Goal: Task Accomplishment & Management: Manage account settings

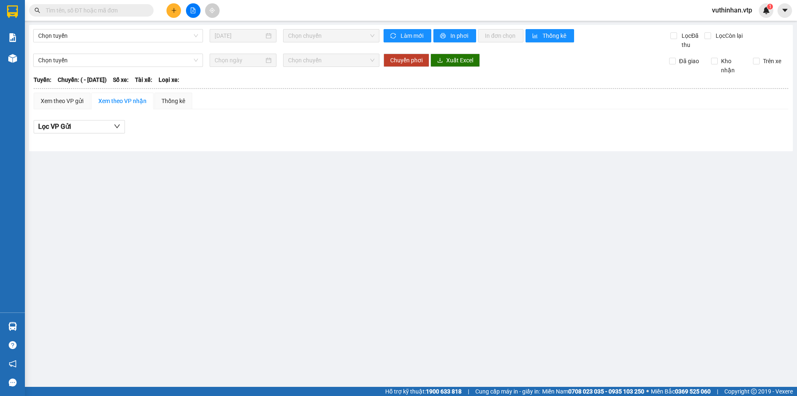
type input "23/06/2025"
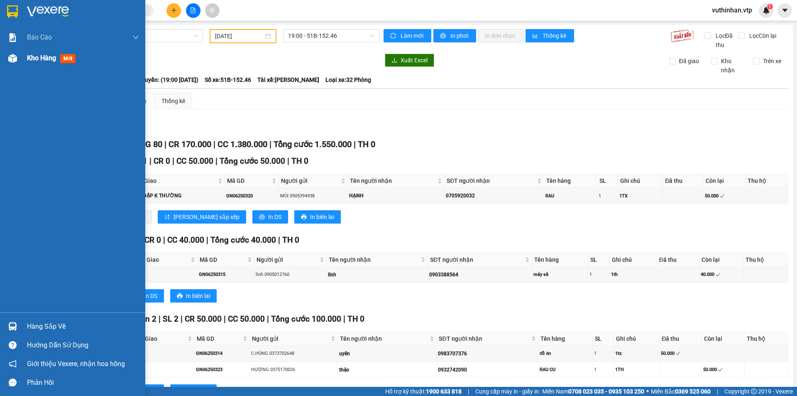
click at [12, 55] on img at bounding box center [12, 58] width 9 height 9
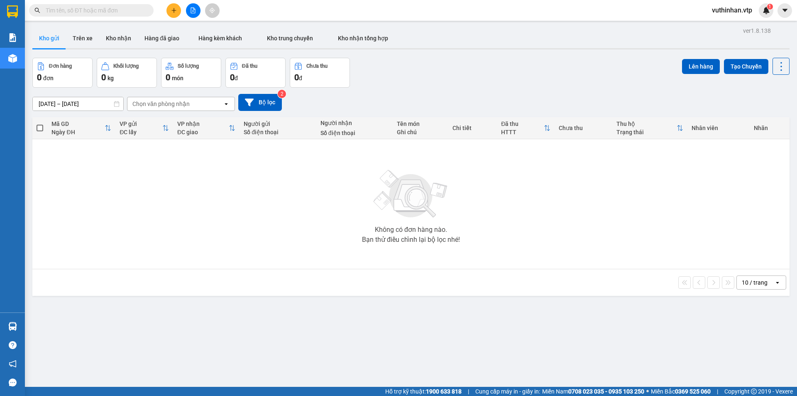
click at [166, 11] on div at bounding box center [193, 10] width 62 height 15
click at [175, 9] on icon "plus" at bounding box center [174, 10] width 6 height 6
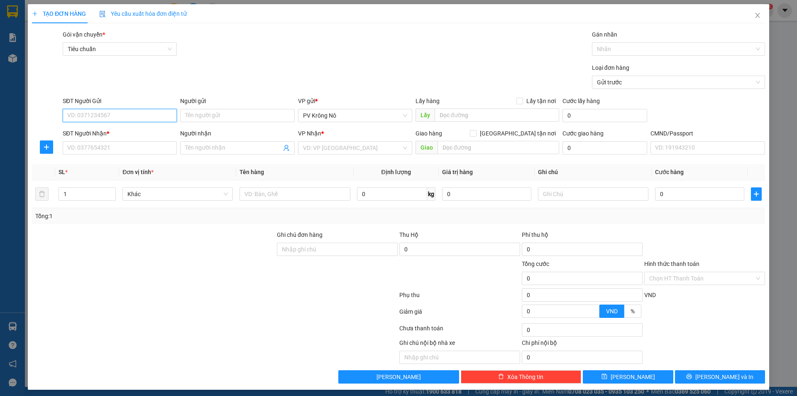
click at [126, 113] on input "SĐT Người Gửi" at bounding box center [120, 115] width 114 height 13
type input "0375666530"
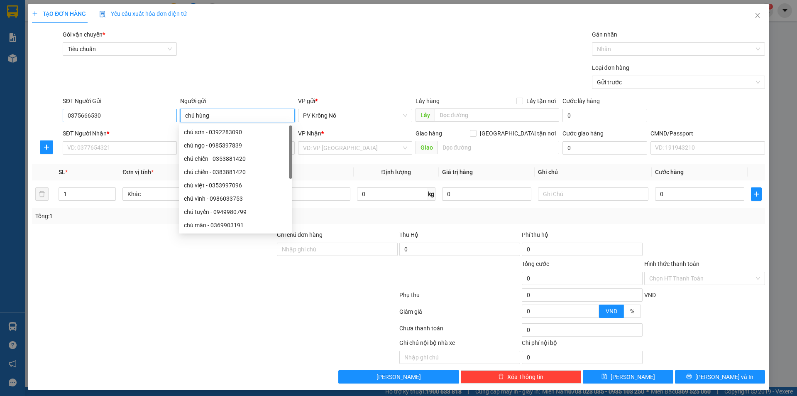
type input "chú hùng"
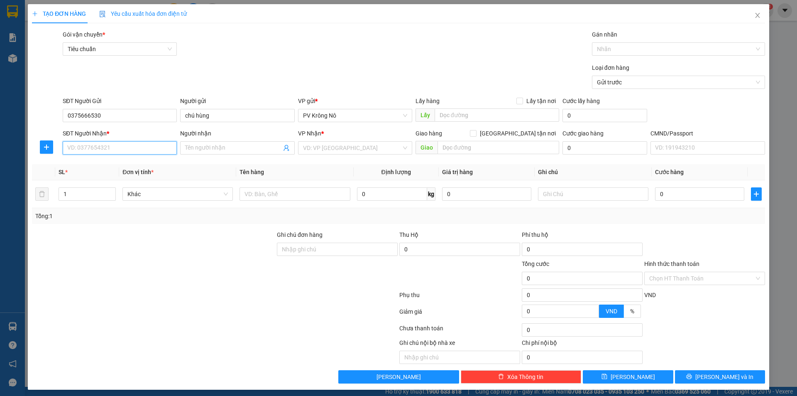
click at [83, 149] on input "SĐT Người Nhận *" at bounding box center [120, 147] width 114 height 13
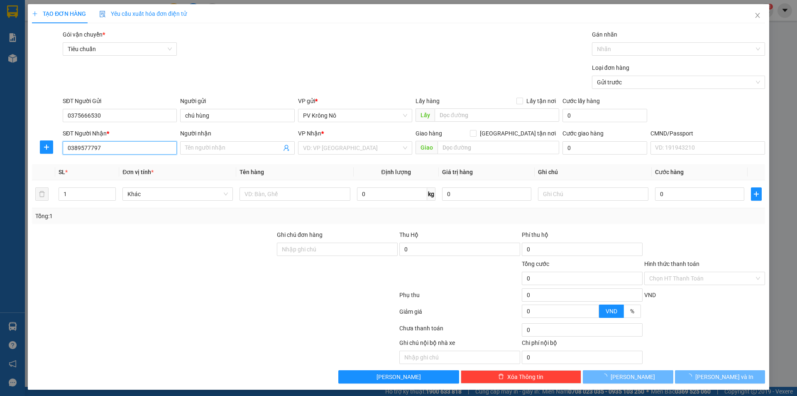
type input "0389577797"
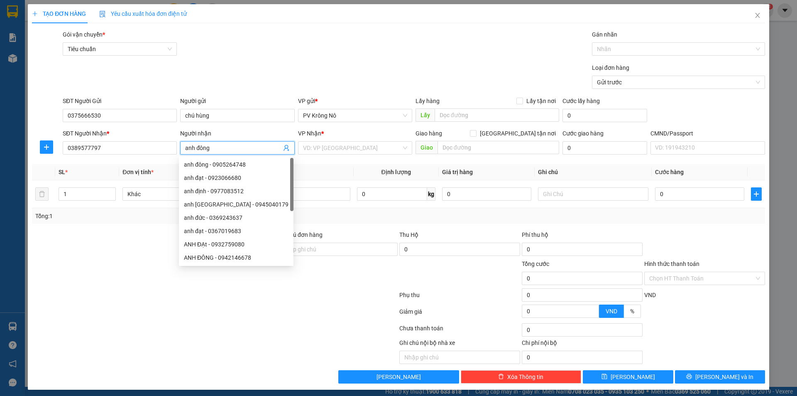
type input "anh đông"
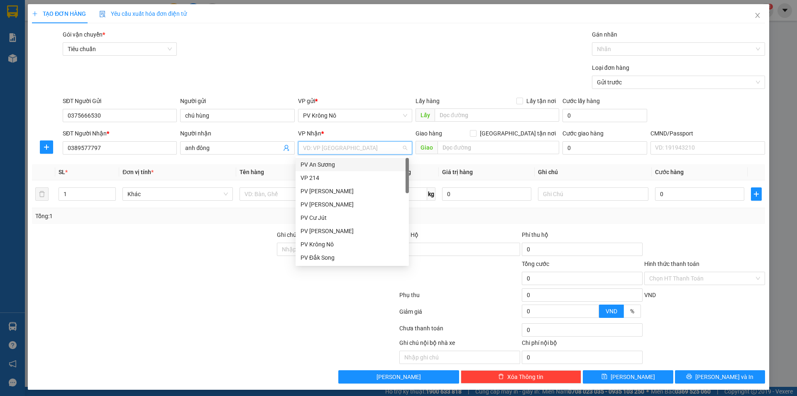
type input "2"
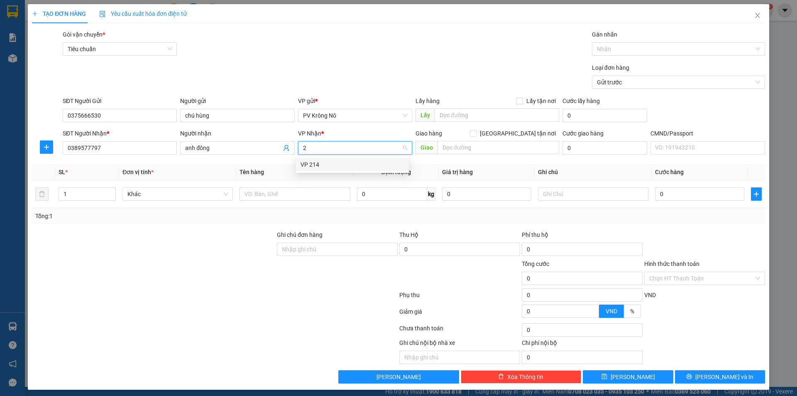
click at [347, 161] on div "VP 214" at bounding box center [352, 164] width 103 height 9
click at [256, 196] on input "text" at bounding box center [295, 193] width 110 height 13
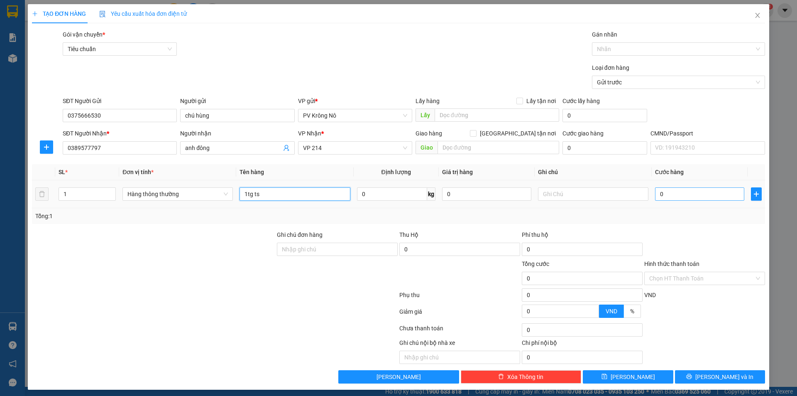
type input "1tg ts"
click at [691, 196] on input "0" at bounding box center [699, 193] width 89 height 13
type input "006"
type input "6"
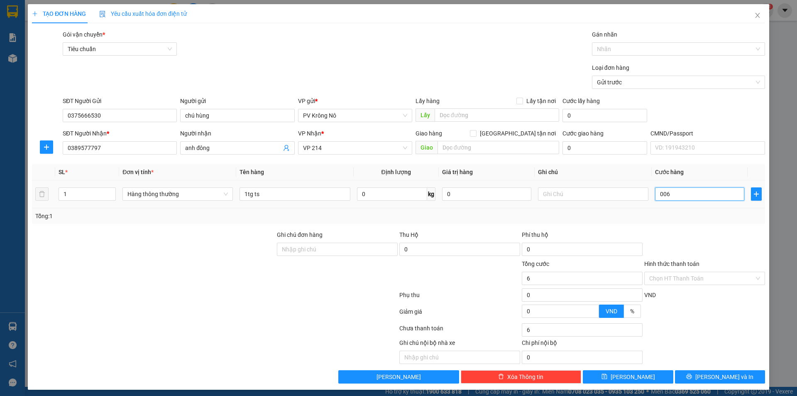
type input "0.060"
type input "60"
type input "00.600"
type input "600"
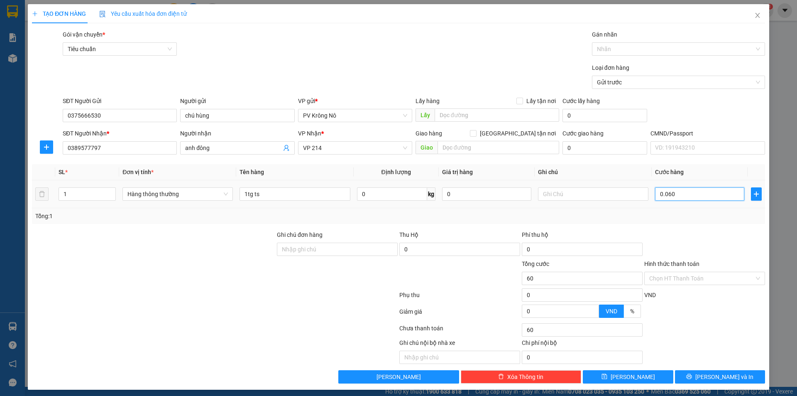
type input "600"
type input "0.006.000"
type input "6.000"
type input "0.000.600"
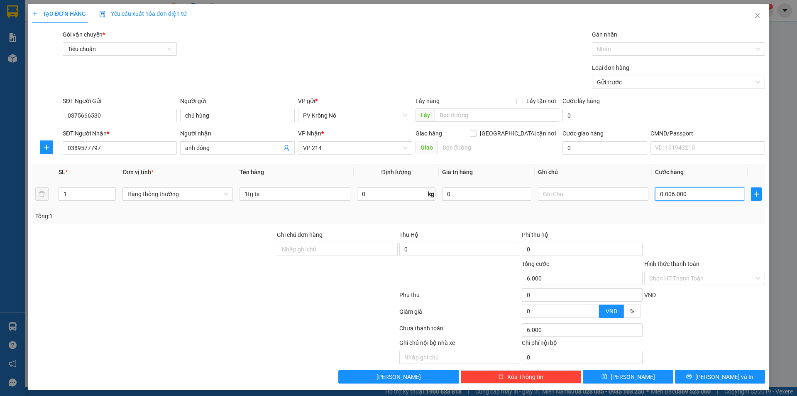
type input "600"
type input "0.000.060"
type input "60"
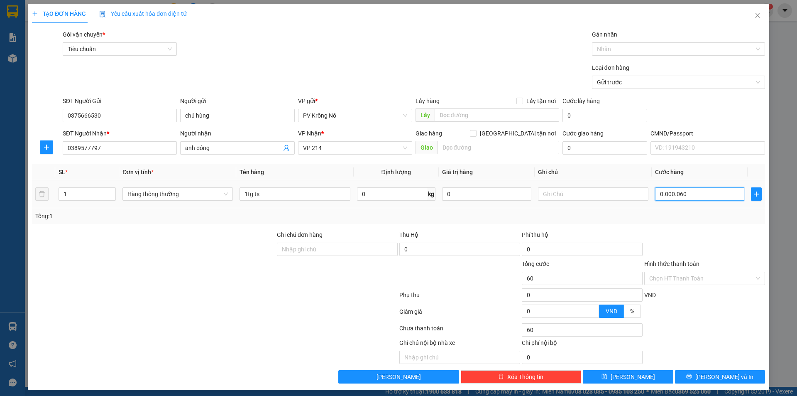
type input "000.006"
type input "6"
type input "00.000"
type input "0"
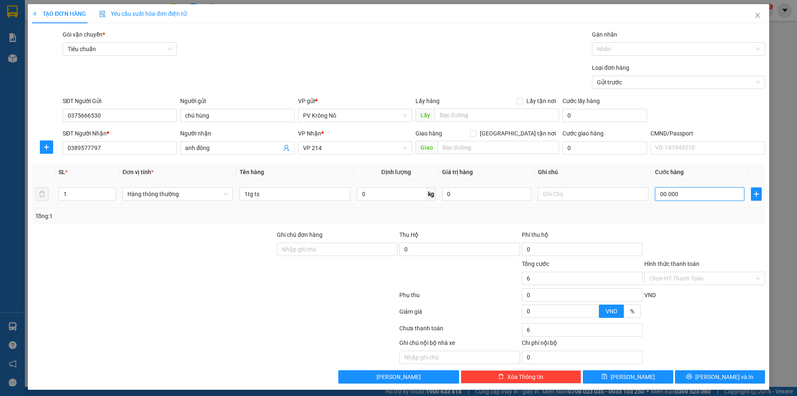
type input "0"
type input "50.000"
type input "500.000"
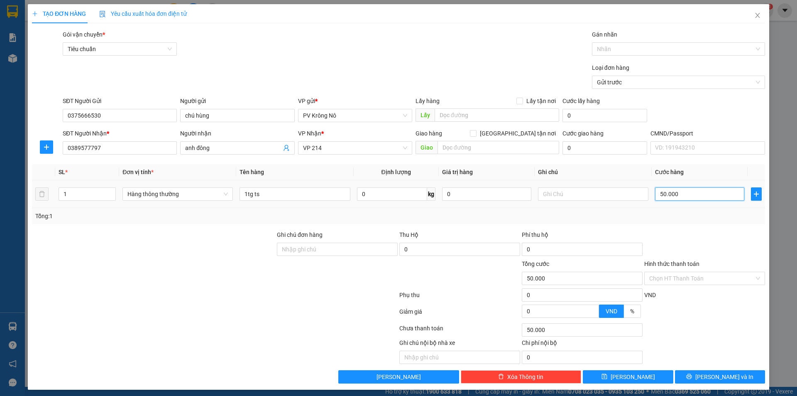
type input "500.000"
type input "5.000.000"
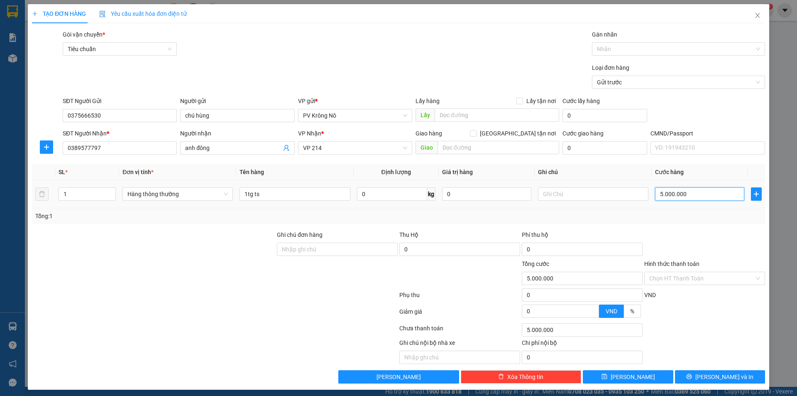
type input "0.500"
type input "500"
drag, startPoint x: 692, startPoint y: 195, endPoint x: 613, endPoint y: 201, distance: 79.1
click at [613, 201] on tr "1 Hàng thông thường 1tg ts 0 kg 0 0.500" at bounding box center [398, 194] width 733 height 28
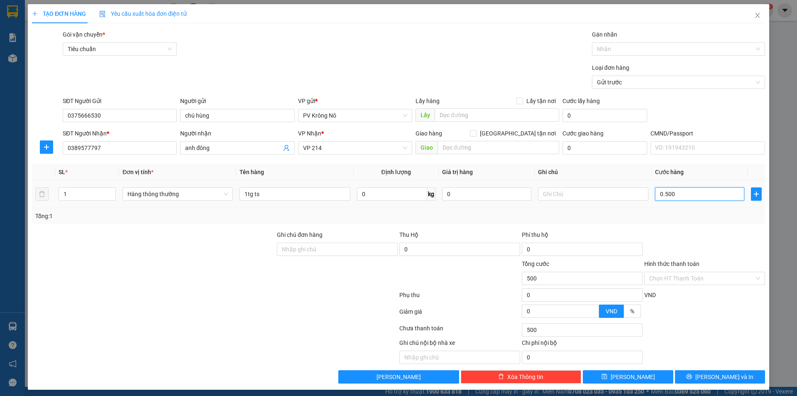
type input "0"
type input "005"
type input "5"
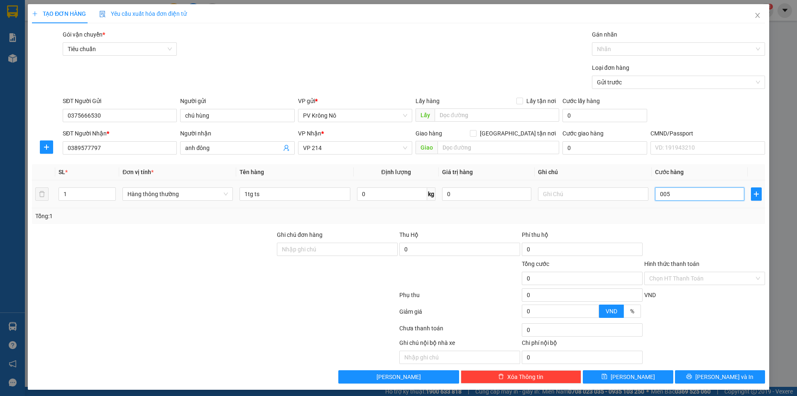
type input "5"
type input "0.050"
type input "50"
type input "00.500"
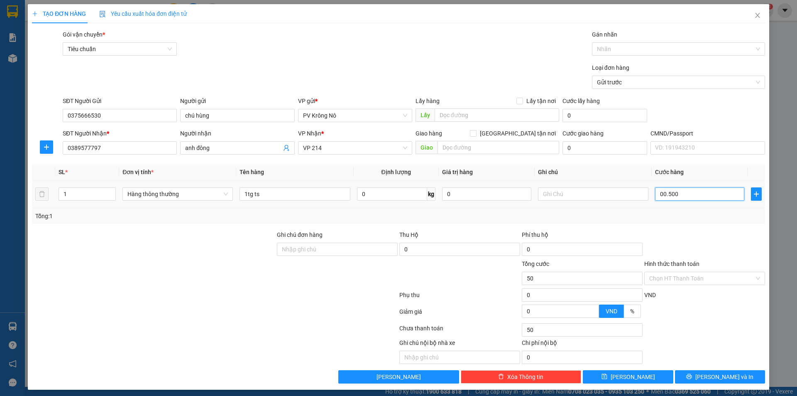
type input "500"
type input "0.005.000"
type input "5.000"
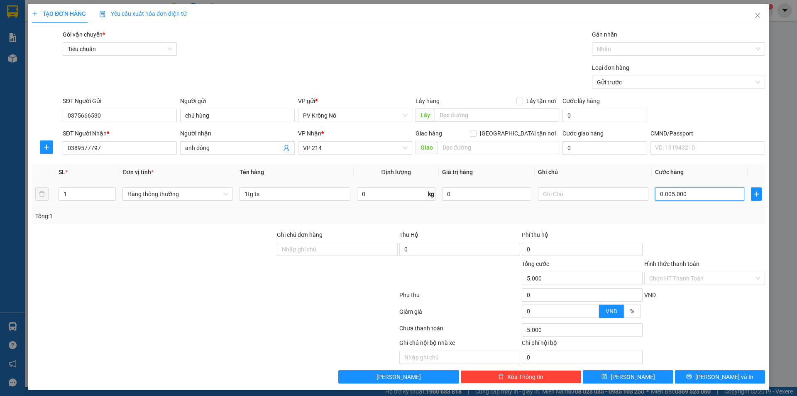
type input "000.050.000"
type input "50.000"
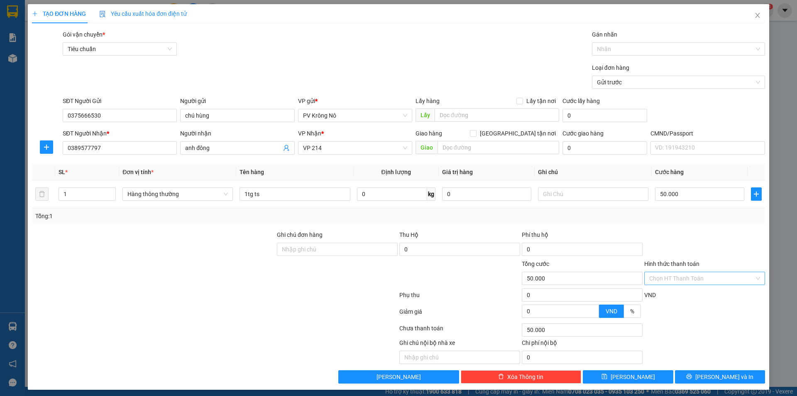
click at [665, 278] on input "Hình thức thanh toán" at bounding box center [702, 278] width 105 height 12
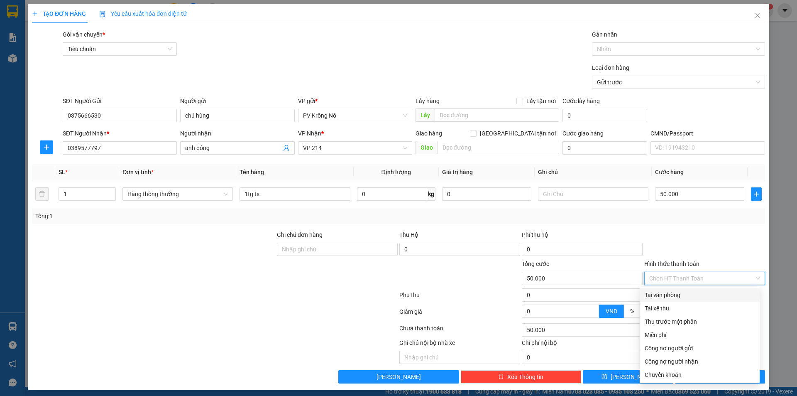
click at [660, 293] on div "Tại văn phòng" at bounding box center [700, 294] width 110 height 9
type input "0"
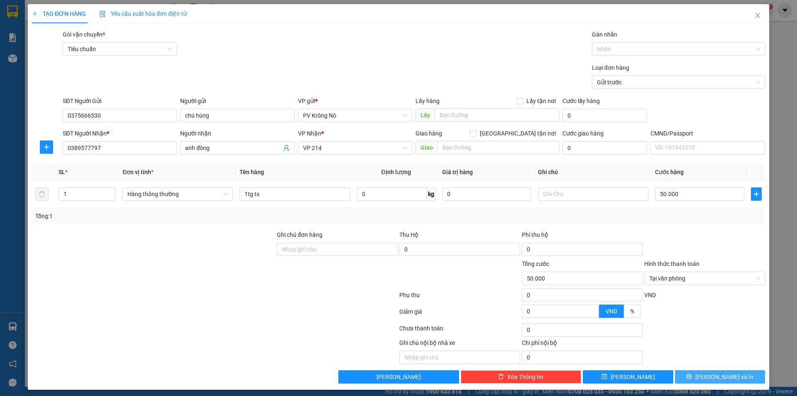
click at [709, 377] on span "[PERSON_NAME] và In" at bounding box center [725, 376] width 58 height 9
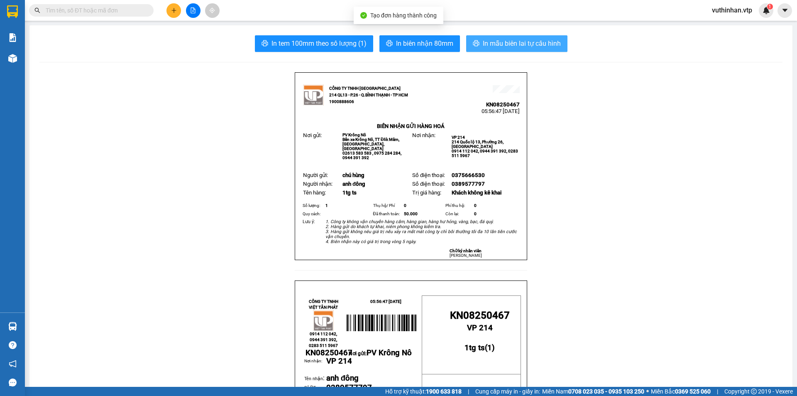
click at [518, 47] on span "In mẫu biên lai tự cấu hình" at bounding box center [522, 43] width 78 height 10
click at [474, 42] on icon "printer" at bounding box center [476, 43] width 6 height 6
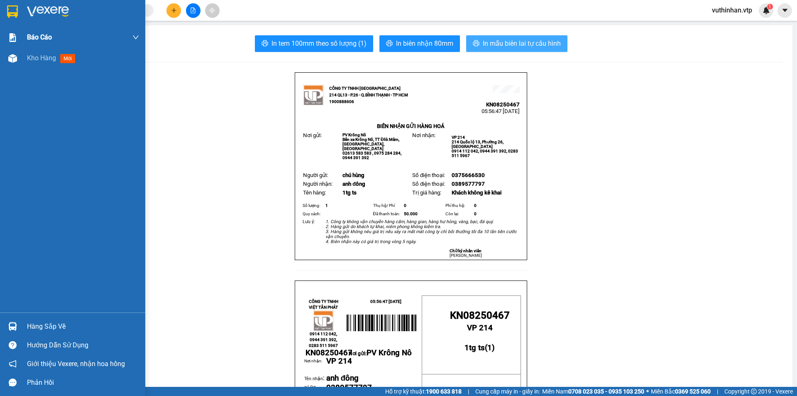
drag, startPoint x: 19, startPoint y: 59, endPoint x: 104, endPoint y: 31, distance: 89.6
click at [21, 58] on div "Kho hàng mới" at bounding box center [72, 58] width 145 height 21
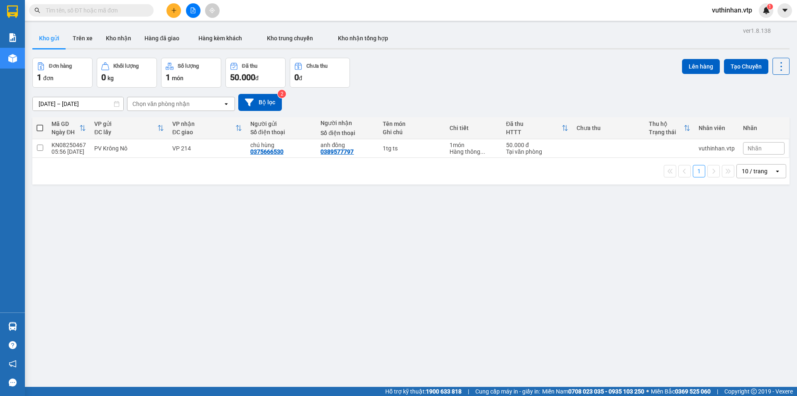
click at [199, 12] on button at bounding box center [193, 10] width 15 height 15
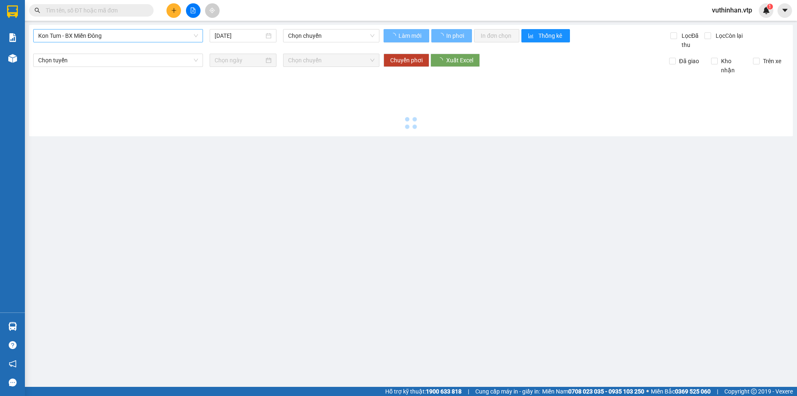
type input "[DATE]"
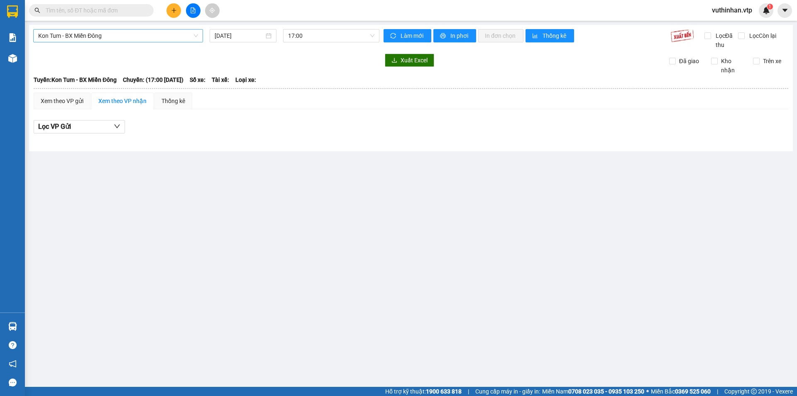
click at [116, 39] on span "Kon Tum - BX Miền Đông" at bounding box center [118, 35] width 160 height 12
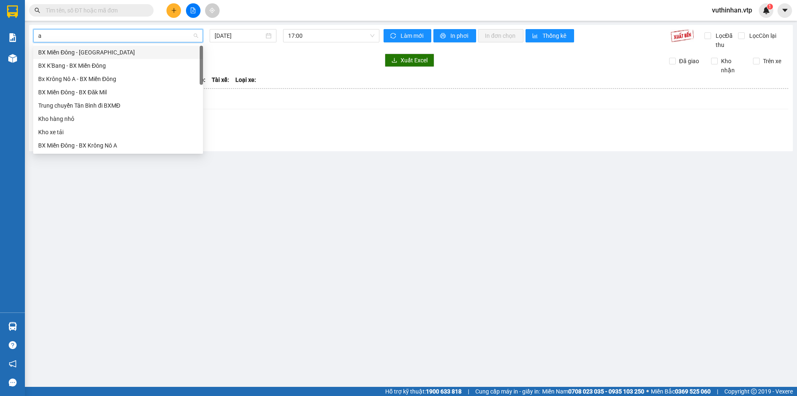
type input "a"
click at [71, 78] on div "BX Miền Đông - BX Krông Nô A" at bounding box center [118, 78] width 160 height 9
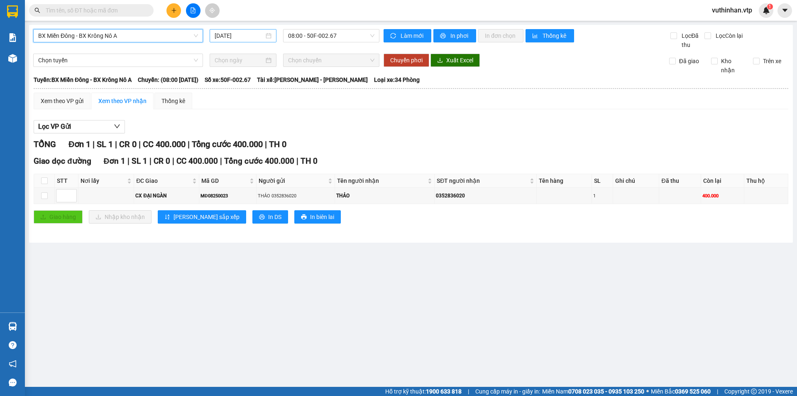
click at [250, 40] on input "[DATE]" at bounding box center [239, 35] width 49 height 9
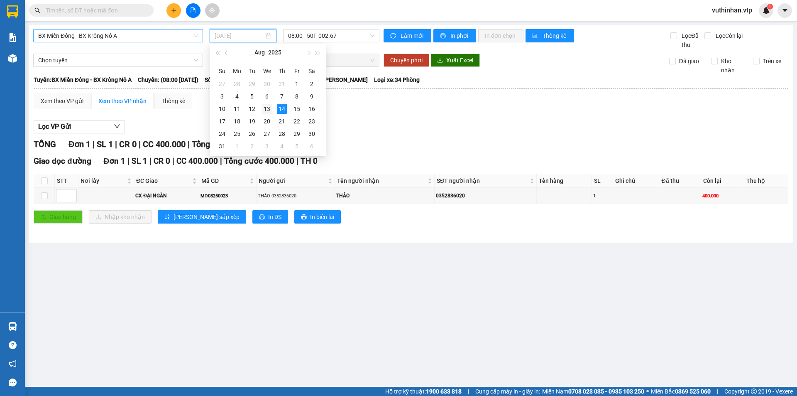
click at [267, 105] on div "13" at bounding box center [267, 109] width 10 height 10
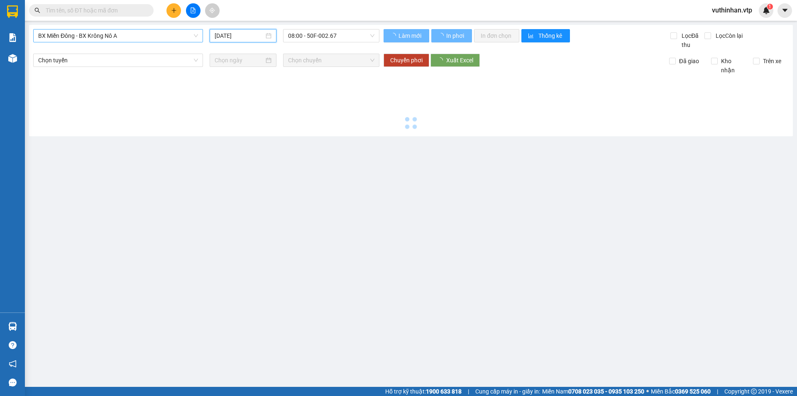
type input "[DATE]"
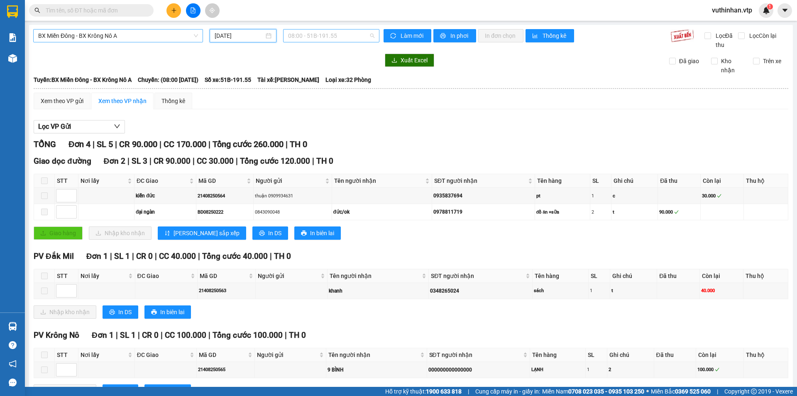
click at [336, 32] on span "08:00 - 51B-191.55" at bounding box center [331, 35] width 86 height 12
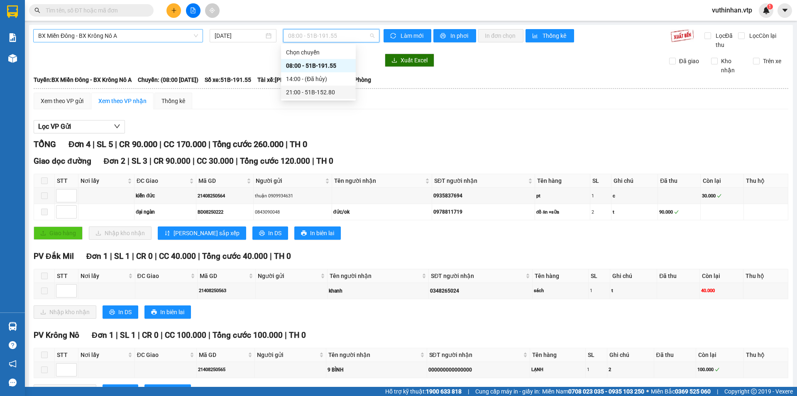
click at [302, 93] on div "21:00 - 51B-152.80" at bounding box center [318, 92] width 65 height 9
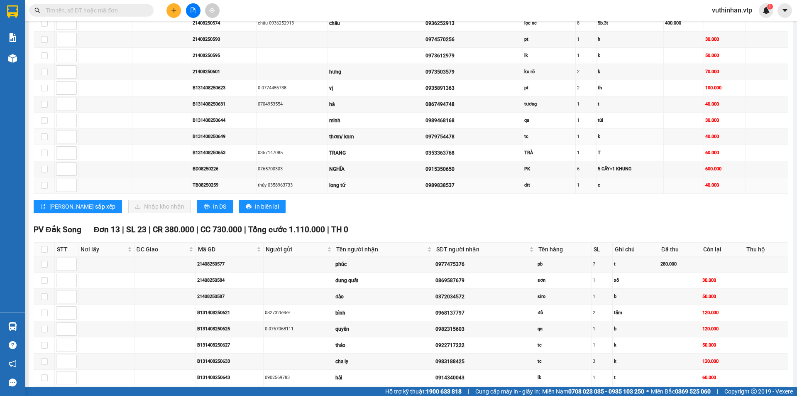
scroll to position [331, 0]
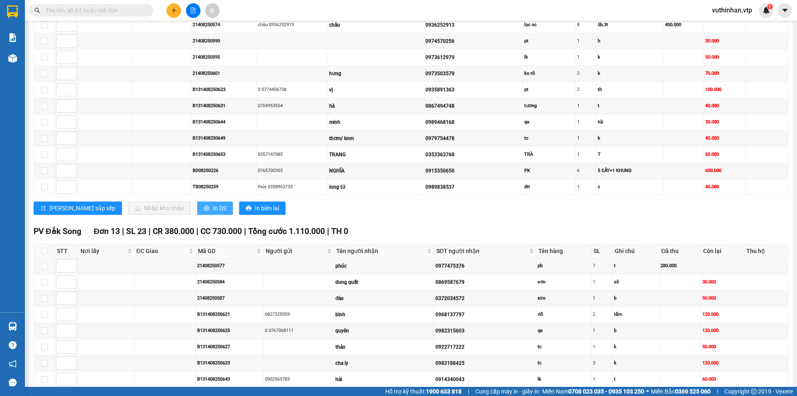
click at [213, 208] on span "In DS" at bounding box center [219, 207] width 13 height 9
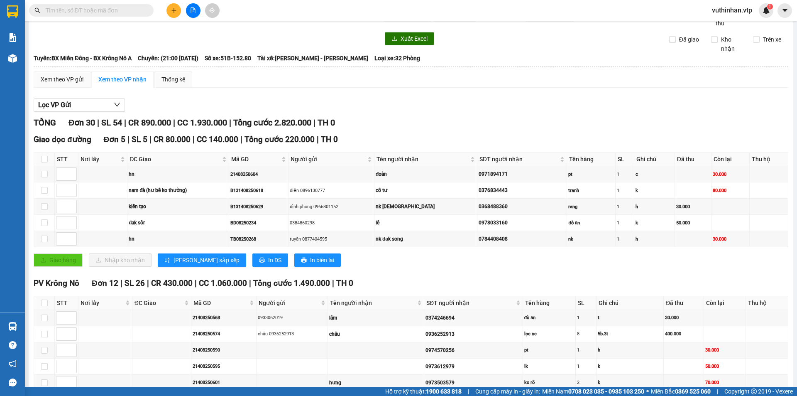
scroll to position [0, 0]
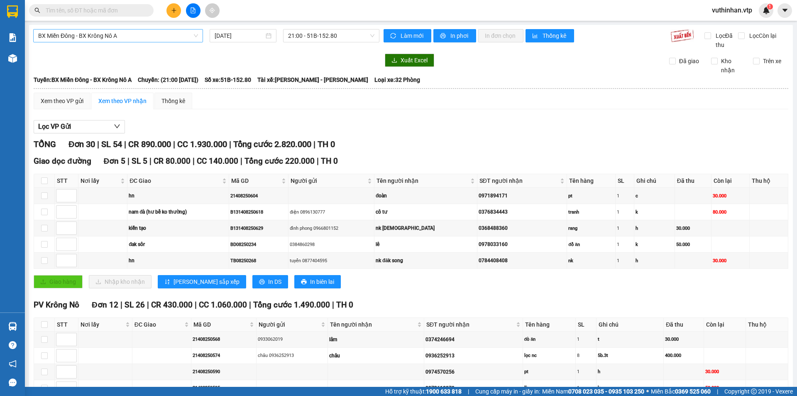
click at [135, 34] on span "BX Miền Đông - BX Krông Nô A" at bounding box center [118, 35] width 160 height 12
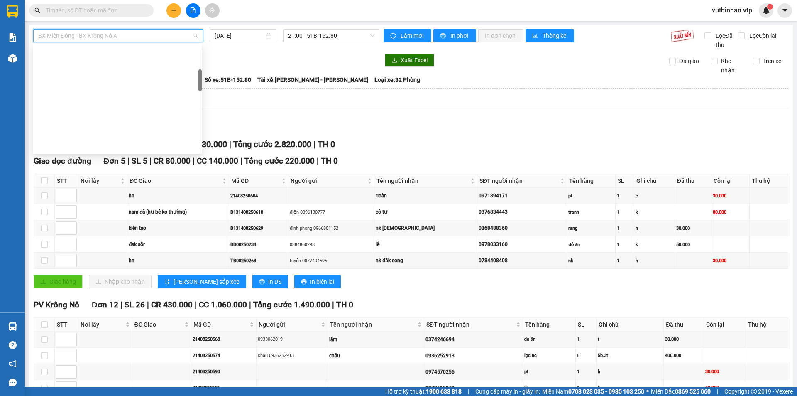
scroll to position [133, 0]
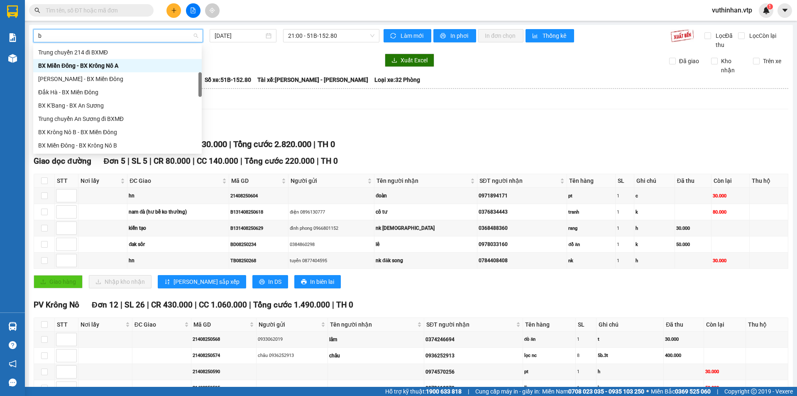
type input "b"
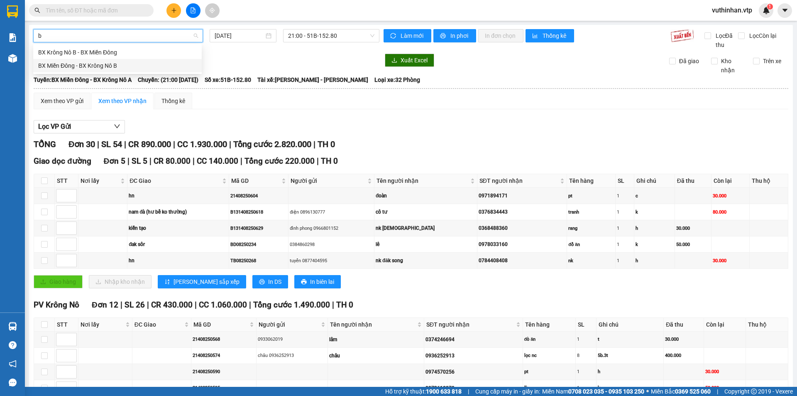
click at [93, 59] on div "BX Miền Đông - BX Krông Nô B" at bounding box center [117, 65] width 169 height 13
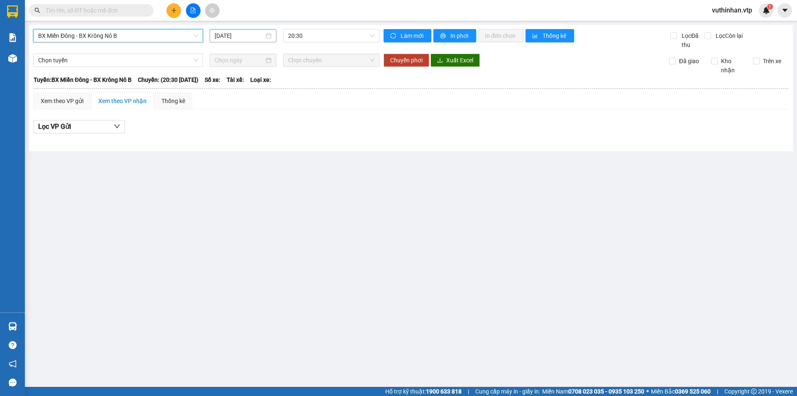
click at [257, 34] on input "[DATE]" at bounding box center [239, 35] width 49 height 9
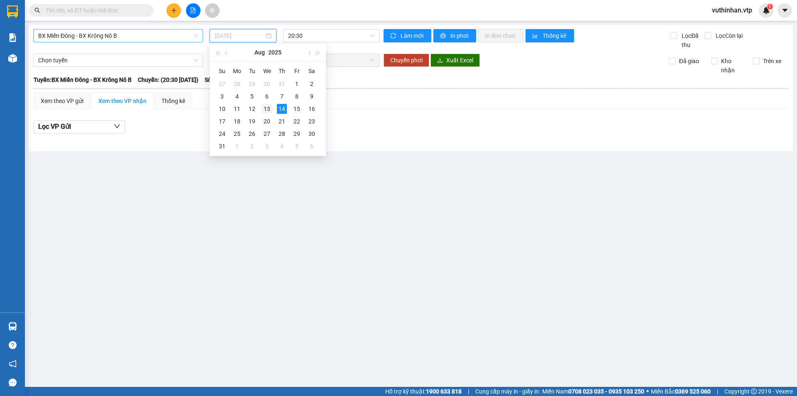
click at [265, 111] on div "13" at bounding box center [267, 109] width 10 height 10
type input "[DATE]"
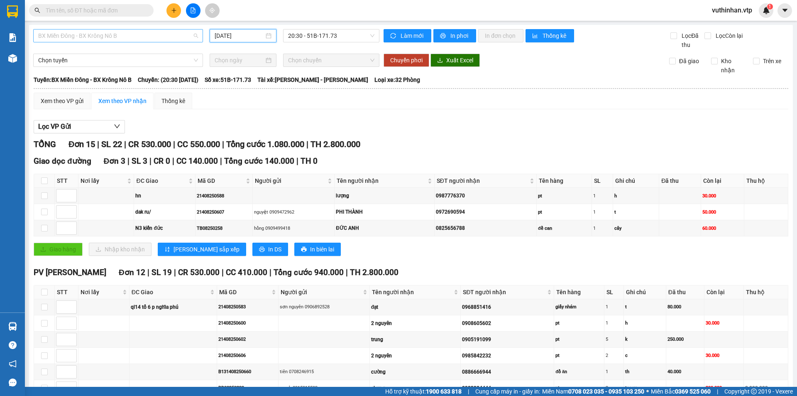
click at [145, 34] on span "BX Miền Đông - BX Krông Nô B" at bounding box center [118, 35] width 160 height 12
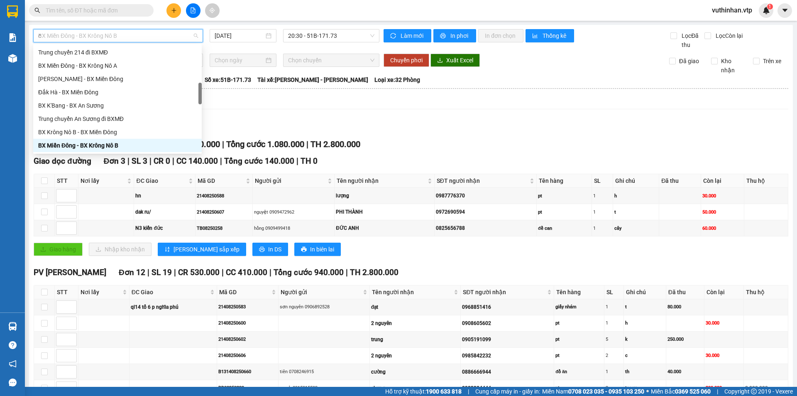
scroll to position [113, 0]
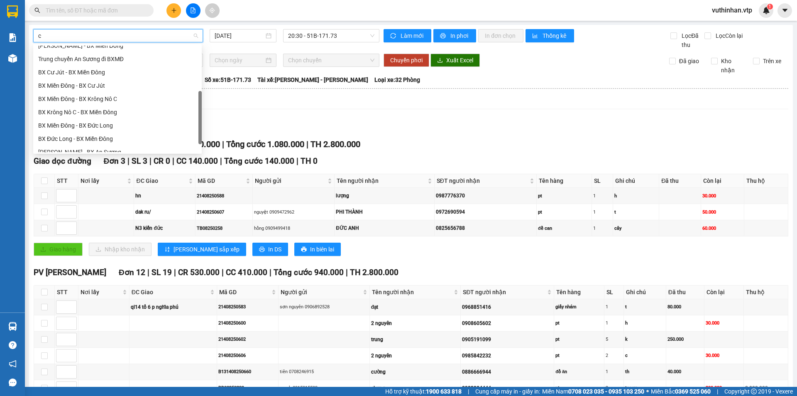
type input "c"
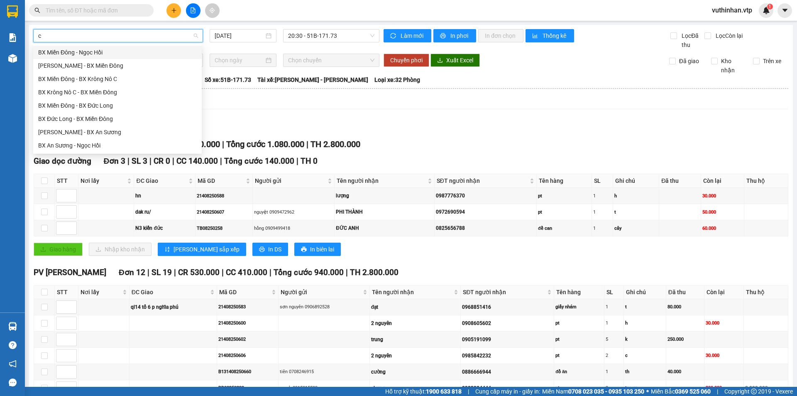
scroll to position [0, 0]
click at [103, 78] on div "BX Miền Đông - BX Krông Nô C" at bounding box center [117, 78] width 159 height 9
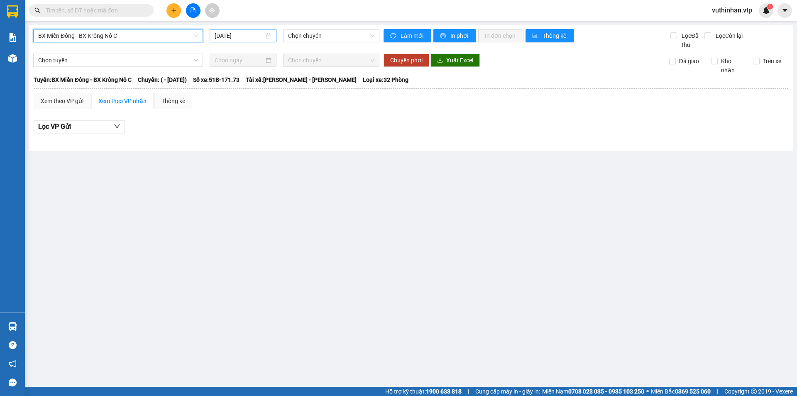
click at [243, 33] on input "[DATE]" at bounding box center [239, 35] width 49 height 9
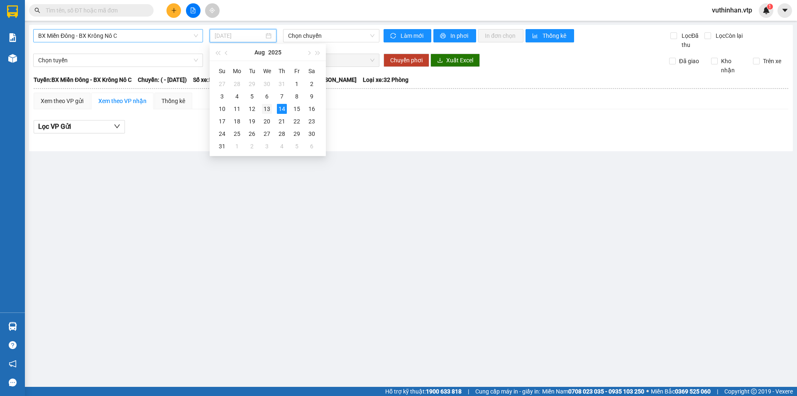
click at [265, 110] on div "13" at bounding box center [267, 109] width 10 height 10
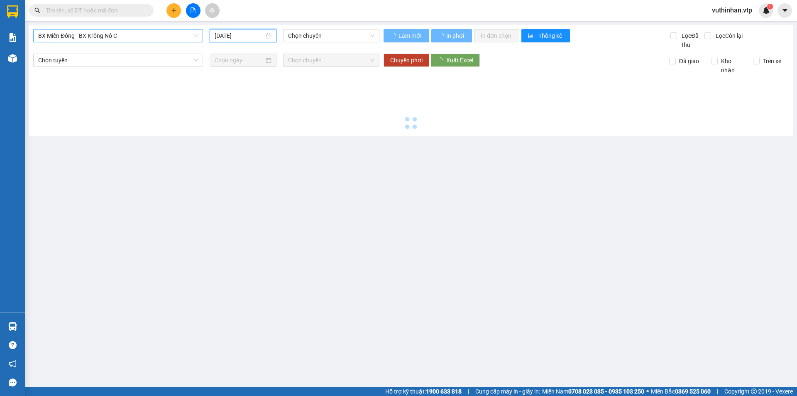
type input "[DATE]"
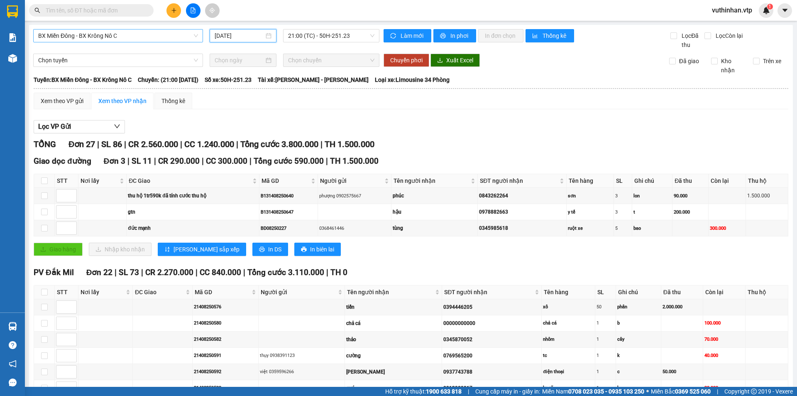
click at [127, 38] on span "BX Miền Đông - BX Krông Nô C" at bounding box center [118, 35] width 160 height 12
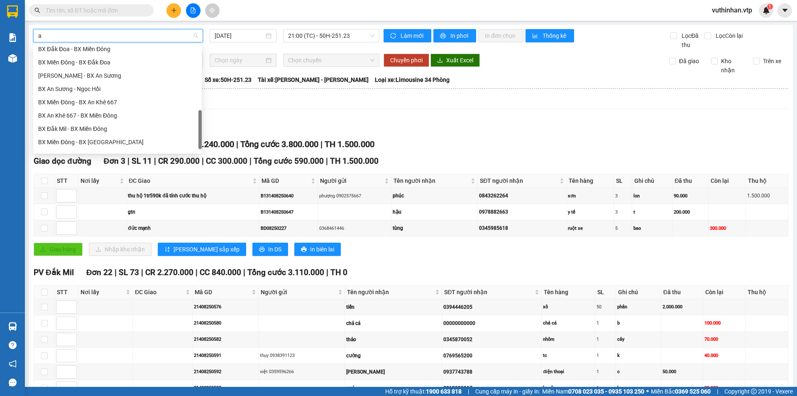
type input "a"
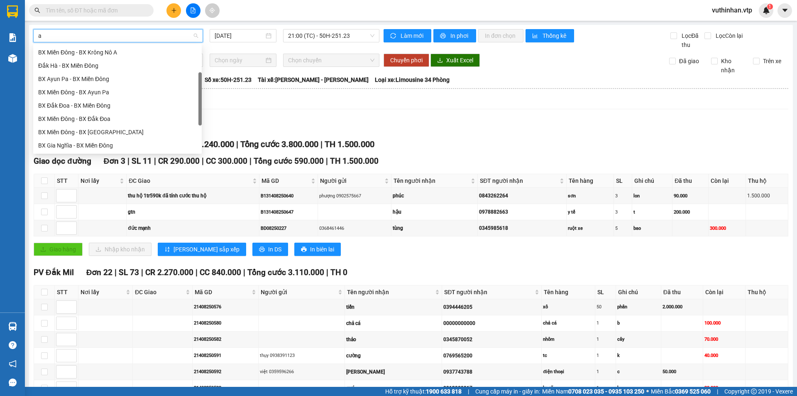
scroll to position [13, 0]
click at [79, 62] on div "BX Miền Đông - BX Krông Nô A" at bounding box center [117, 65] width 159 height 9
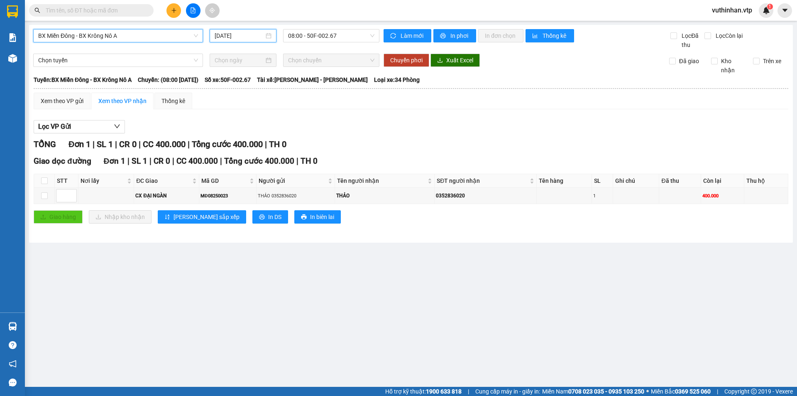
click at [240, 32] on input "[DATE]" at bounding box center [239, 35] width 49 height 9
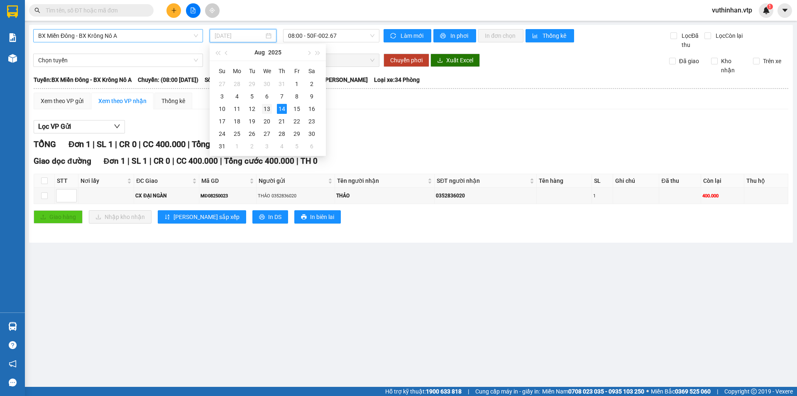
click at [261, 110] on td "13" at bounding box center [267, 109] width 15 height 12
type input "[DATE]"
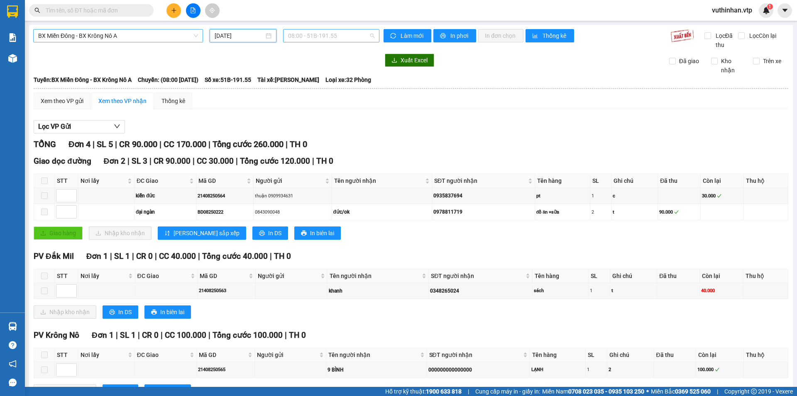
click at [290, 34] on span "08:00 - 51B-191.55" at bounding box center [331, 35] width 86 height 12
click at [315, 80] on div "14:00 - (Đã hủy)" at bounding box center [318, 78] width 65 height 9
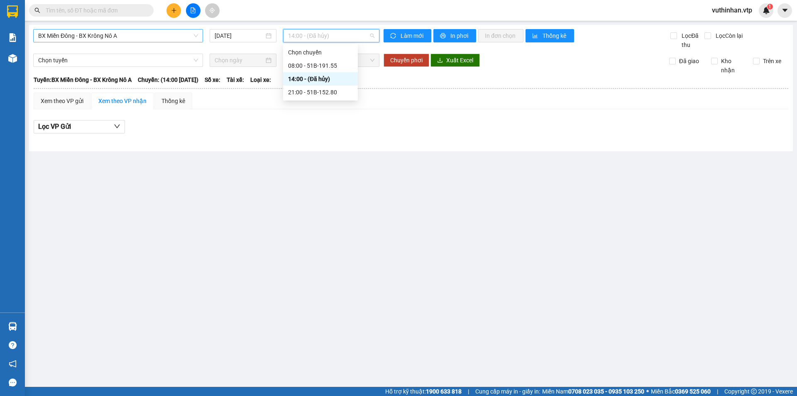
click at [323, 36] on span "14:00 - (Đã hủy)" at bounding box center [331, 35] width 86 height 12
click at [97, 39] on span "BX Miền Đông - BX Krông Nô A" at bounding box center [118, 35] width 160 height 12
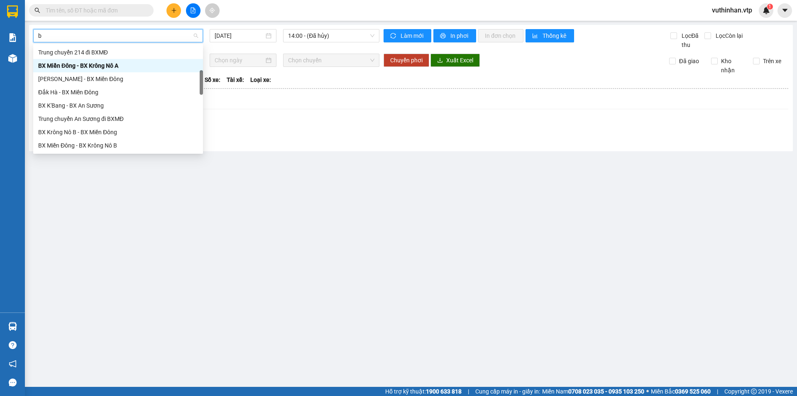
type input "b"
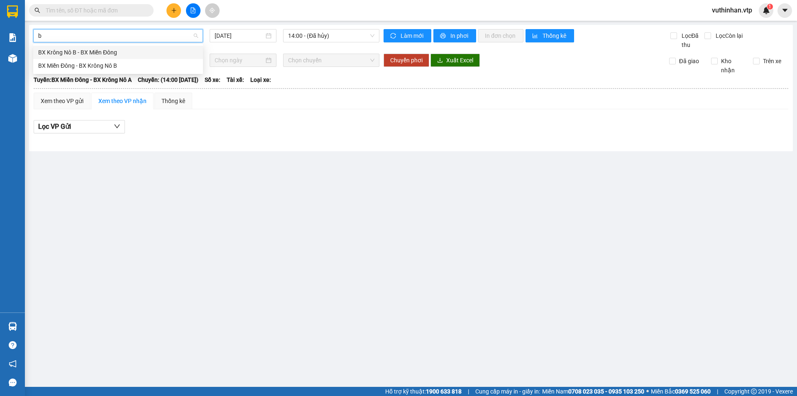
scroll to position [0, 0]
click at [83, 66] on div "BX Miền Đông - BX Krông Nô B" at bounding box center [118, 65] width 160 height 9
click at [249, 37] on input "[DATE]" at bounding box center [239, 35] width 49 height 9
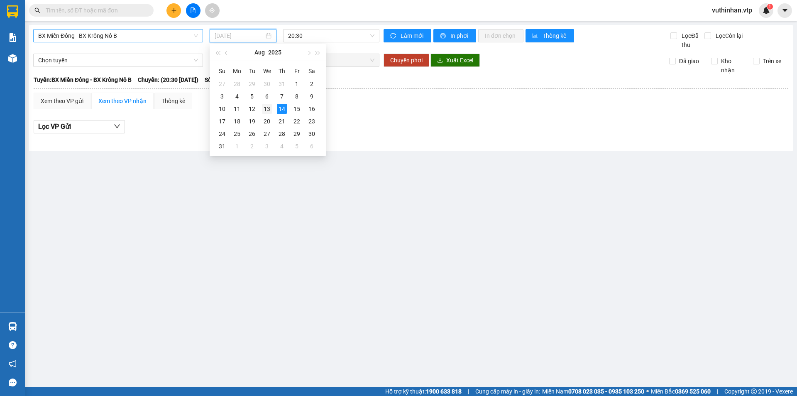
click at [266, 111] on div "13" at bounding box center [267, 109] width 10 height 10
type input "[DATE]"
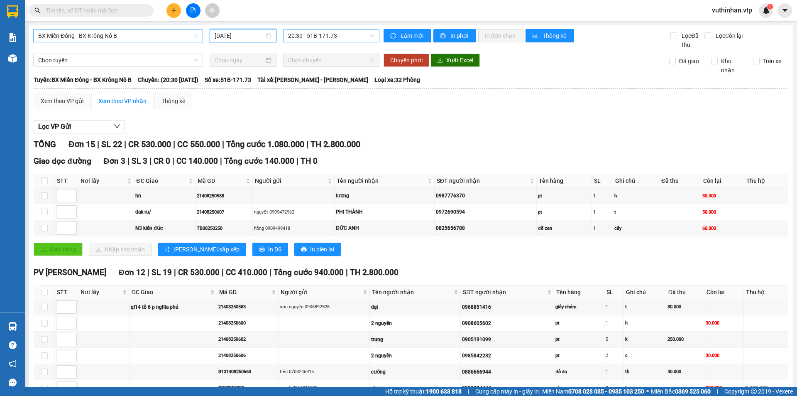
click at [327, 36] on span "20:30 - 51B-171.73" at bounding box center [331, 35] width 86 height 12
click at [312, 76] on div "21:00 (TC) - 51B-152.46" at bounding box center [318, 78] width 65 height 9
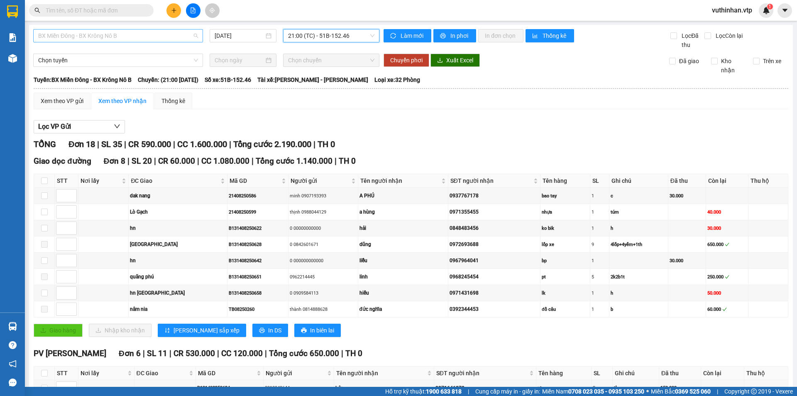
click at [120, 31] on span "BX Miền Đông - BX Krông Nô B" at bounding box center [118, 35] width 160 height 12
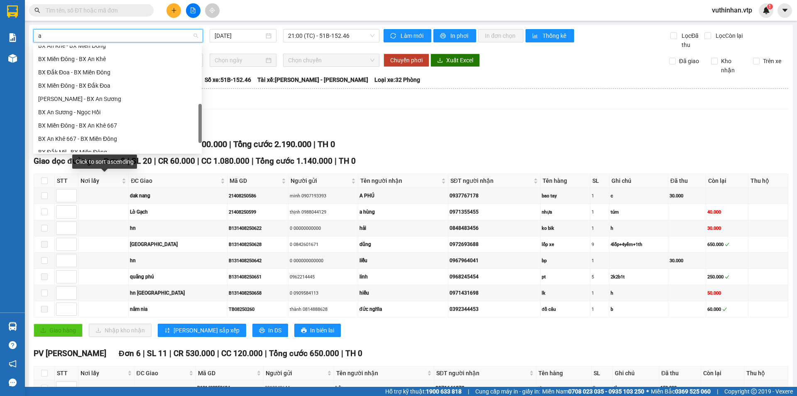
type input "a"
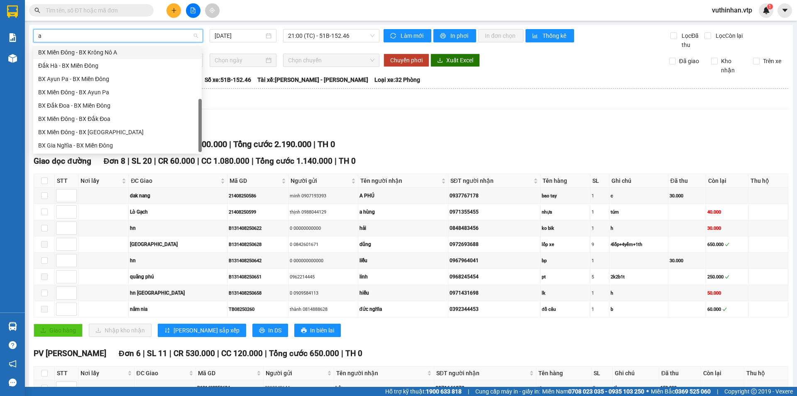
click at [76, 54] on div "BX Miền Đông - BX Krông Nô A" at bounding box center [117, 52] width 159 height 9
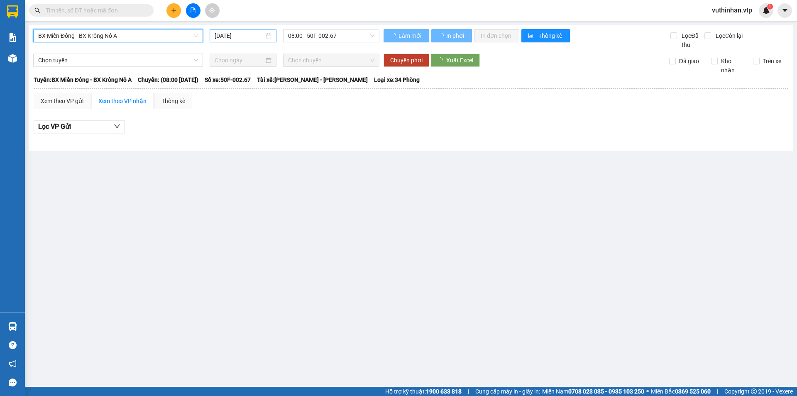
click at [246, 33] on input "[DATE]" at bounding box center [239, 35] width 49 height 9
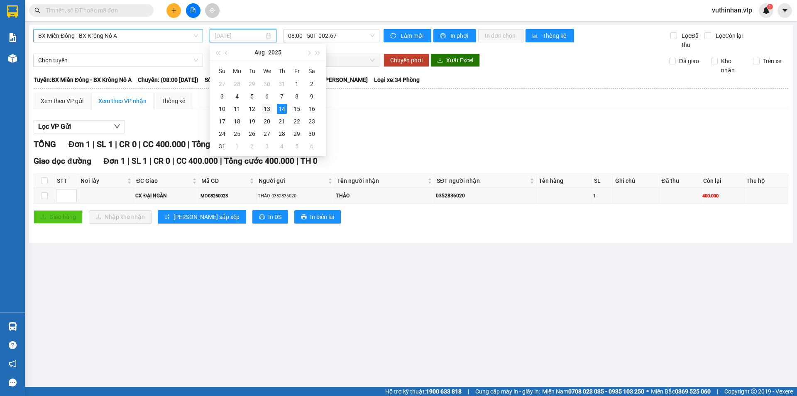
click at [267, 110] on div "13" at bounding box center [267, 109] width 10 height 10
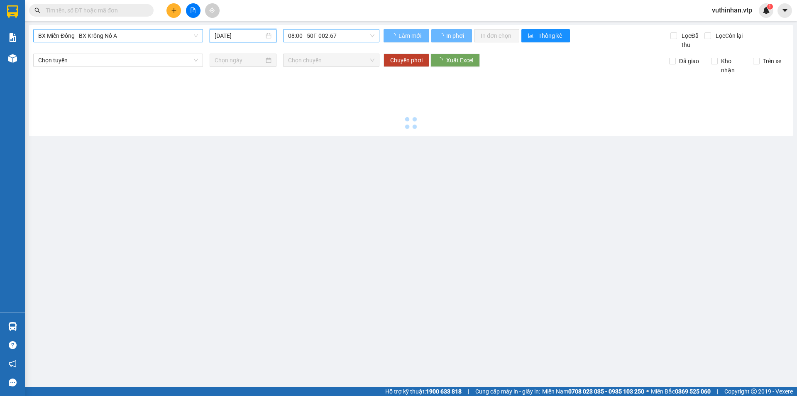
type input "[DATE]"
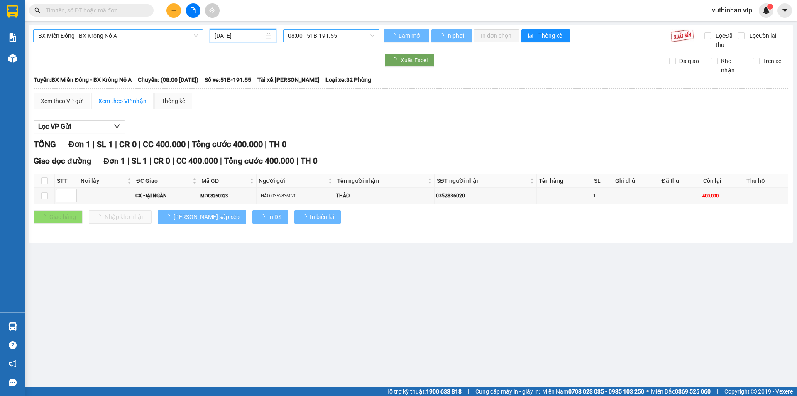
click at [338, 34] on span "08:00 - 51B-191.55" at bounding box center [331, 35] width 86 height 12
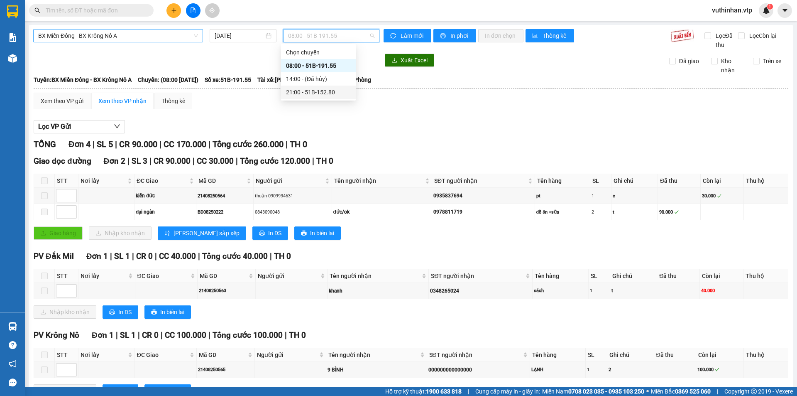
click at [316, 94] on div "21:00 - 51B-152.80" at bounding box center [318, 92] width 65 height 9
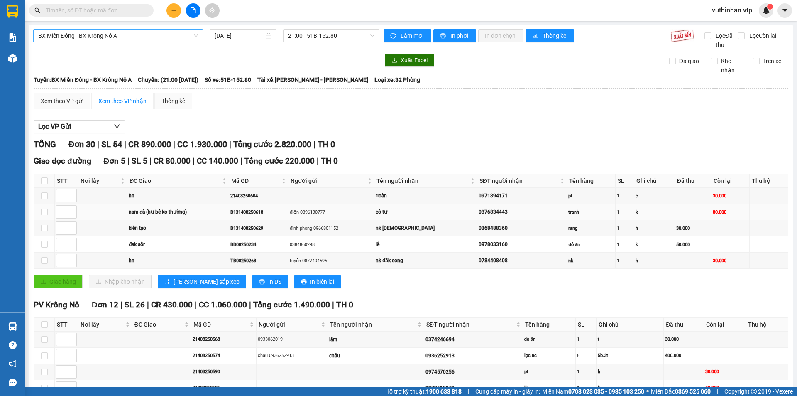
click at [89, 213] on td at bounding box center [102, 212] width 49 height 16
click at [46, 212] on input "checkbox" at bounding box center [44, 211] width 7 height 7
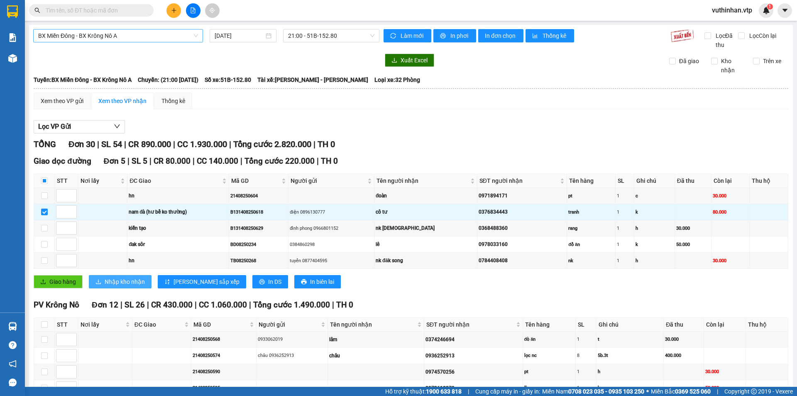
click at [101, 277] on button "Nhập kho nhận" at bounding box center [120, 281] width 63 height 13
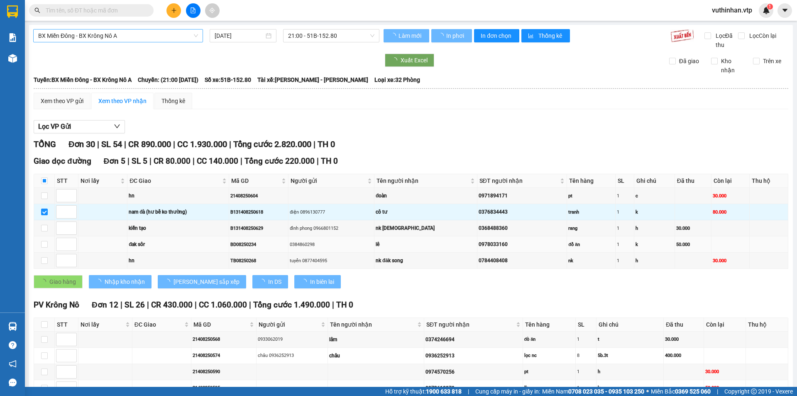
checkbox input "false"
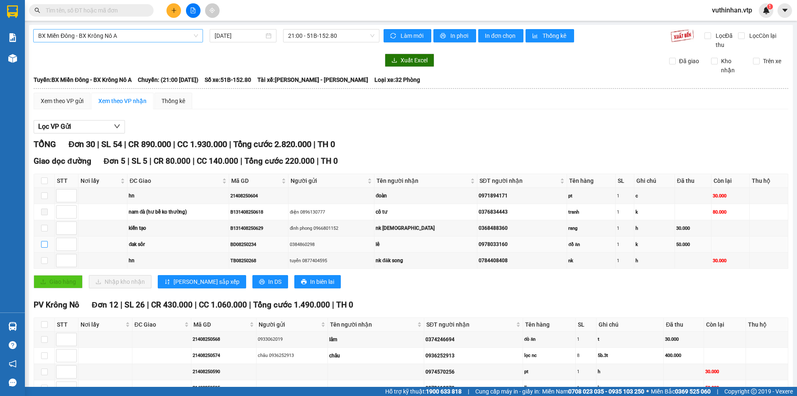
click at [47, 245] on input "checkbox" at bounding box center [44, 244] width 7 height 7
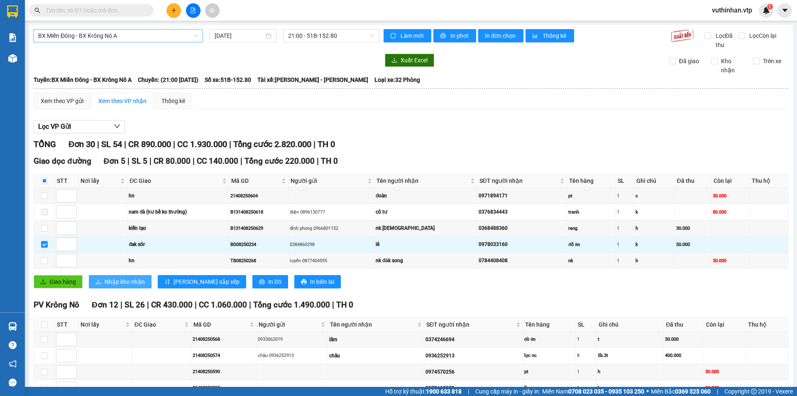
click at [115, 281] on span "Nhập kho nhận" at bounding box center [125, 281] width 40 height 9
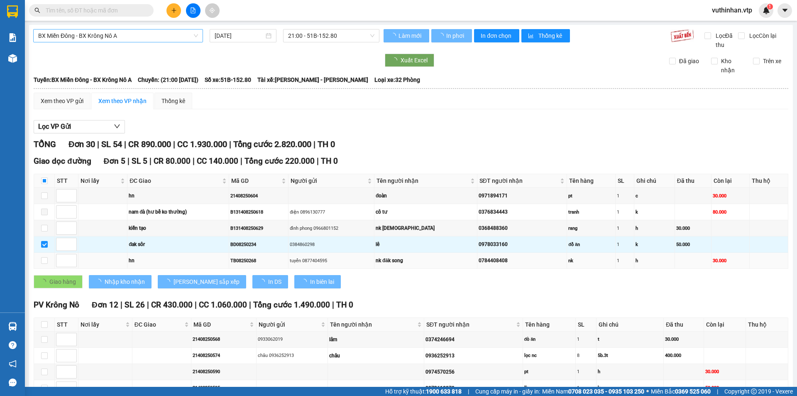
checkbox input "false"
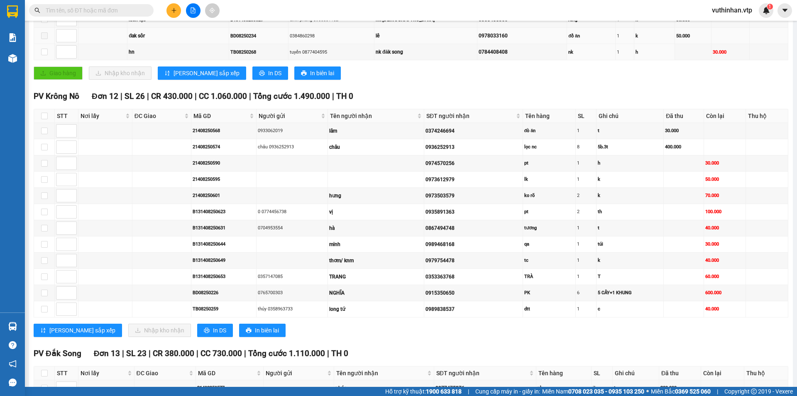
scroll to position [83, 0]
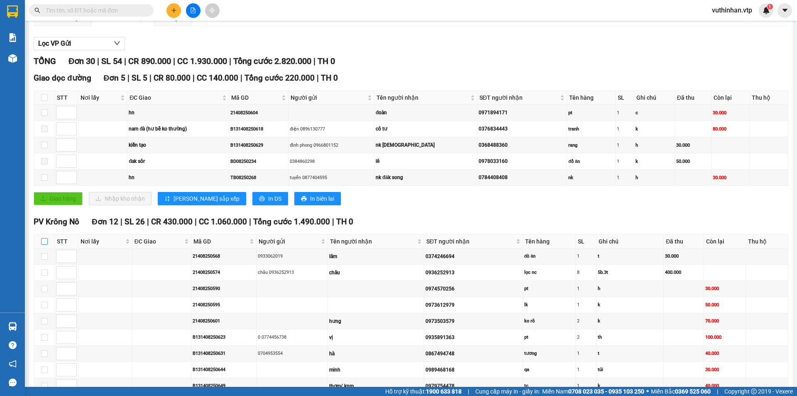
click at [44, 237] on label at bounding box center [44, 241] width 7 height 9
click at [44, 238] on input "checkbox" at bounding box center [44, 241] width 7 height 7
checkbox input "true"
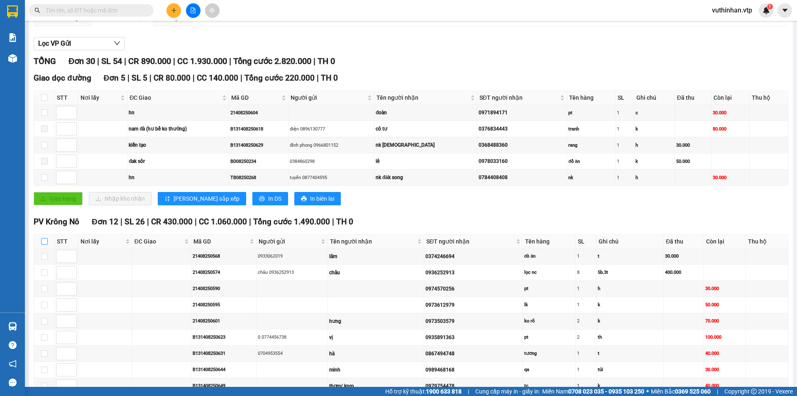
checkbox input "true"
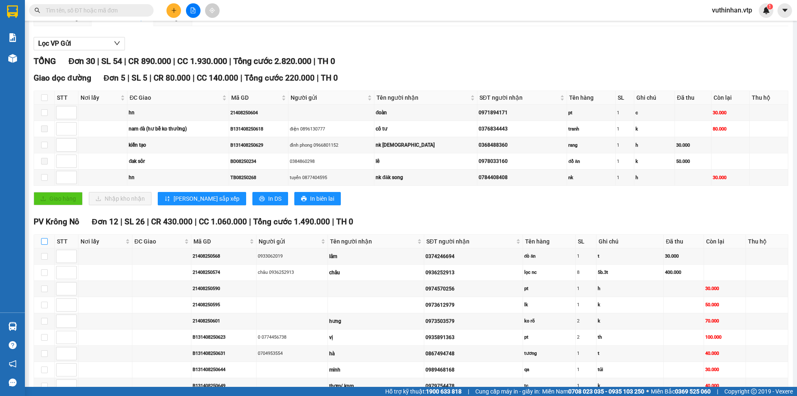
checkbox input "true"
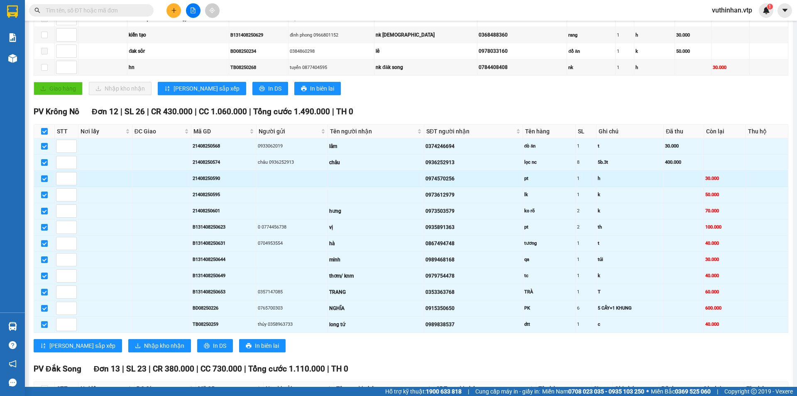
scroll to position [374, 0]
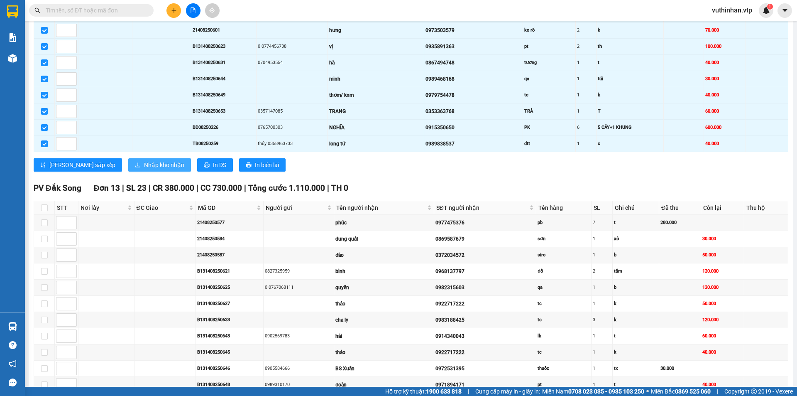
click at [144, 166] on span "Nhập kho nhận" at bounding box center [164, 164] width 40 height 9
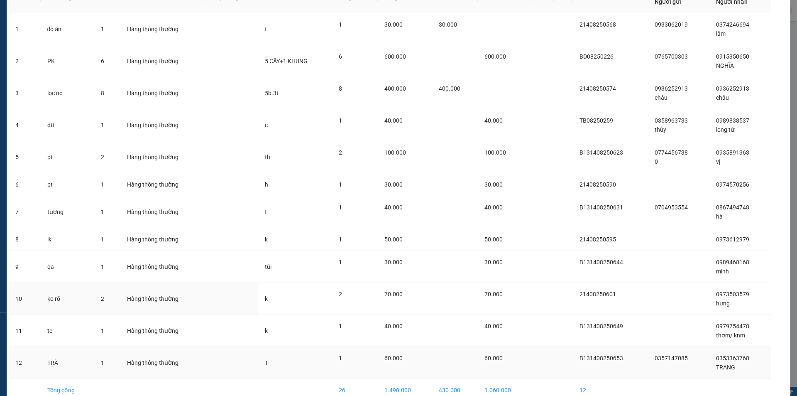
scroll to position [100, 0]
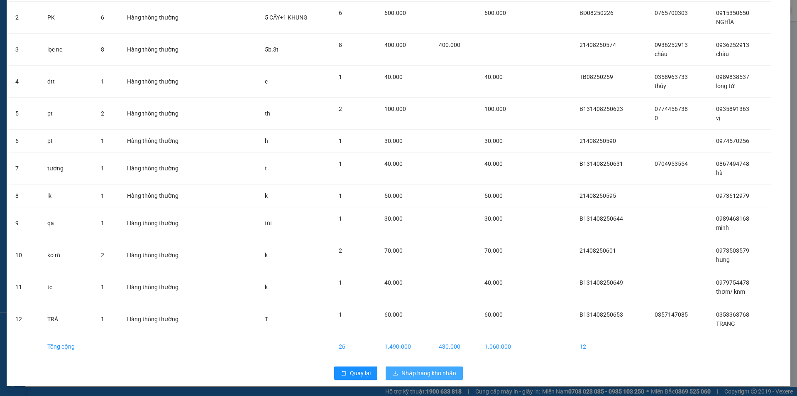
click at [422, 375] on span "Nhập hàng kho nhận" at bounding box center [429, 372] width 55 height 9
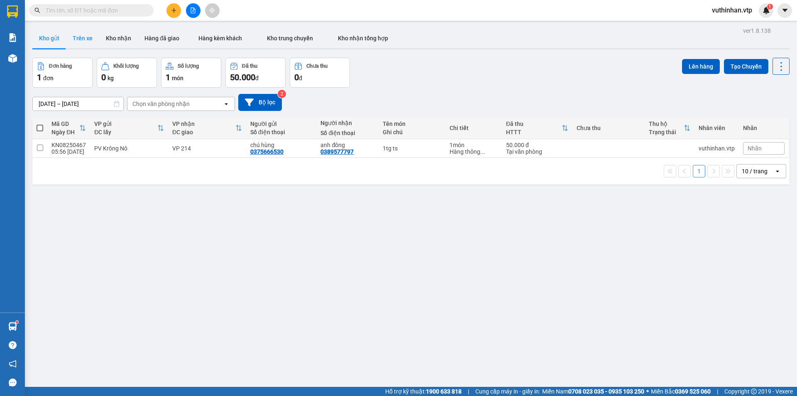
click at [78, 33] on button "Trên xe" at bounding box center [82, 38] width 33 height 20
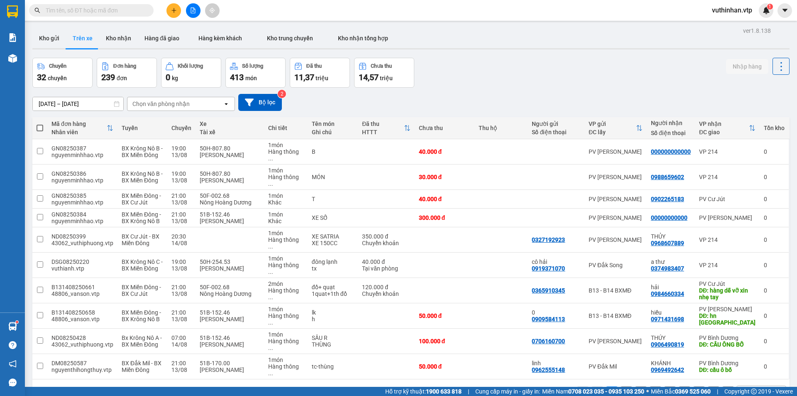
click at [189, 103] on div "Chọn văn phòng nhận" at bounding box center [175, 103] width 96 height 13
type input "krong"
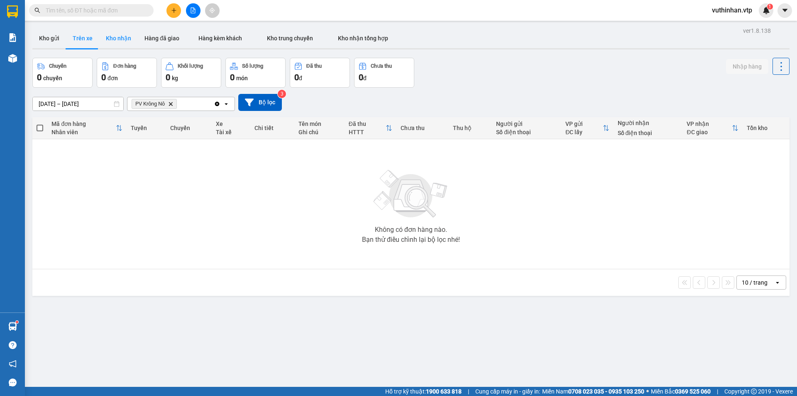
click at [120, 43] on button "Kho nhận" at bounding box center [118, 38] width 39 height 20
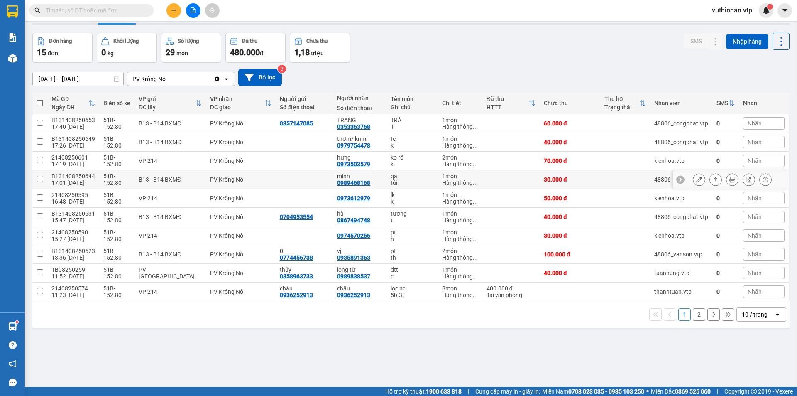
scroll to position [38, 0]
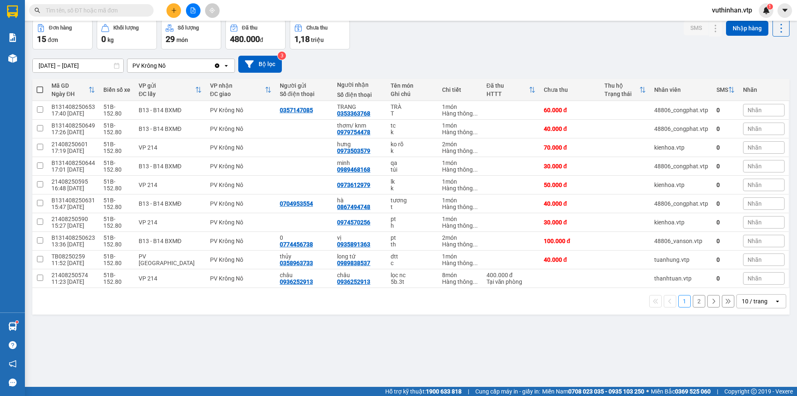
click at [749, 302] on div "10 / trang" at bounding box center [755, 301] width 26 height 8
click at [750, 282] on span "100 / trang" at bounding box center [752, 283] width 30 height 8
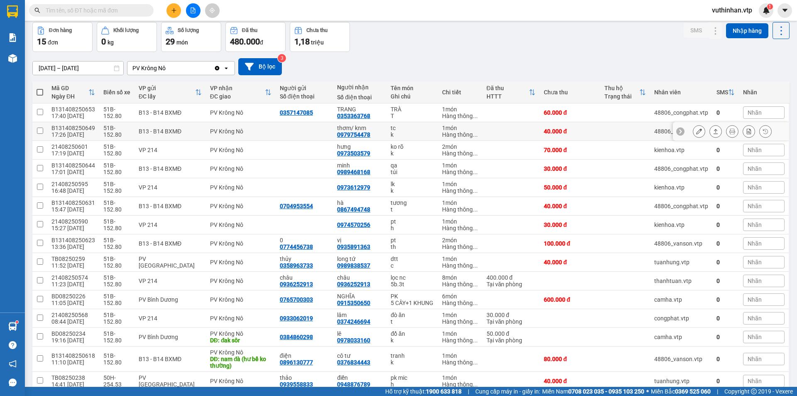
scroll to position [0, 0]
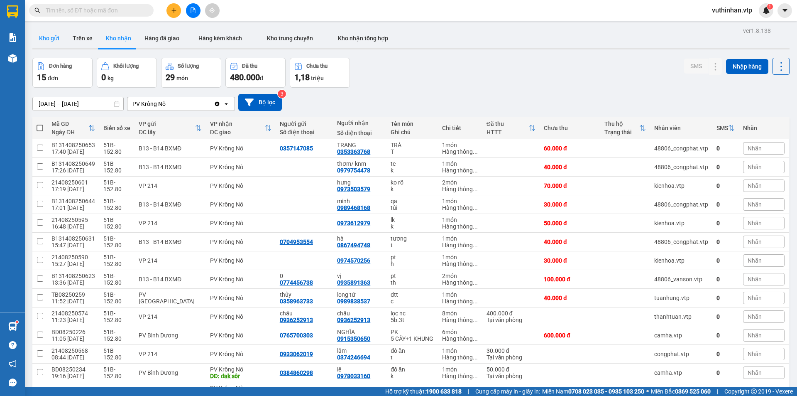
click at [42, 39] on button "Kho gửi" at bounding box center [49, 38] width 34 height 20
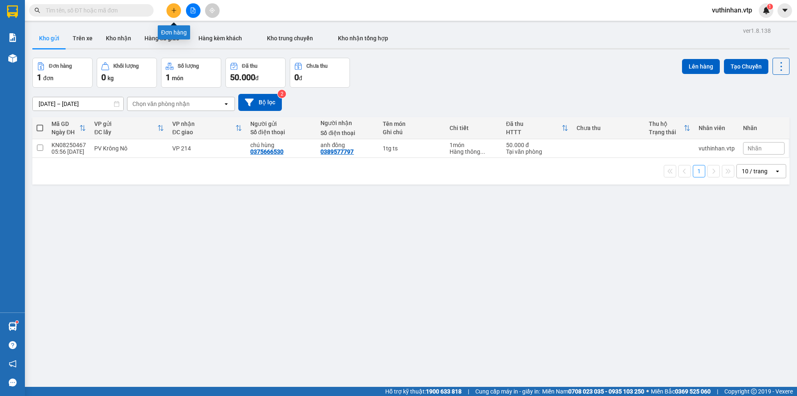
click at [175, 7] on button at bounding box center [174, 10] width 15 height 15
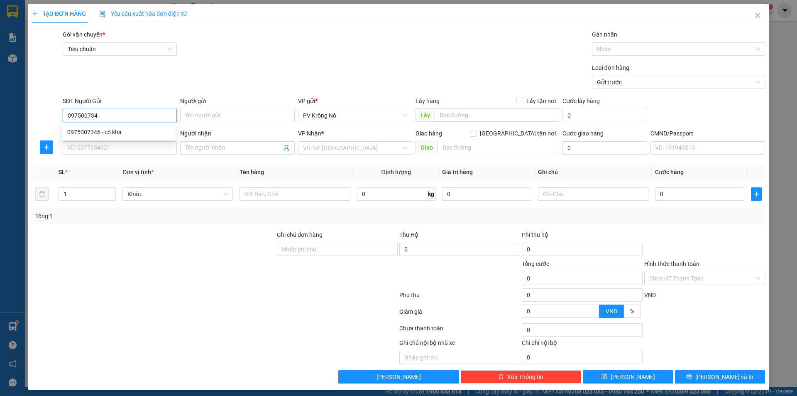
type input "0975007346"
click at [117, 130] on div "0975007346 - cô kha" at bounding box center [118, 131] width 103 height 9
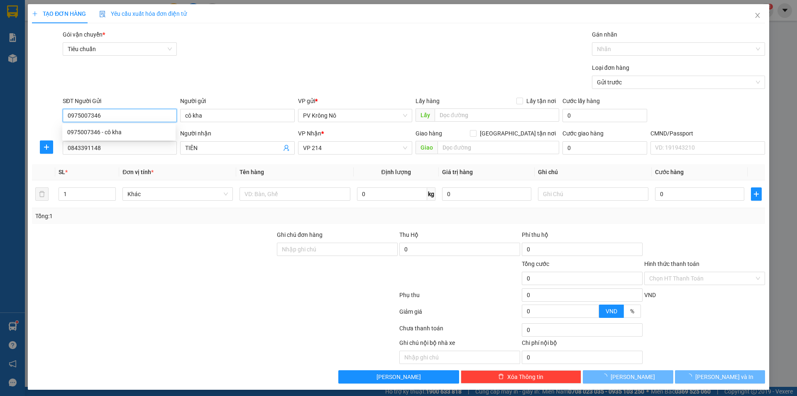
type input "cô kha"
type input "0843391148"
type input "TIÊN"
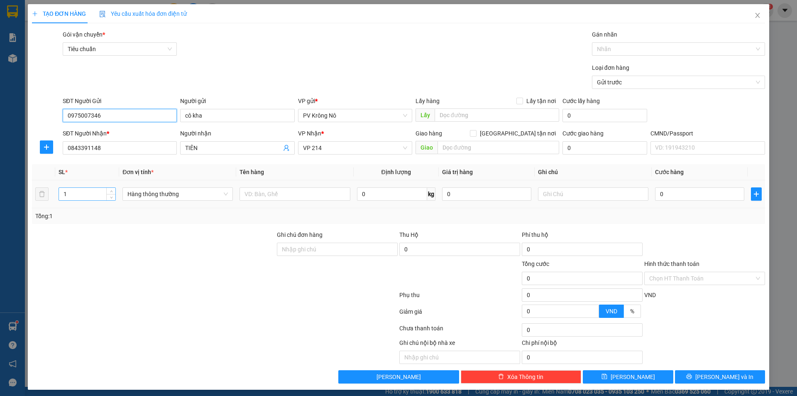
type input "0975007346"
click at [74, 197] on input "1" at bounding box center [87, 194] width 56 height 12
type input "2"
click at [258, 197] on input "text" at bounding box center [295, 193] width 110 height 13
type input "2"
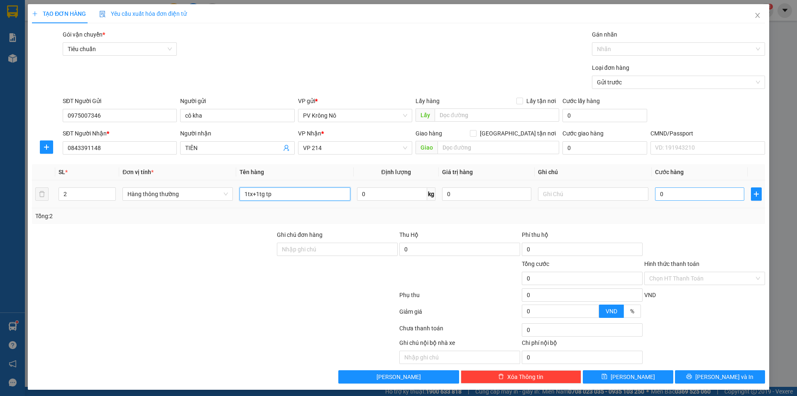
type input "1tx+1tg tp"
click at [679, 196] on input "0" at bounding box center [699, 193] width 89 height 13
type input "001"
type input "1"
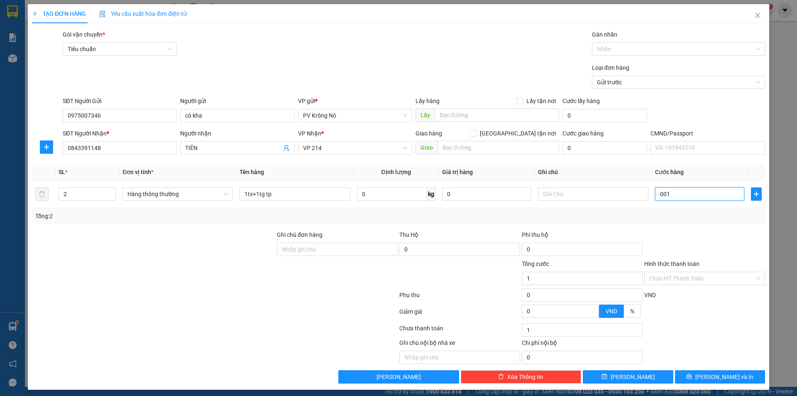
type input "0.010"
type input "10"
type input "00.100"
type input "100"
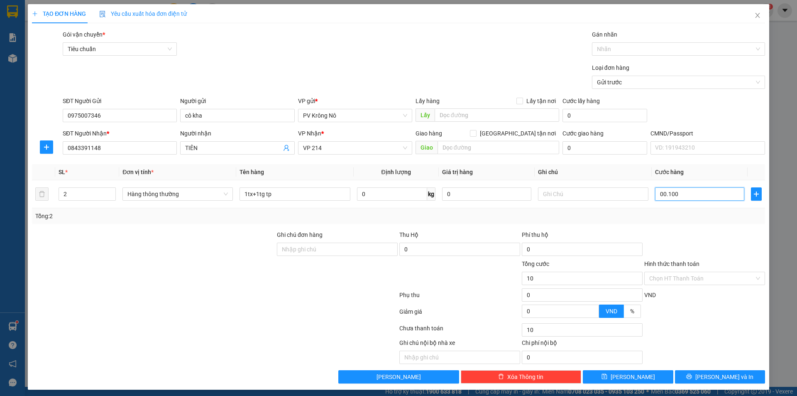
type input "100"
type input "0.001.000"
type input "1.000"
type input "000.010.000"
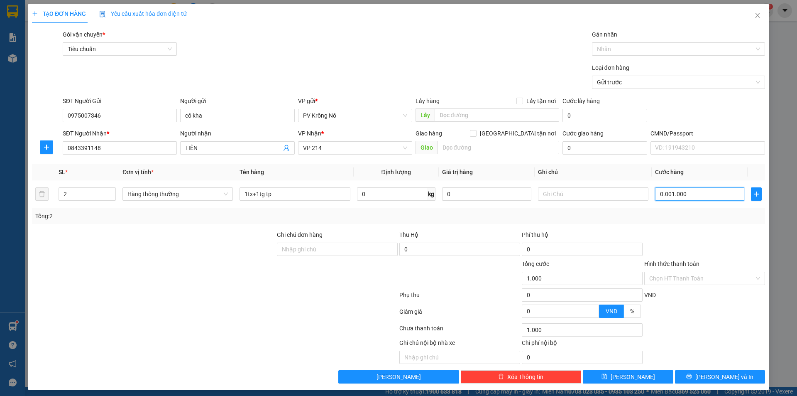
type input "10.000"
type input "00.000.100.000"
type input "100.000"
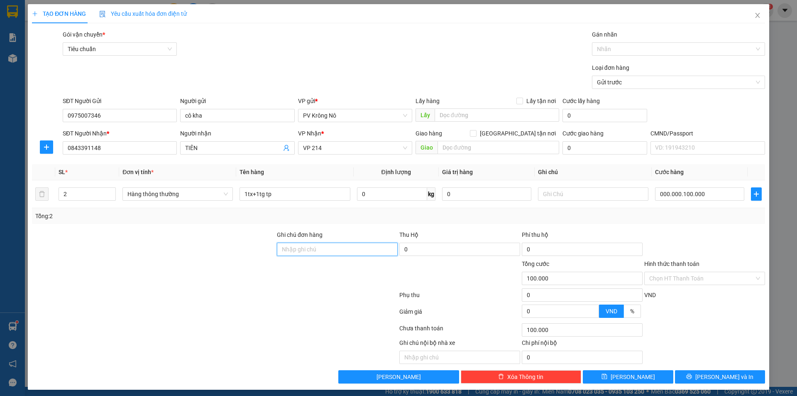
type input "100.000"
type input "0"
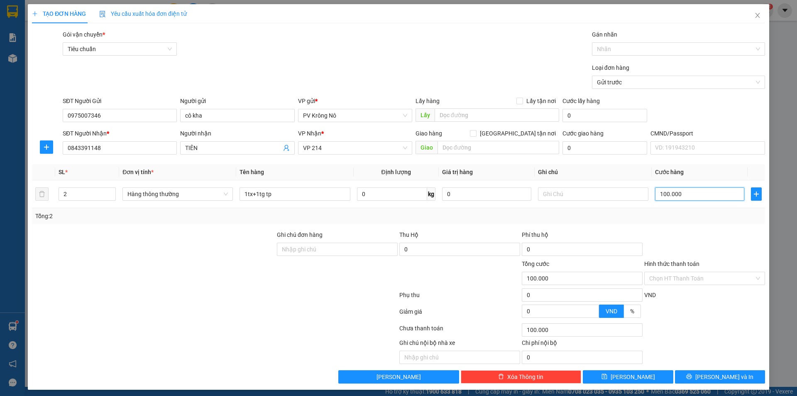
type input "0"
type input "009"
type input "9"
type input "0.090"
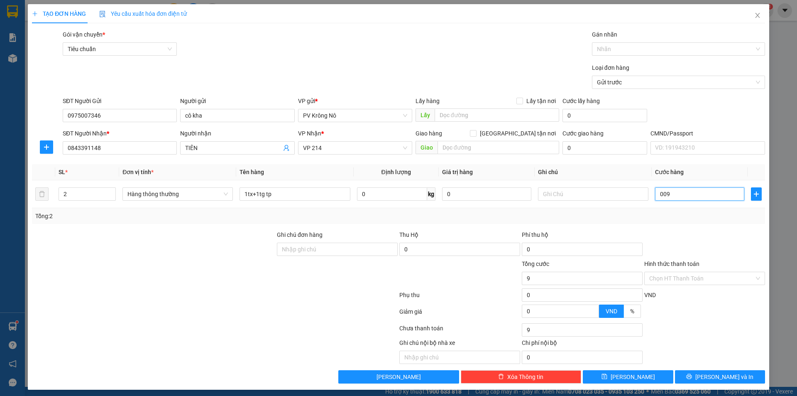
type input "90"
type input "00.900"
type input "900"
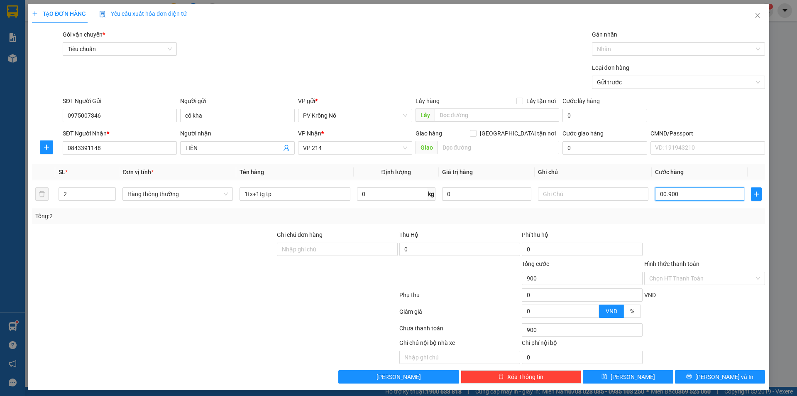
type input "0.009.000"
type input "9.000"
type input "000.090.000"
type input "90.000"
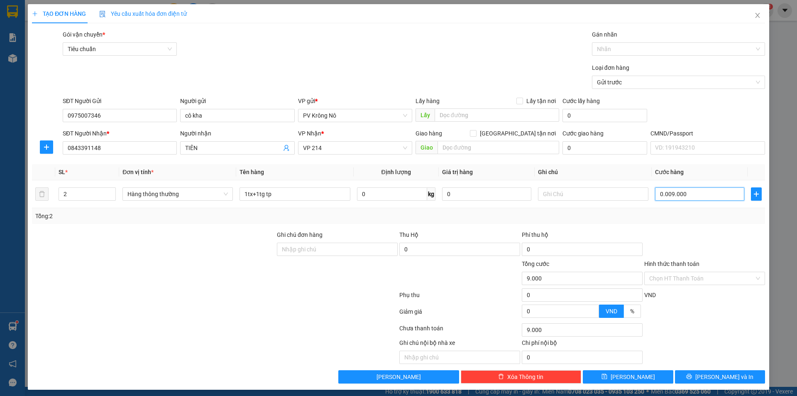
type input "90.000"
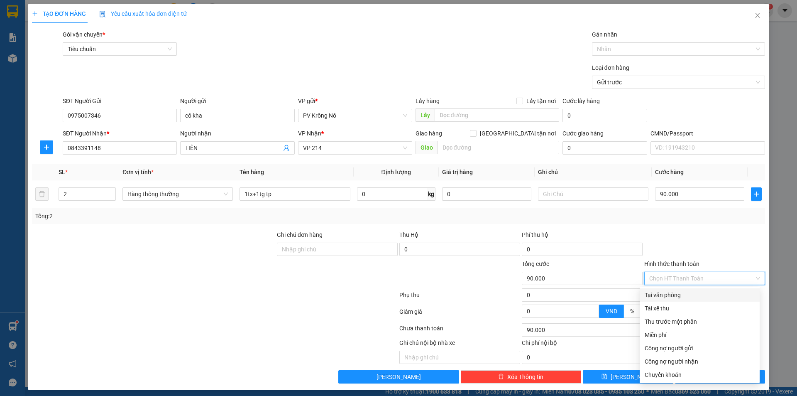
click at [673, 279] on input "Hình thức thanh toán" at bounding box center [702, 278] width 105 height 12
drag, startPoint x: 664, startPoint y: 293, endPoint x: 696, endPoint y: 323, distance: 43.8
click at [663, 294] on div "Tại văn phòng" at bounding box center [700, 294] width 110 height 9
type input "0"
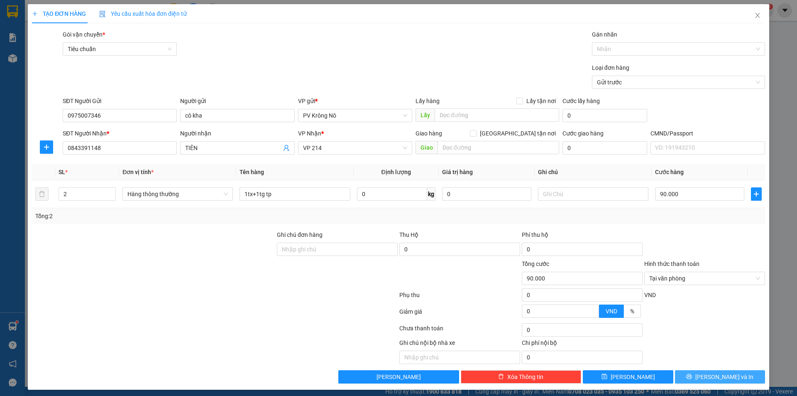
click at [718, 377] on span "[PERSON_NAME] và In" at bounding box center [725, 376] width 58 height 9
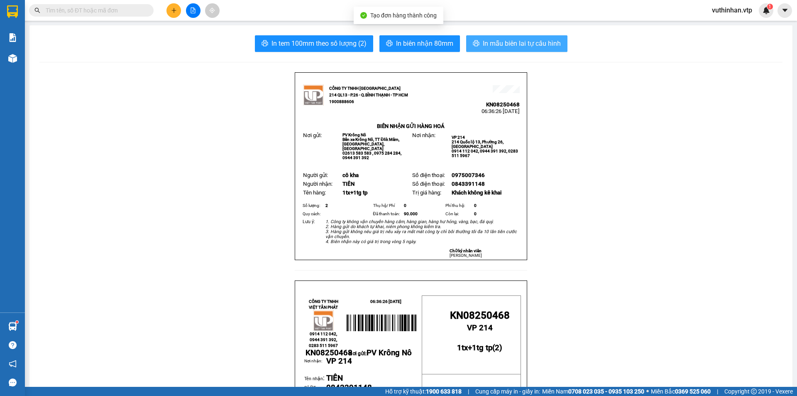
click at [496, 38] on span "In mẫu biên lai tự cấu hình" at bounding box center [522, 43] width 78 height 10
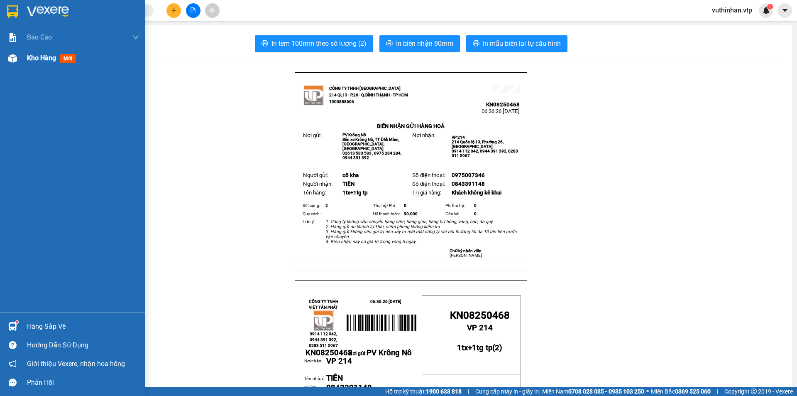
click at [34, 61] on span "Kho hàng" at bounding box center [41, 58] width 29 height 8
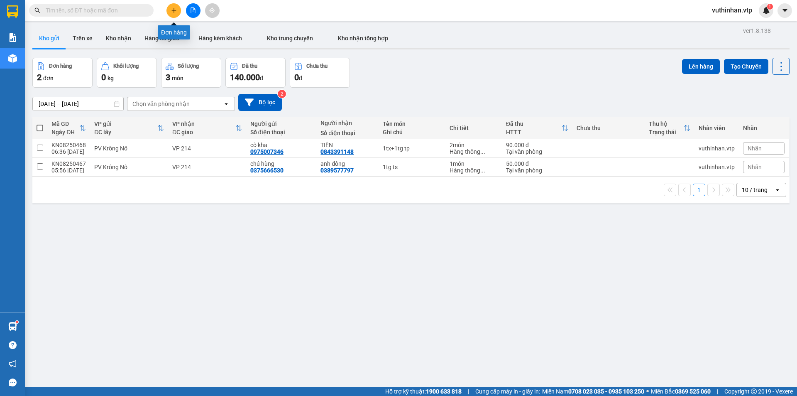
click at [172, 9] on icon "plus" at bounding box center [174, 10] width 6 height 6
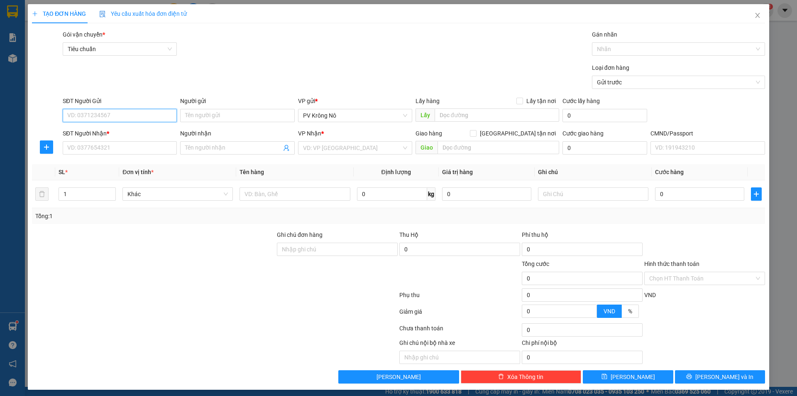
click at [85, 110] on input "SĐT Người Gửi" at bounding box center [120, 115] width 114 height 13
paste input "0949023685"
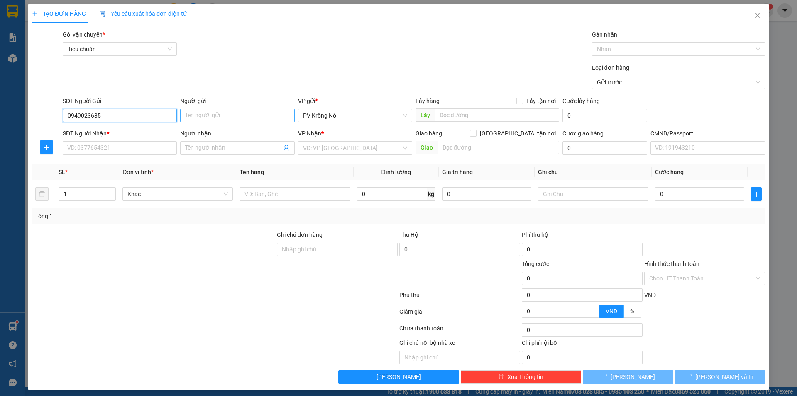
type input "0949023685"
click at [239, 118] on input "Người gửi" at bounding box center [237, 115] width 114 height 13
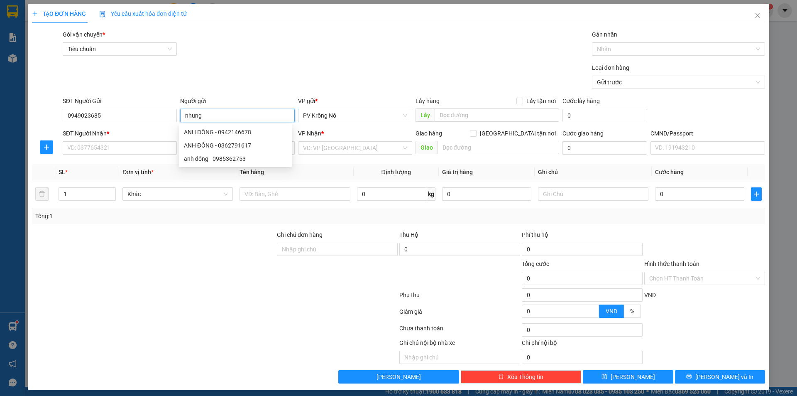
type input "nhung"
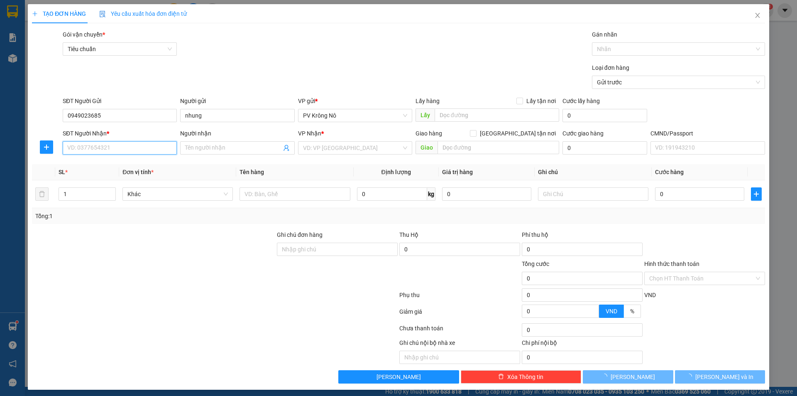
click at [86, 146] on input "SĐT Người Nhận *" at bounding box center [120, 147] width 114 height 13
paste input "0949023685"
type input "0949023685"
click at [199, 148] on input "Người nhận" at bounding box center [233, 147] width 96 height 9
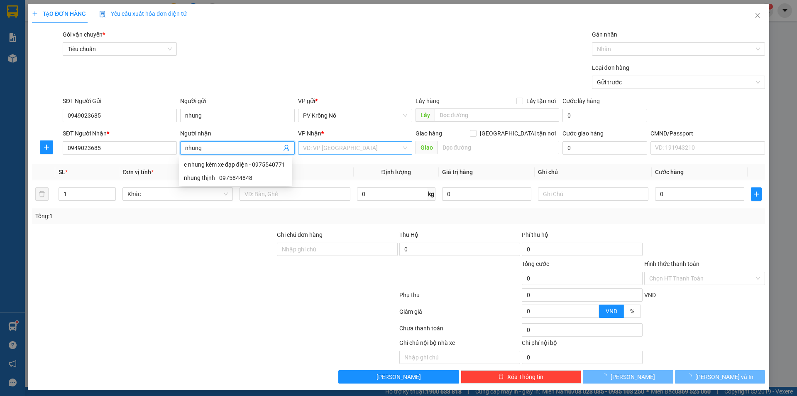
type input "nhung"
click at [326, 151] on input "search" at bounding box center [352, 148] width 98 height 12
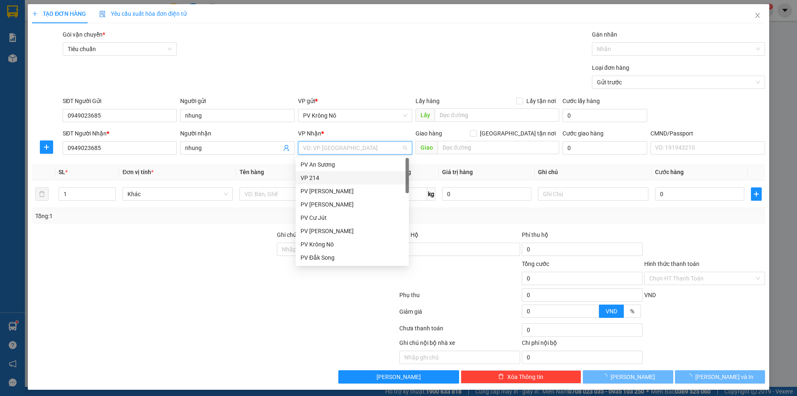
click at [318, 174] on div "VP 214" at bounding box center [352, 177] width 103 height 9
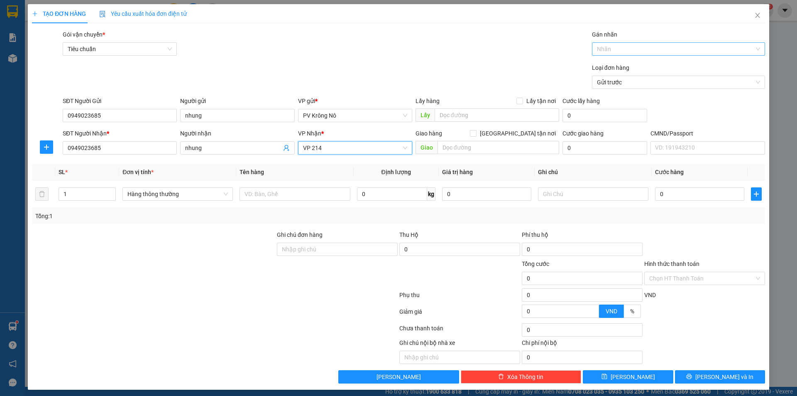
click at [640, 50] on div at bounding box center [674, 49] width 161 height 10
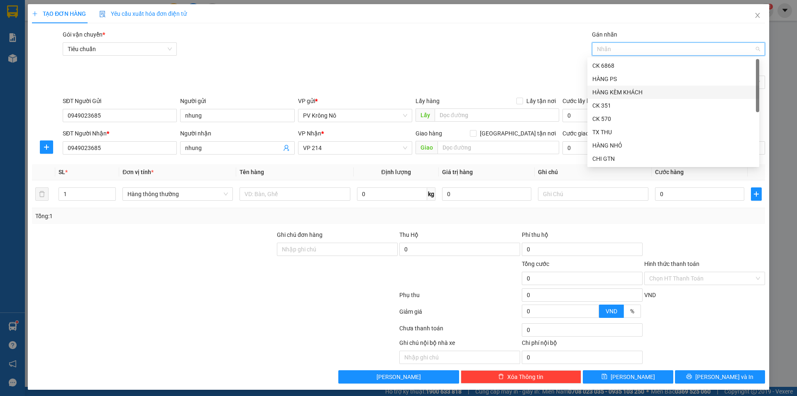
click at [617, 94] on div "HÀNG KÈM KHÁCH" at bounding box center [674, 92] width 162 height 9
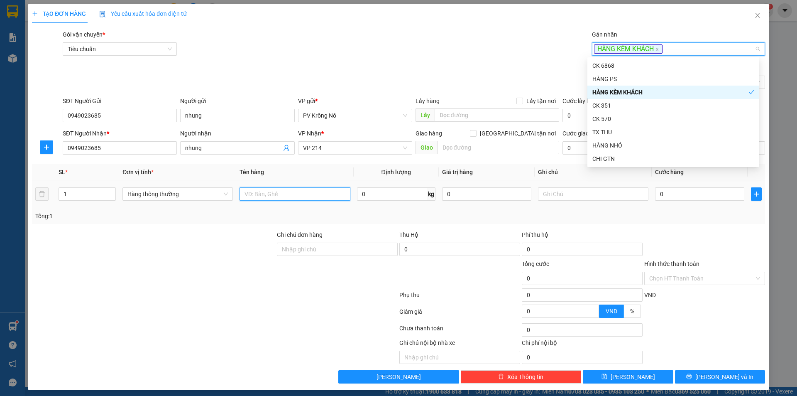
click at [305, 194] on input "text" at bounding box center [295, 193] width 110 height 13
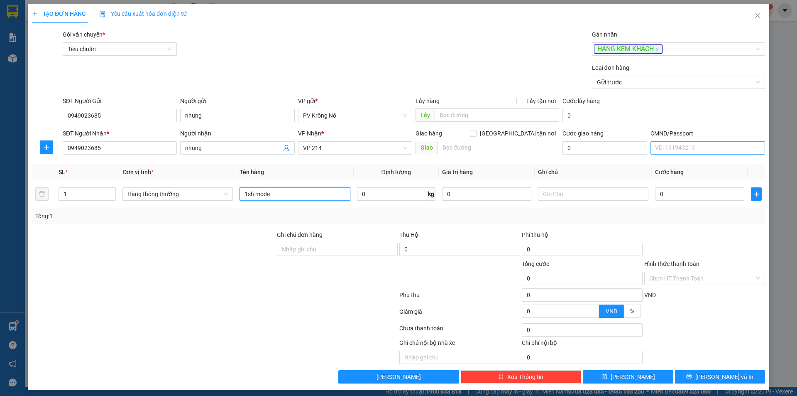
type input "1sh mode"
click at [693, 145] on input "CMND/Passport" at bounding box center [708, 147] width 114 height 13
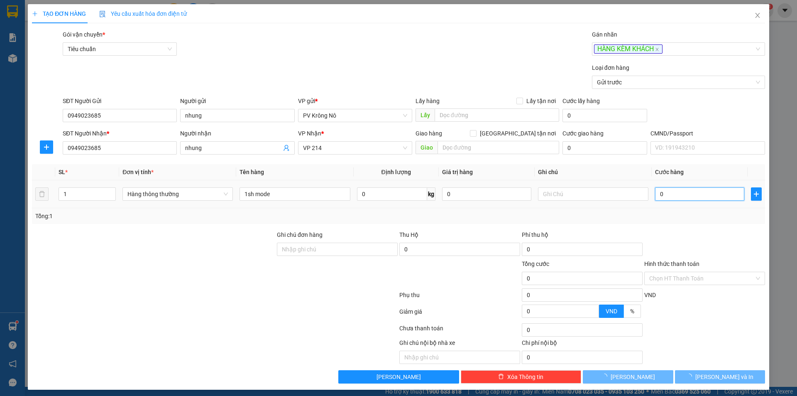
click at [676, 196] on input "0" at bounding box center [699, 193] width 89 height 13
type input "004"
type input "4"
type input "0.040"
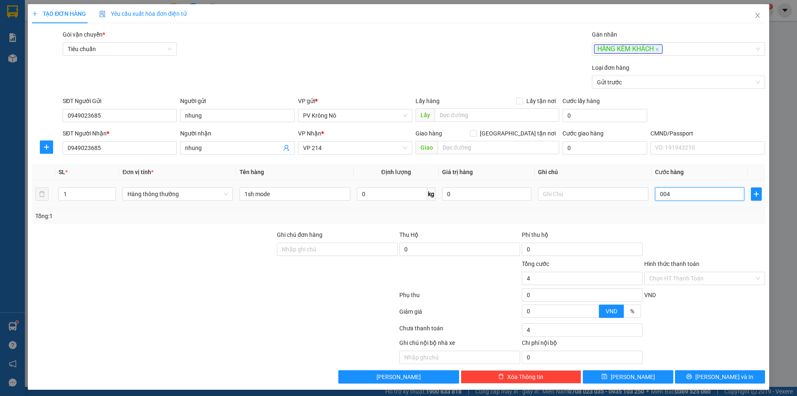
type input "40"
type input "000.400"
type input "400"
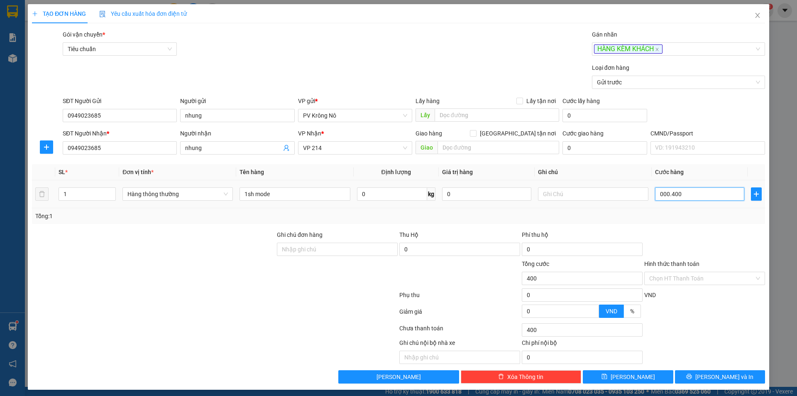
type input "0.004.000"
type input "4.000"
type input "000.440.000"
type input "440.000"
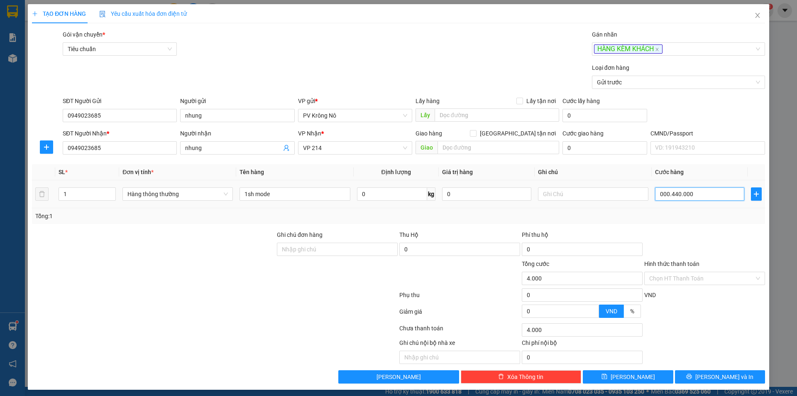
type input "440.000"
type input "0"
type input "004"
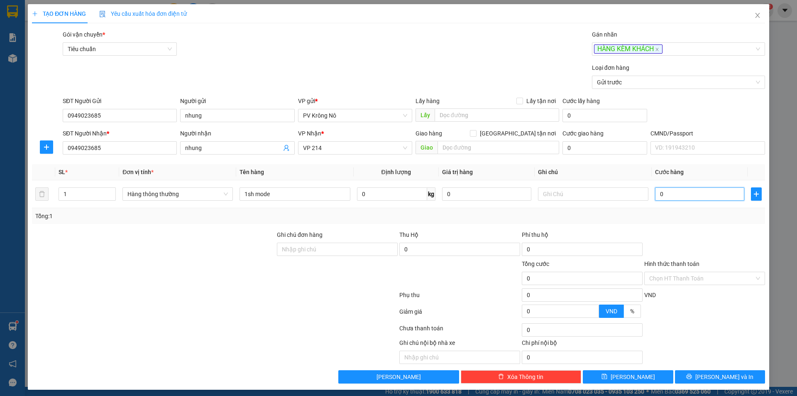
type input "4"
type input "0.040"
type input "40"
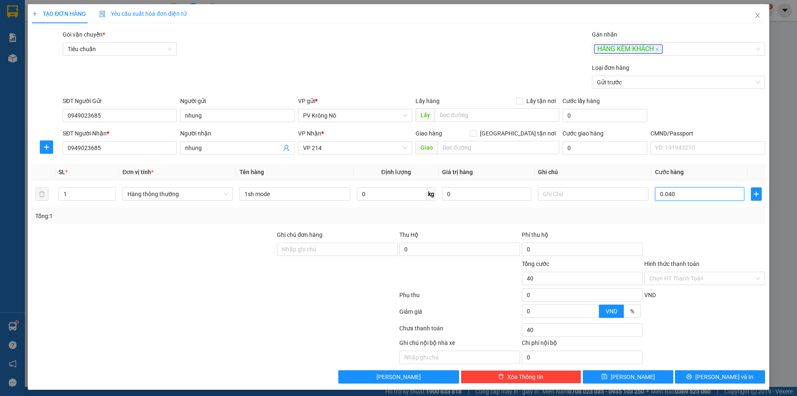
type input "00.400"
type input "400"
type input "0.004.000"
type input "4.000"
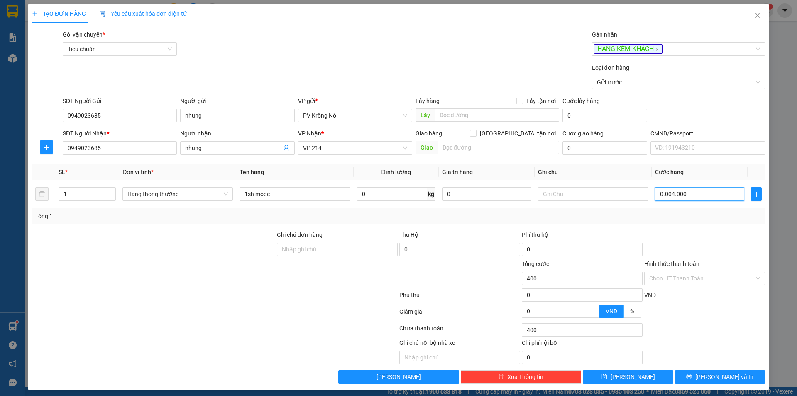
type input "4.000"
type input "000.040.000"
type input "40.000"
type input "[PHONE_NUMBER]"
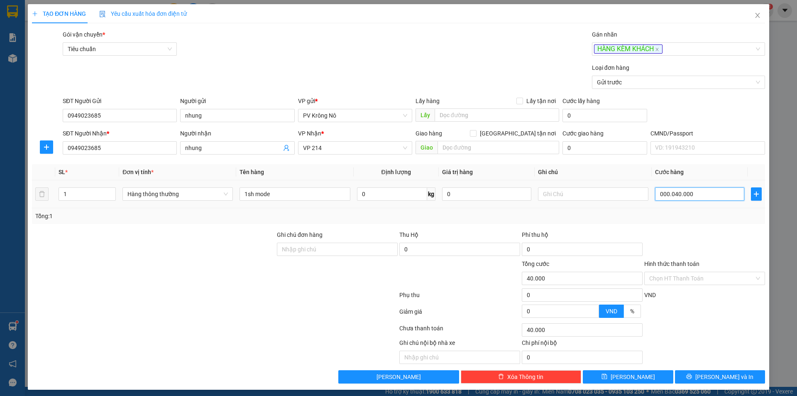
type input "400.000"
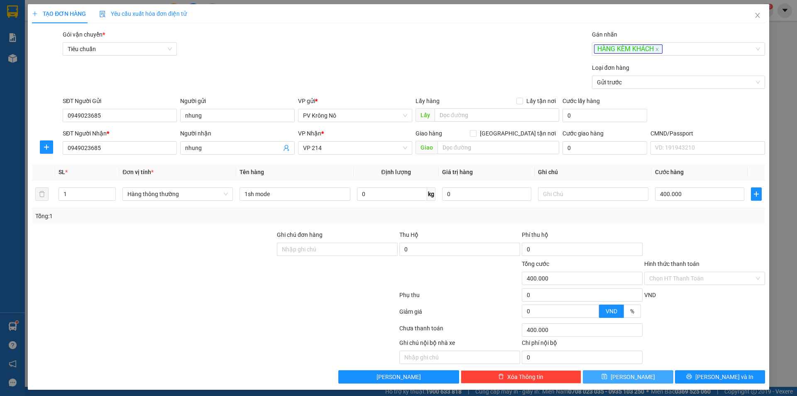
click at [613, 375] on button "[PERSON_NAME]" at bounding box center [628, 376] width 90 height 13
type input "0"
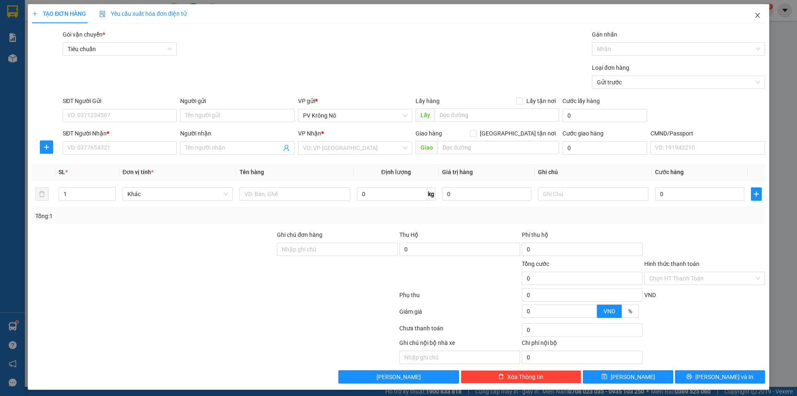
click at [755, 12] on span "Close" at bounding box center [757, 15] width 23 height 23
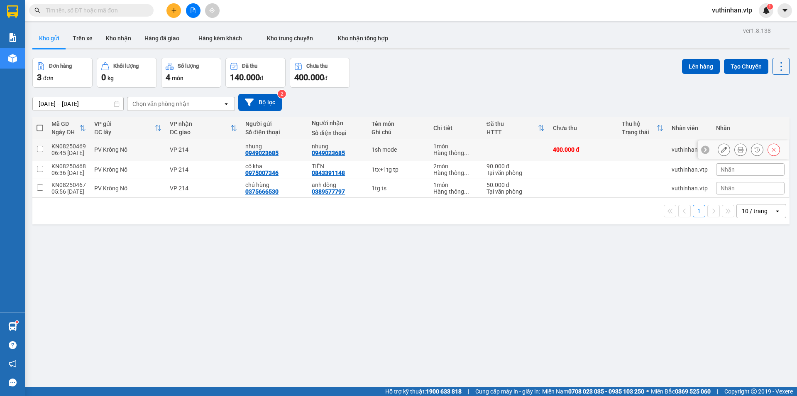
click at [721, 150] on icon at bounding box center [724, 150] width 6 height 6
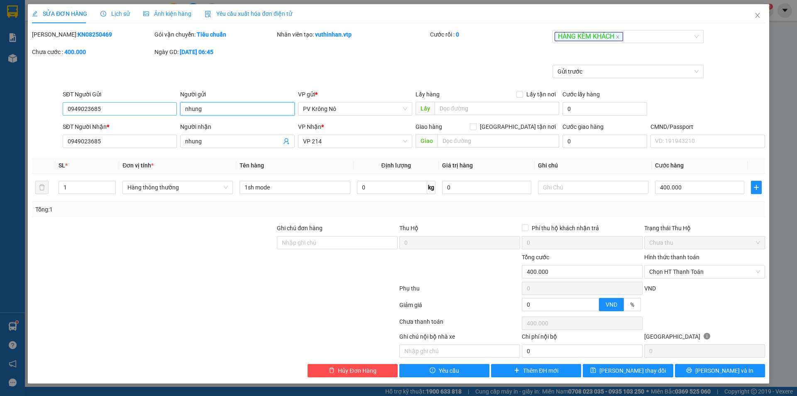
drag, startPoint x: 230, startPoint y: 111, endPoint x: 167, endPoint y: 111, distance: 63.1
click at [167, 111] on div "SĐT Người Gửi 0949023685 Người gửi nhung nhung VP gửi * PV Krông Nô Lấy hàng Lấ…" at bounding box center [414, 104] width 706 height 29
drag, startPoint x: 222, startPoint y: 149, endPoint x: 160, endPoint y: 149, distance: 61.9
click at [159, 149] on div "SĐT Người Nhận * 0949023685 Người nhận nhung VP Nhận * VP 214 Giao hàng Giao tậ…" at bounding box center [414, 136] width 706 height 29
click at [209, 140] on input "nhung" at bounding box center [233, 141] width 96 height 9
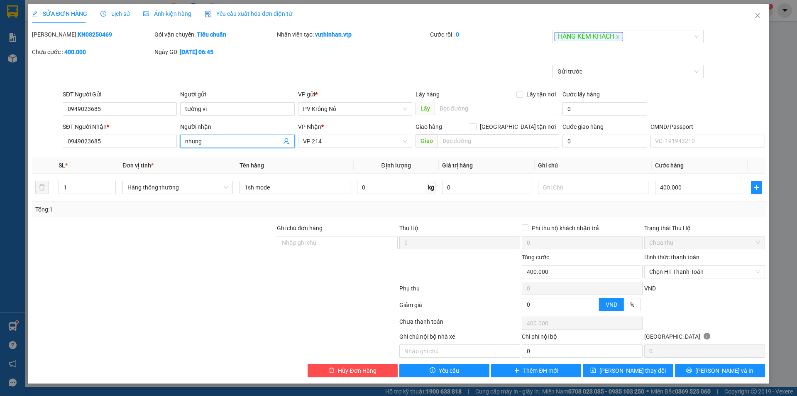
drag, startPoint x: 209, startPoint y: 140, endPoint x: 133, endPoint y: 154, distance: 77.8
click at [133, 154] on div "Total Paid Fee 0 Total UnPaid Fee 400.000 Cash Collection Total Fee Mã ĐH: KN08…" at bounding box center [398, 203] width 733 height 347
click at [627, 367] on span "[PERSON_NAME] thay đổi" at bounding box center [633, 370] width 66 height 9
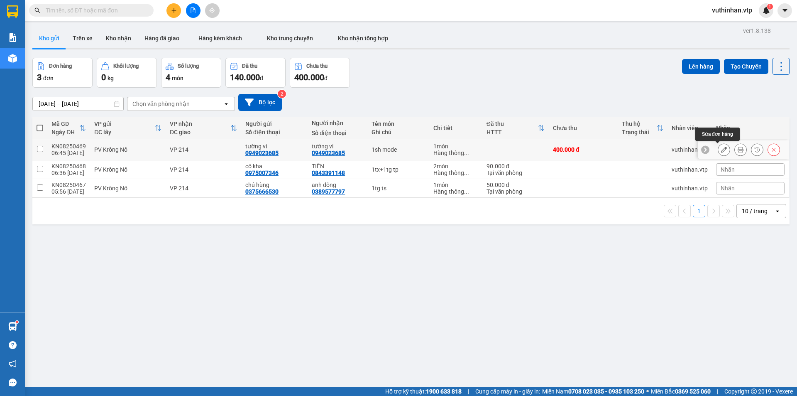
click at [721, 148] on icon at bounding box center [724, 150] width 6 height 6
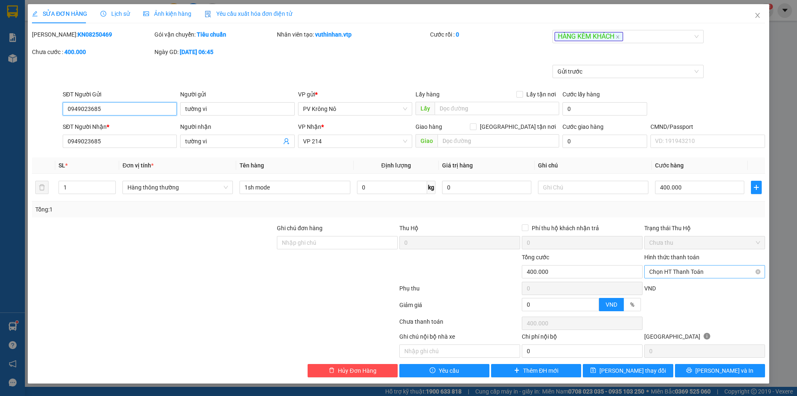
click at [659, 269] on span "Chọn HT Thanh Toán" at bounding box center [705, 271] width 111 height 12
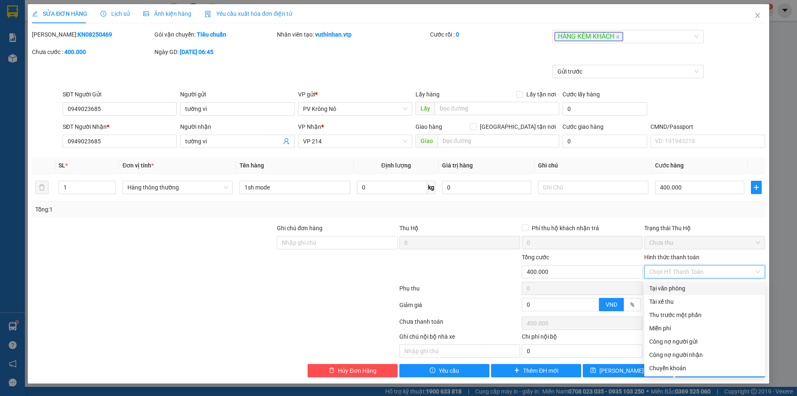
drag, startPoint x: 659, startPoint y: 287, endPoint x: 647, endPoint y: 285, distance: 12.6
click at [660, 288] on div "Tại văn phòng" at bounding box center [705, 288] width 111 height 9
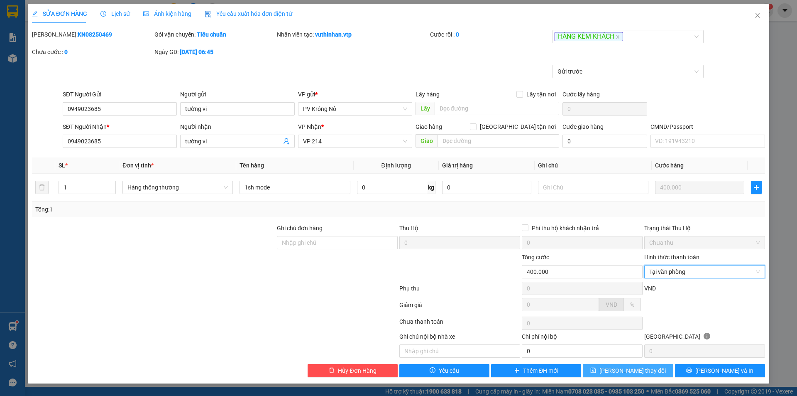
click at [627, 370] on span "[PERSON_NAME] thay đổi" at bounding box center [633, 370] width 66 height 9
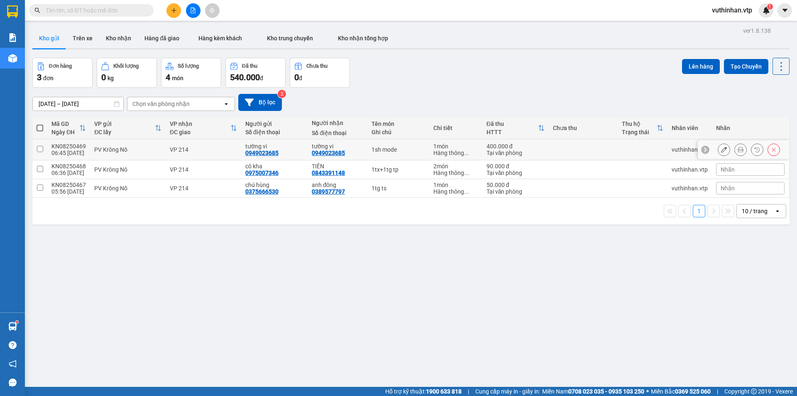
click at [38, 150] on input "checkbox" at bounding box center [40, 149] width 6 height 6
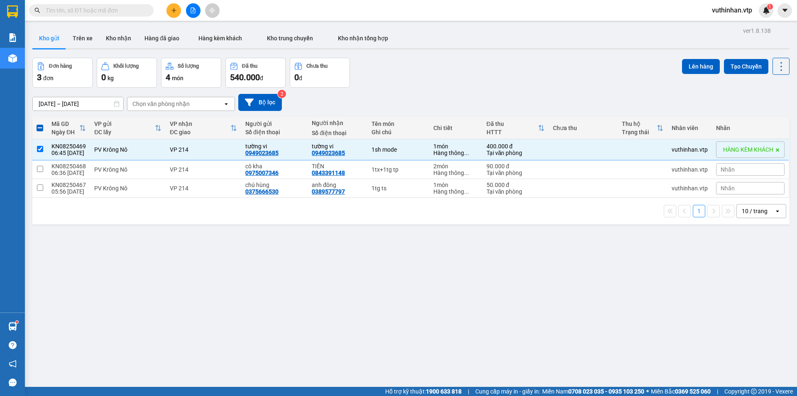
click at [37, 129] on span at bounding box center [40, 128] width 7 height 7
click at [40, 124] on input "checkbox" at bounding box center [40, 124] width 0 height 0
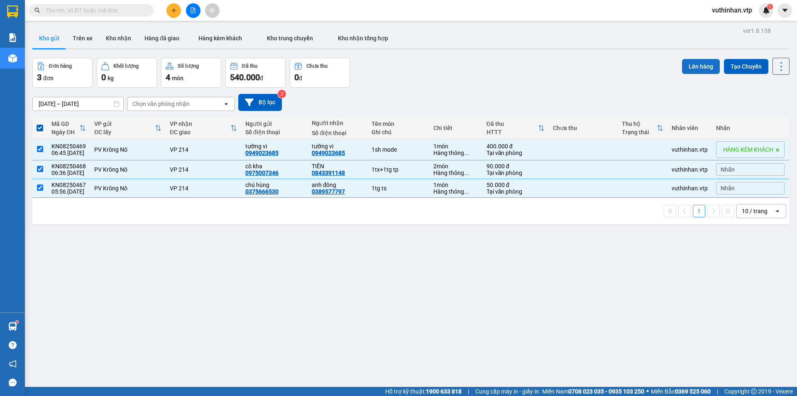
click at [688, 66] on button "Lên hàng" at bounding box center [701, 66] width 38 height 15
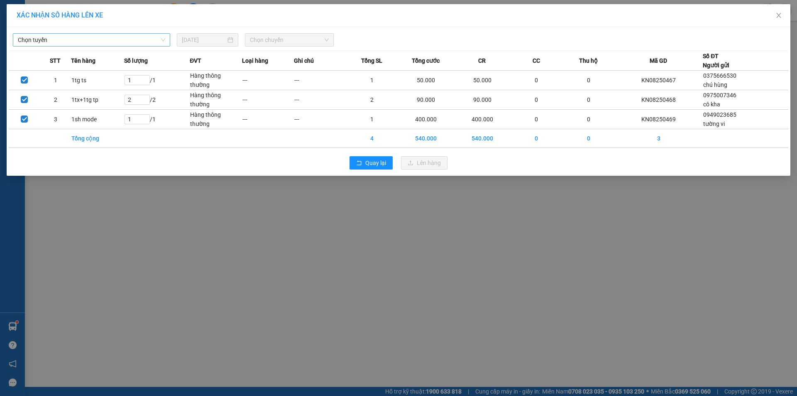
click at [111, 42] on span "Chọn tuyến" at bounding box center [91, 40] width 147 height 12
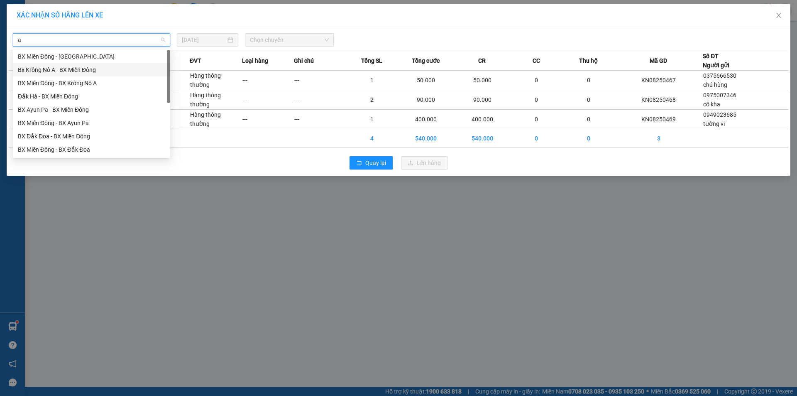
click at [68, 73] on div "Bx Krông Nô A - BX Miền Đông" at bounding box center [91, 69] width 147 height 9
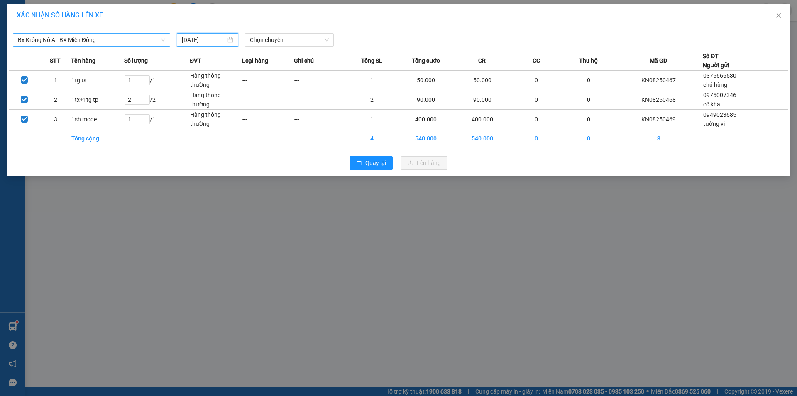
click at [196, 39] on input "[DATE]" at bounding box center [204, 39] width 44 height 9
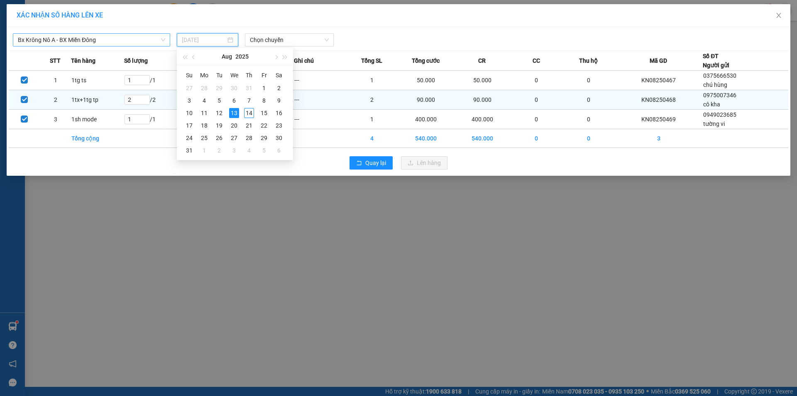
drag, startPoint x: 249, startPoint y: 113, endPoint x: 251, endPoint y: 108, distance: 5.0
click at [251, 113] on div "14" at bounding box center [249, 113] width 10 height 10
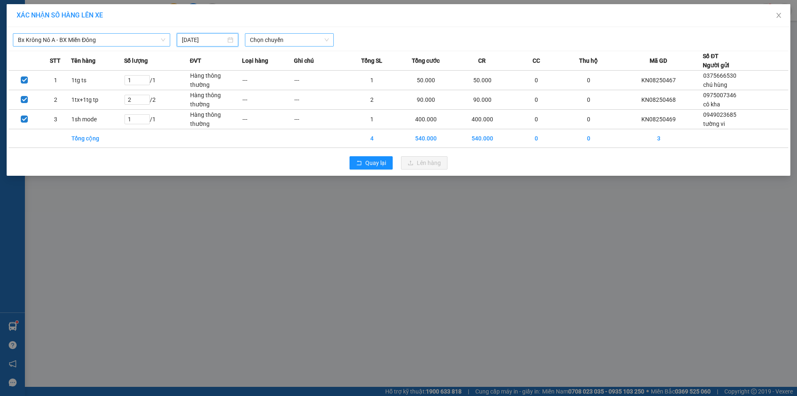
click at [281, 42] on span "Chọn chuyến" at bounding box center [289, 40] width 79 height 12
click at [293, 70] on div "07:00 - 51B-152.46" at bounding box center [282, 69] width 65 height 9
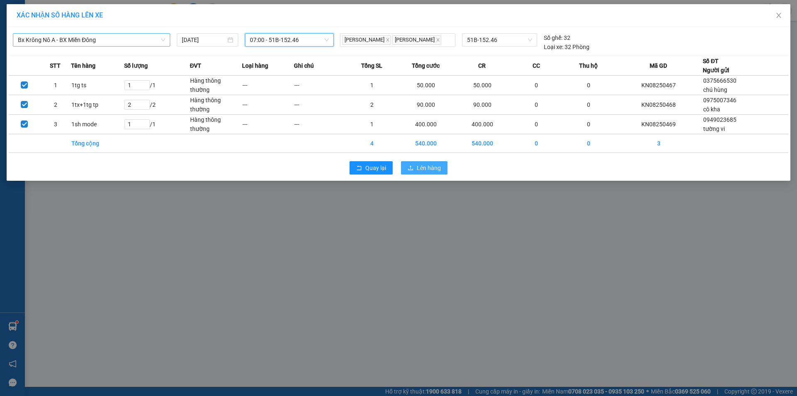
click at [419, 170] on span "Lên hàng" at bounding box center [429, 167] width 24 height 9
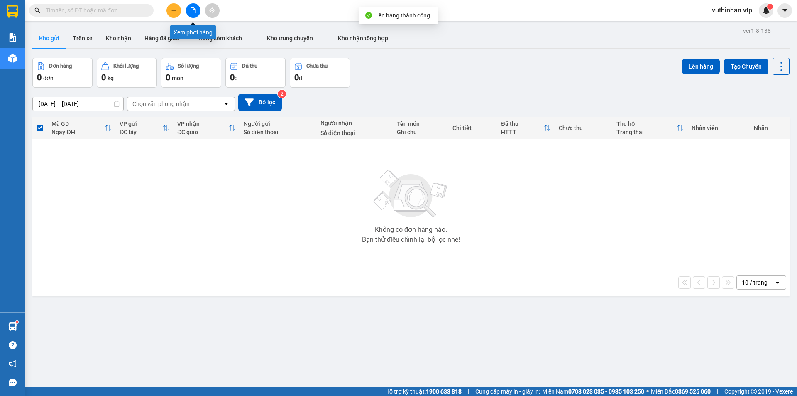
click at [194, 15] on button at bounding box center [193, 10] width 15 height 15
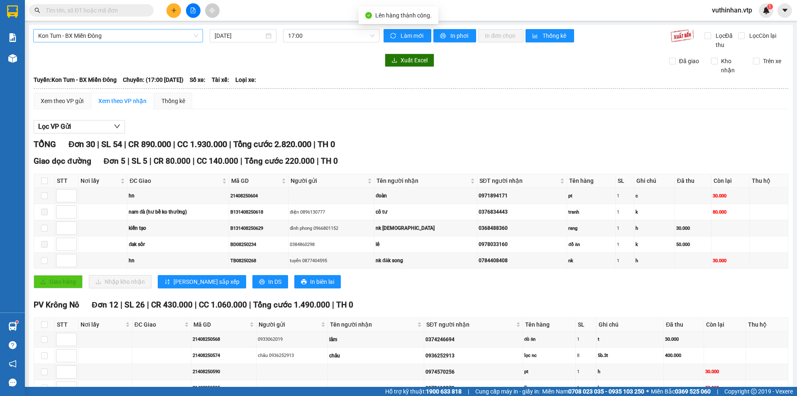
click at [101, 35] on span "Kon Tum - BX Miền Đông" at bounding box center [118, 35] width 160 height 12
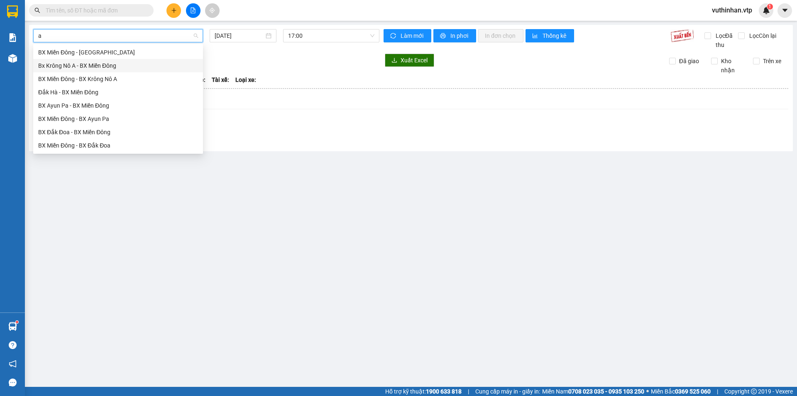
click at [94, 64] on div "Bx Krông Nô A - BX Miền Đông" at bounding box center [118, 65] width 160 height 9
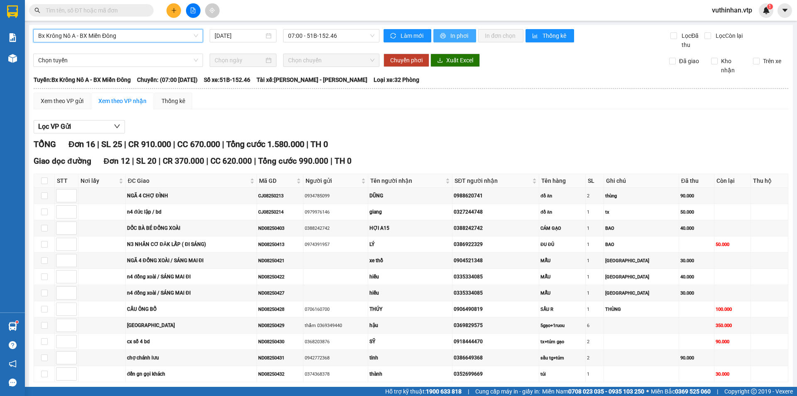
click at [463, 34] on span "In phơi" at bounding box center [460, 35] width 19 height 9
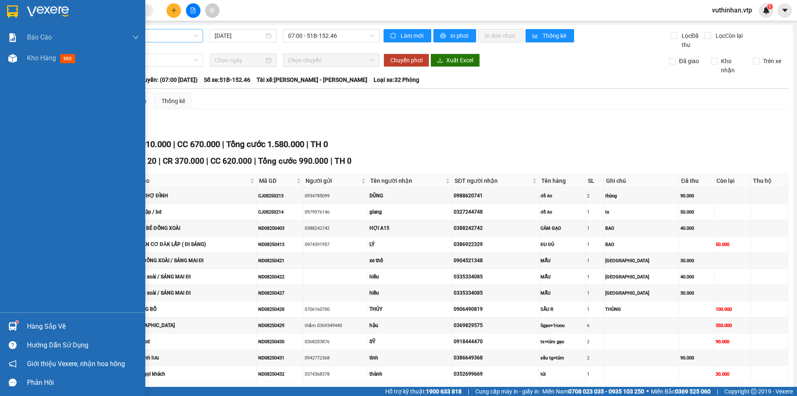
drag, startPoint x: 30, startPoint y: 54, endPoint x: 107, endPoint y: 77, distance: 80.2
click at [32, 54] on span "Kho hàng" at bounding box center [41, 58] width 29 height 8
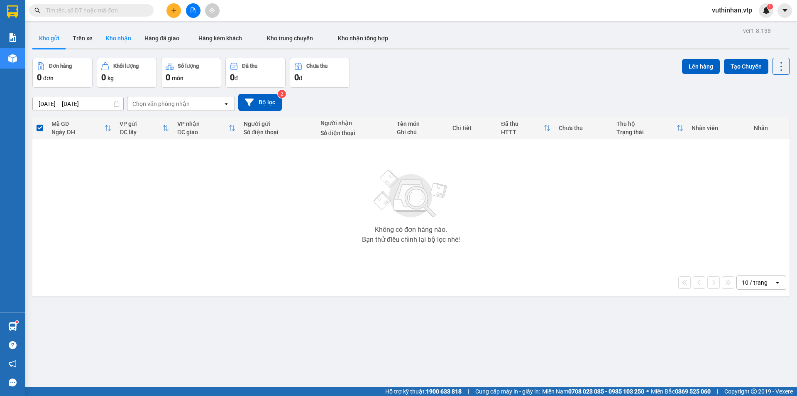
click at [110, 35] on button "Kho nhận" at bounding box center [118, 38] width 39 height 20
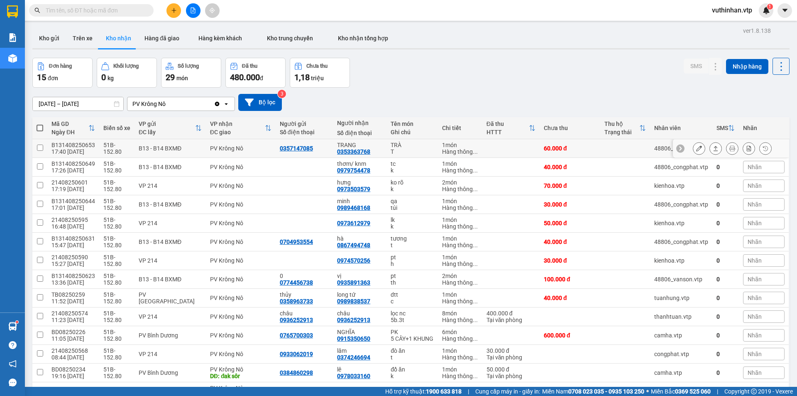
click at [409, 150] on div "T" at bounding box center [412, 151] width 43 height 7
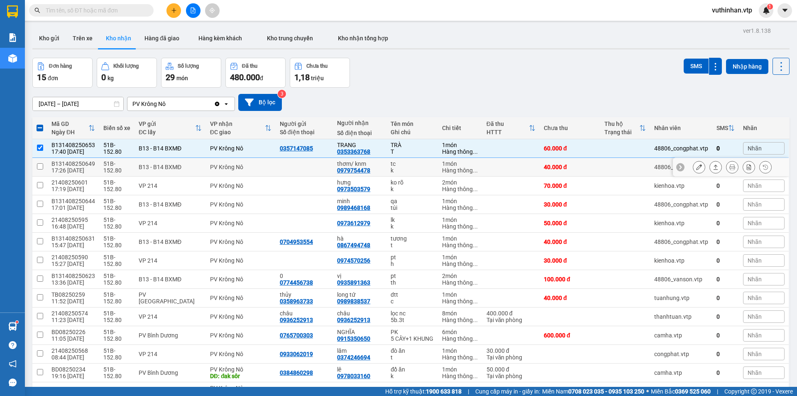
click at [304, 164] on div at bounding box center [304, 167] width 49 height 7
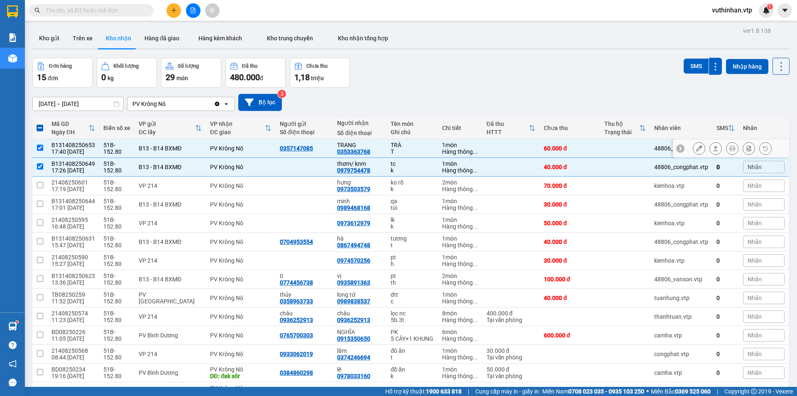
click at [308, 154] on td "0357147085" at bounding box center [304, 148] width 57 height 19
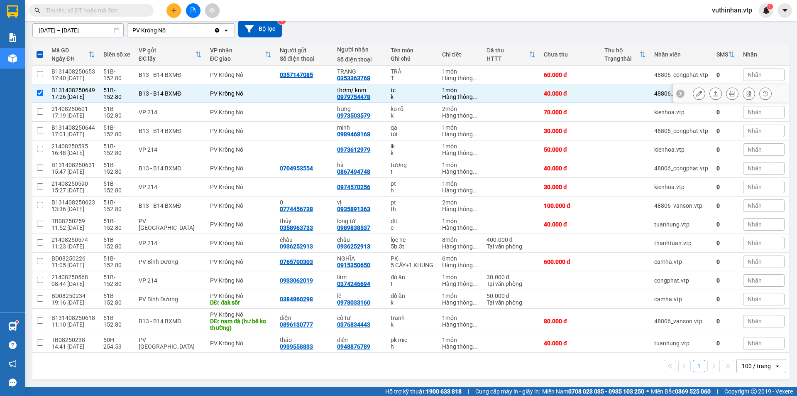
scroll to position [80, 0]
click at [276, 84] on td at bounding box center [304, 93] width 57 height 19
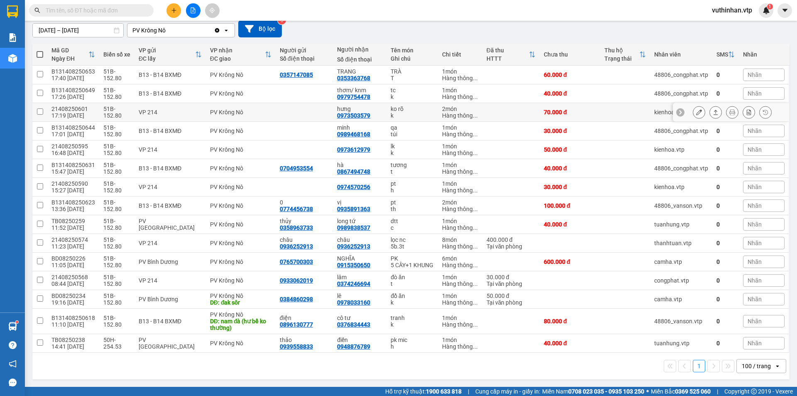
click at [295, 109] on td at bounding box center [304, 112] width 57 height 19
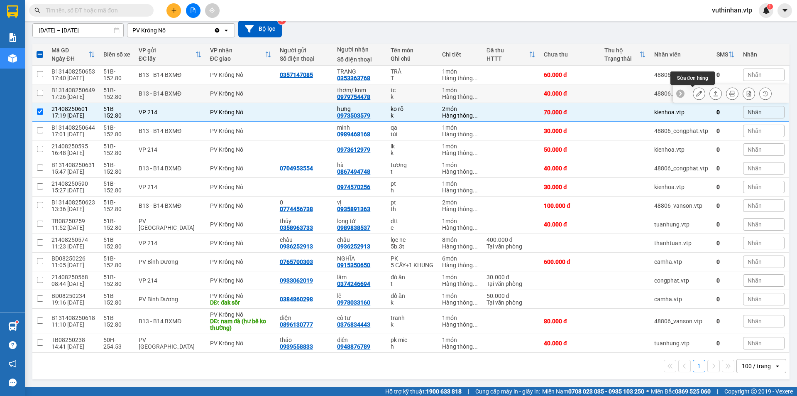
click at [696, 91] on icon at bounding box center [699, 94] width 6 height 6
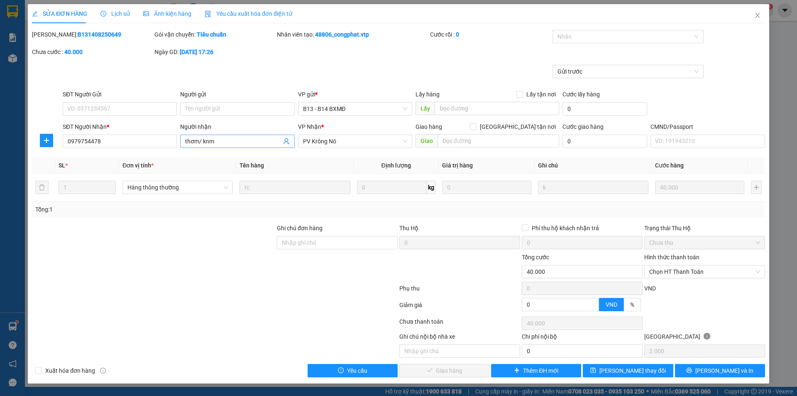
click at [233, 145] on input "thơm/ knm" at bounding box center [233, 141] width 96 height 9
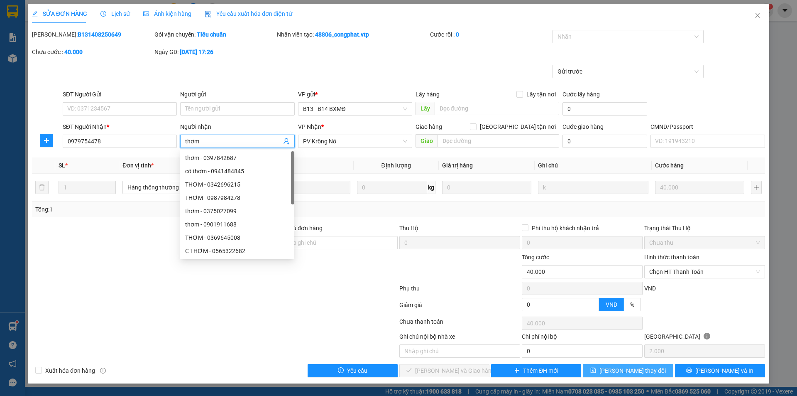
click at [633, 373] on span "[PERSON_NAME] thay đổi" at bounding box center [633, 370] width 66 height 9
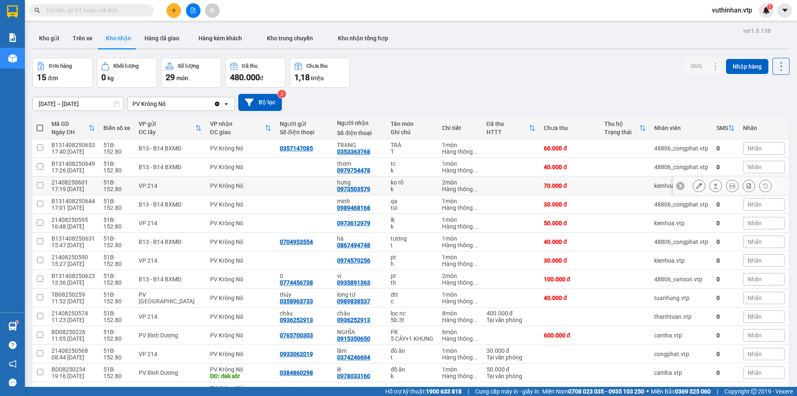
click at [419, 184] on div "ko rõ" at bounding box center [412, 182] width 43 height 7
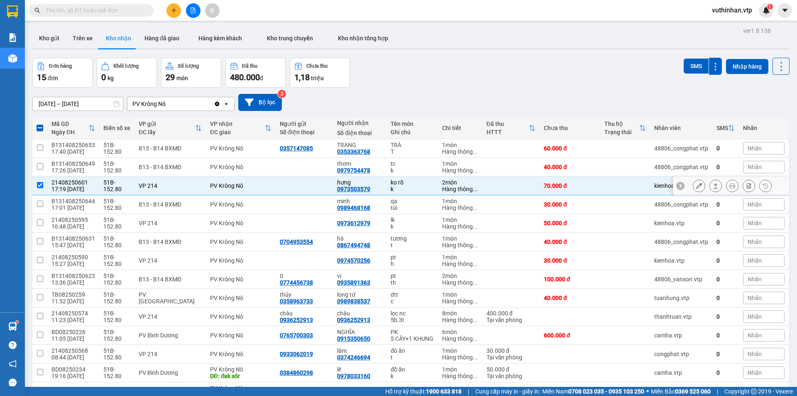
click at [696, 188] on icon at bounding box center [699, 186] width 6 height 6
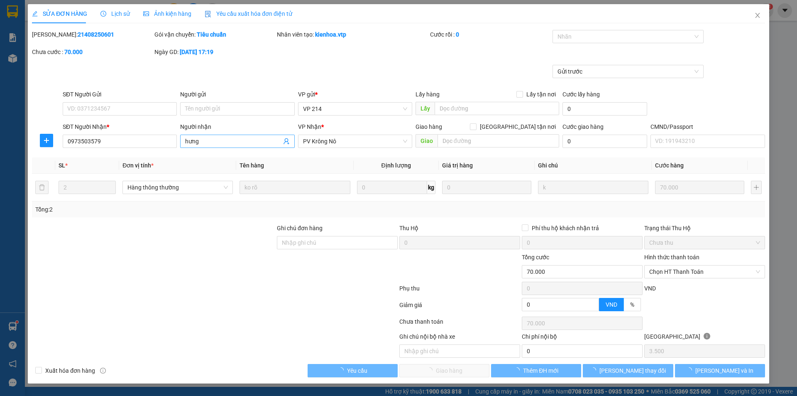
click at [203, 138] on input "hưng" at bounding box center [233, 141] width 96 height 9
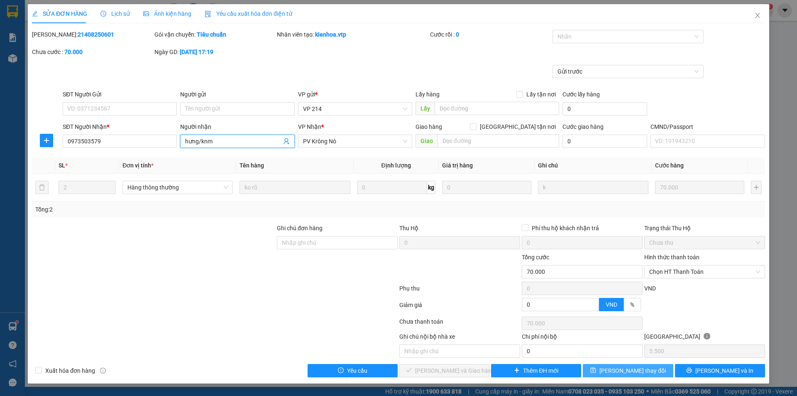
click at [637, 372] on span "[PERSON_NAME] thay đổi" at bounding box center [633, 370] width 66 height 9
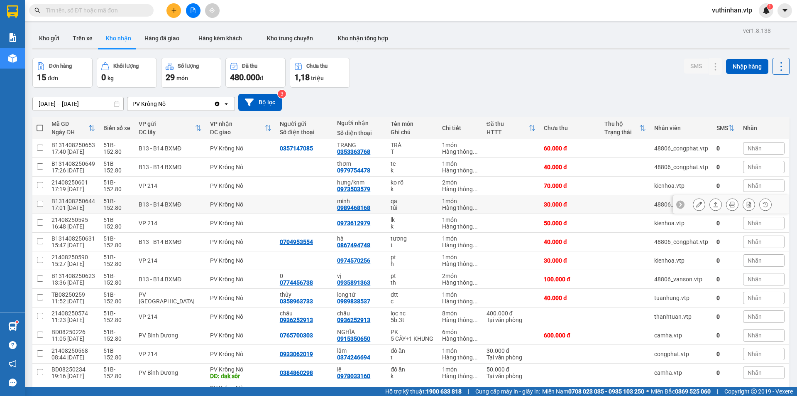
click at [387, 205] on td "qa túi" at bounding box center [412, 204] width 51 height 19
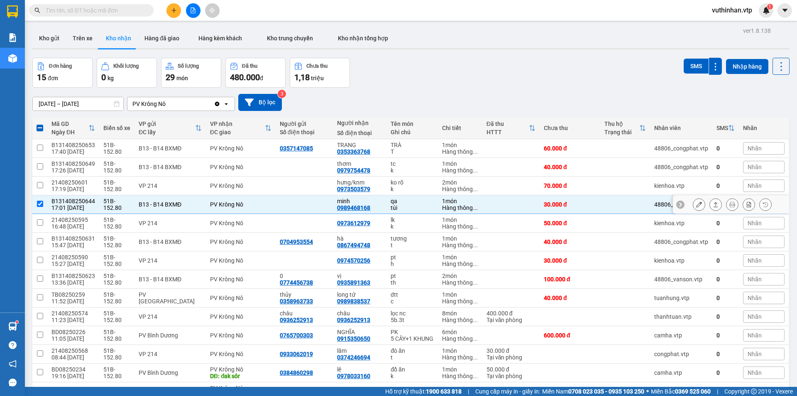
click at [375, 203] on div "minh" at bounding box center [359, 201] width 45 height 7
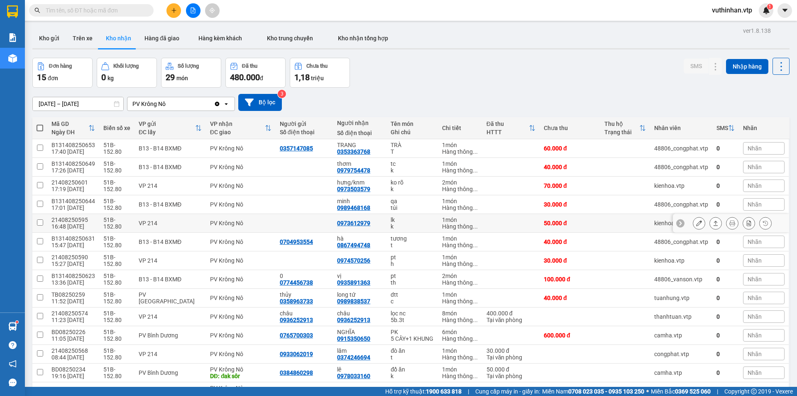
click at [373, 218] on td "0973612979" at bounding box center [360, 223] width 54 height 19
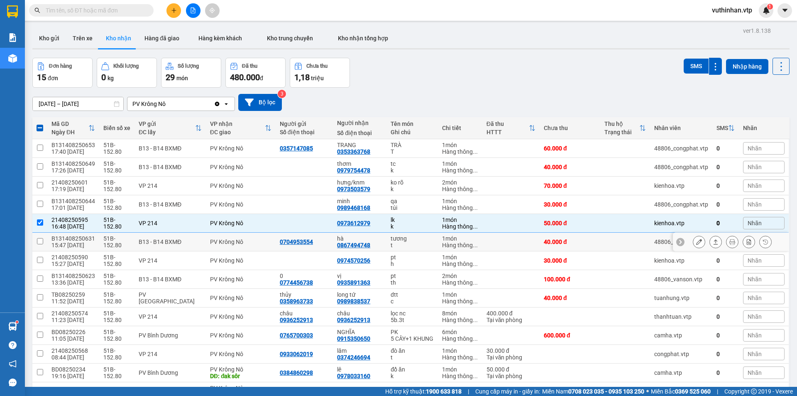
click at [373, 240] on div "hà" at bounding box center [359, 238] width 45 height 7
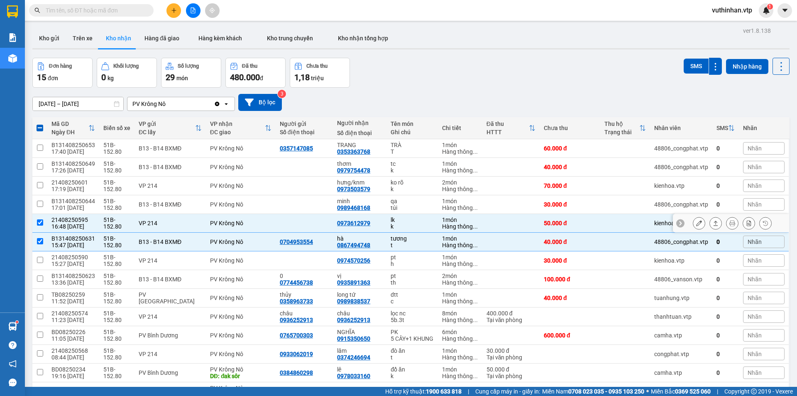
click at [373, 221] on div "0973612979" at bounding box center [359, 223] width 45 height 7
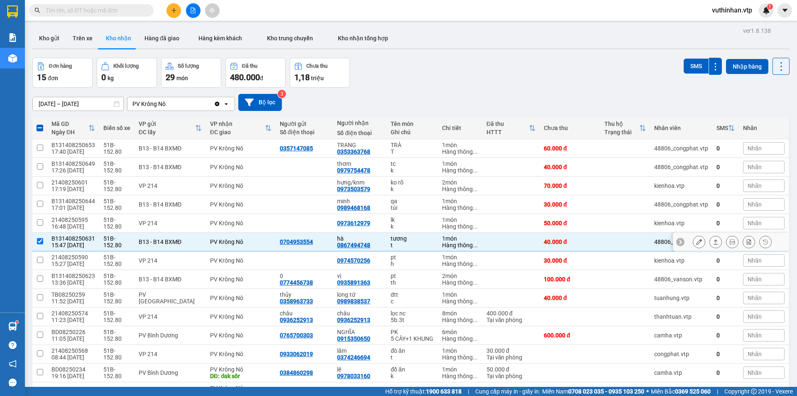
click at [314, 239] on div "0704953554" at bounding box center [304, 241] width 49 height 7
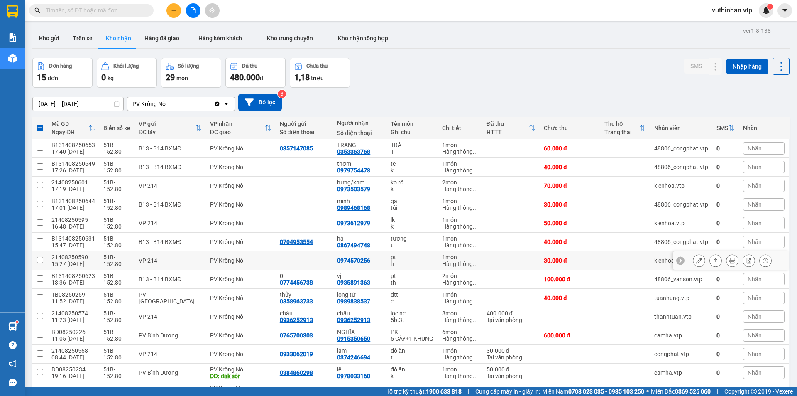
click at [326, 259] on td at bounding box center [304, 260] width 57 height 19
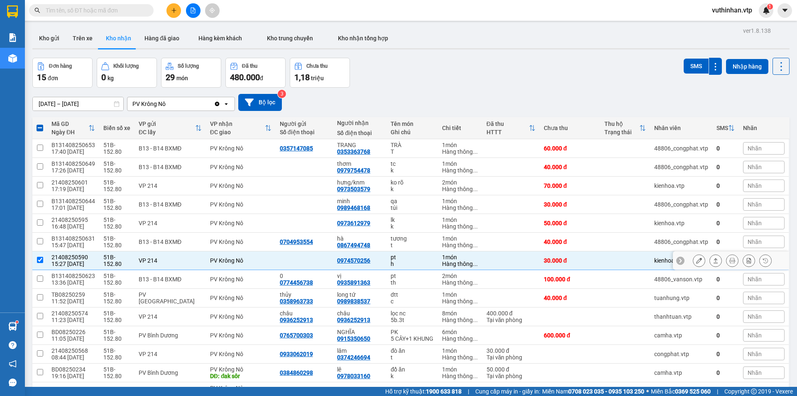
click at [314, 267] on td at bounding box center [304, 260] width 57 height 19
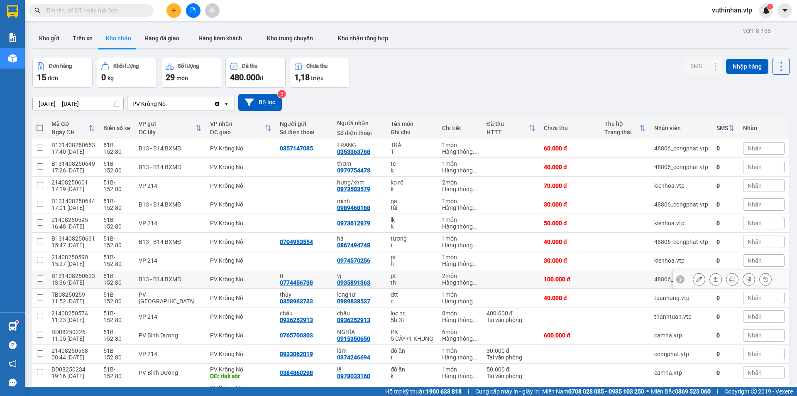
click at [314, 278] on div "0" at bounding box center [304, 275] width 49 height 7
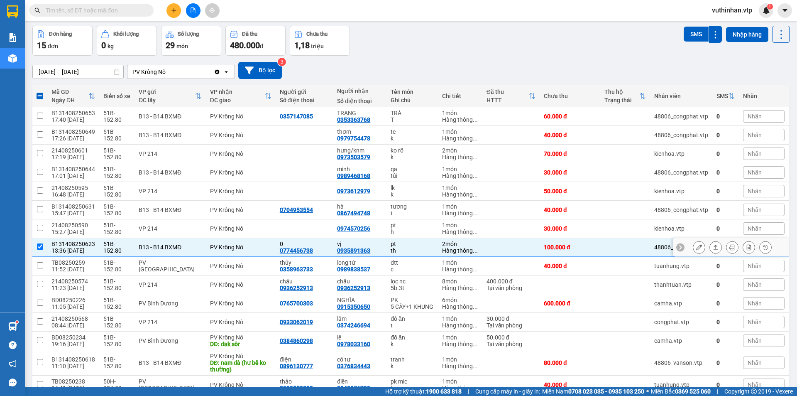
scroll to position [80, 0]
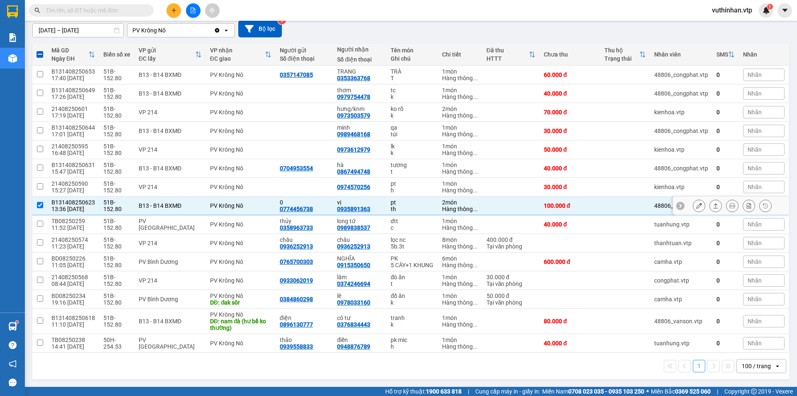
click at [252, 202] on td "PV Krông Nô" at bounding box center [241, 205] width 70 height 19
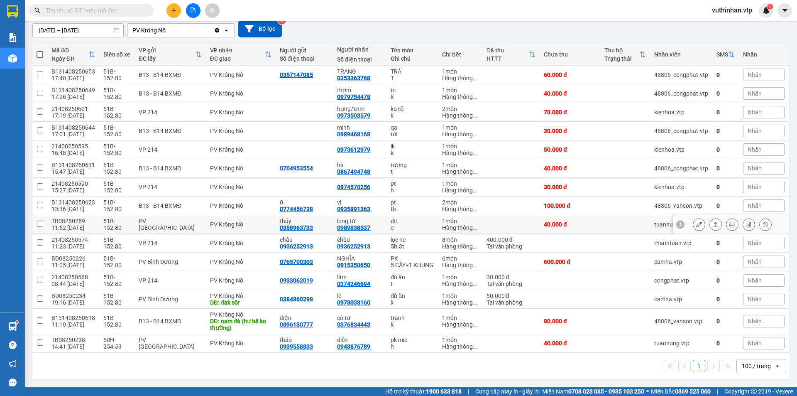
click at [252, 221] on div "PV Krông Nô" at bounding box center [240, 224] width 61 height 7
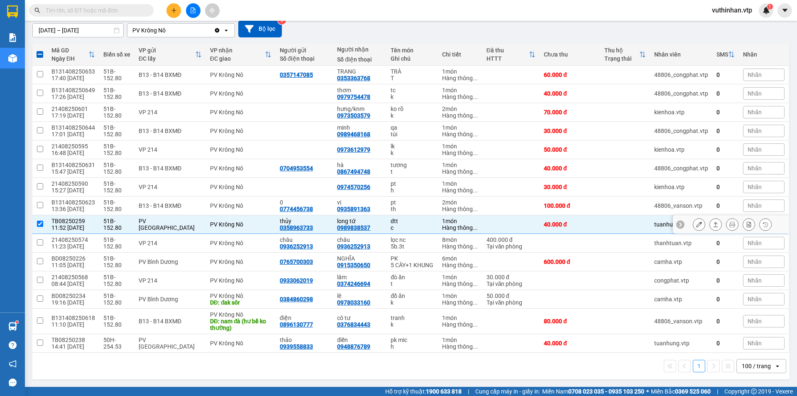
click at [409, 218] on div "dtt" at bounding box center [412, 221] width 43 height 7
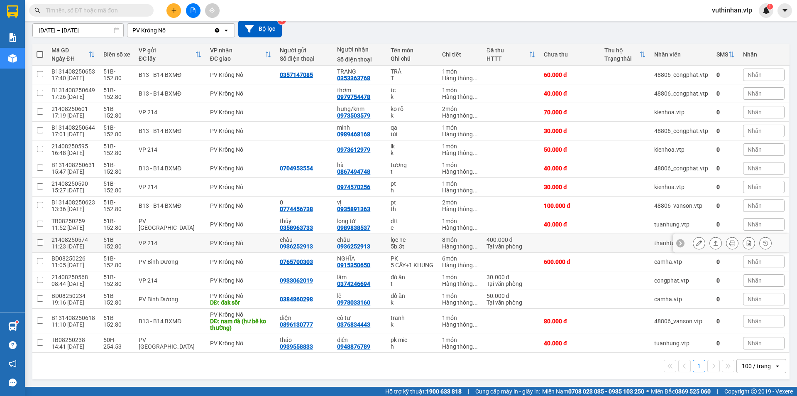
click at [376, 239] on div "châu 0936252913" at bounding box center [359, 242] width 45 height 13
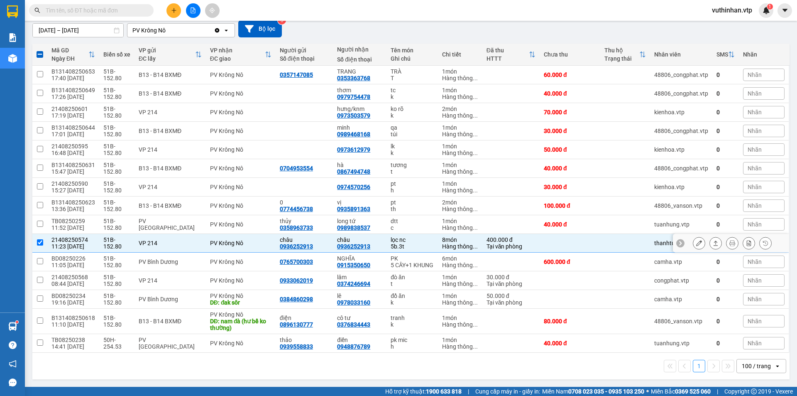
click at [696, 240] on icon at bounding box center [699, 243] width 6 height 6
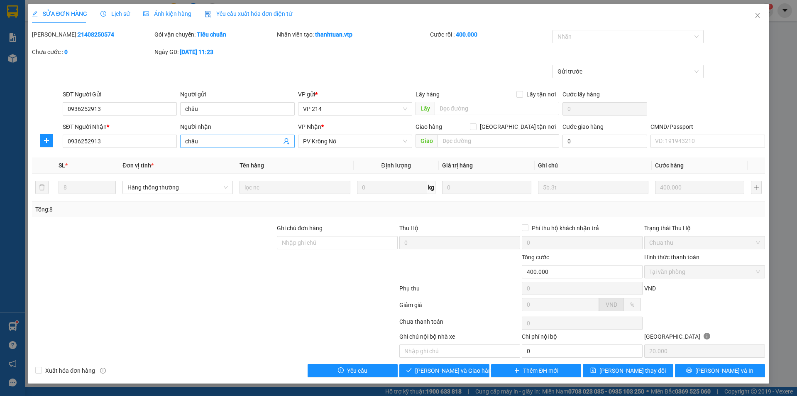
click at [244, 140] on input "châu" at bounding box center [233, 141] width 96 height 9
click at [626, 368] on span "[PERSON_NAME] thay đổi" at bounding box center [633, 370] width 66 height 9
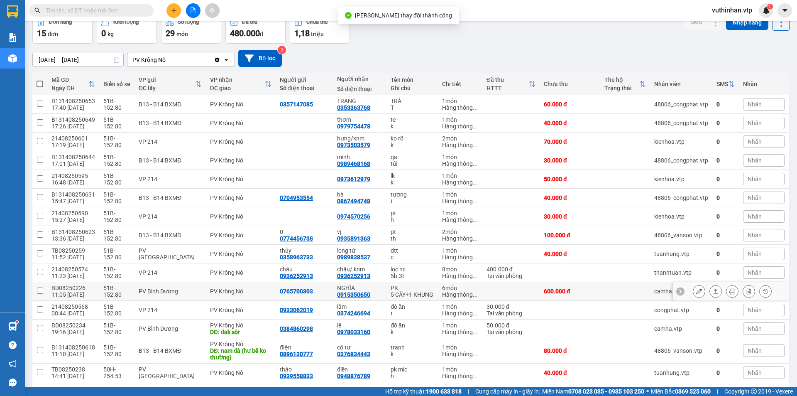
scroll to position [80, 0]
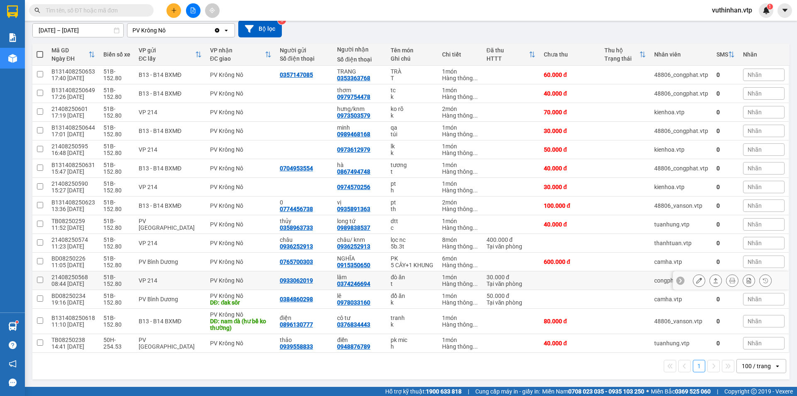
click at [364, 278] on div "lâm" at bounding box center [359, 277] width 45 height 7
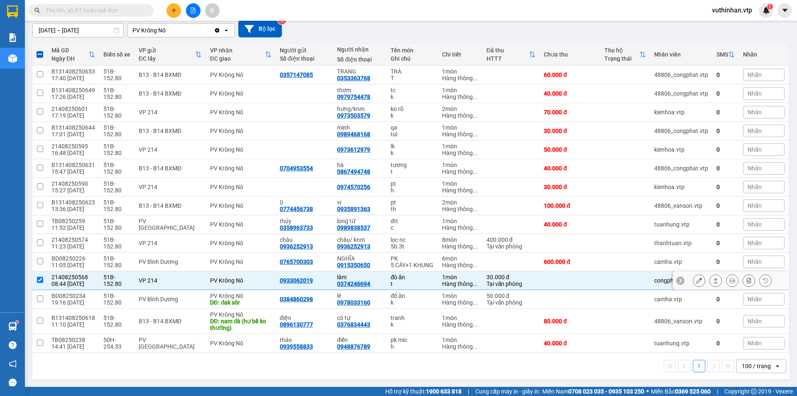
click at [375, 282] on div "lâm 0374246694" at bounding box center [359, 280] width 45 height 13
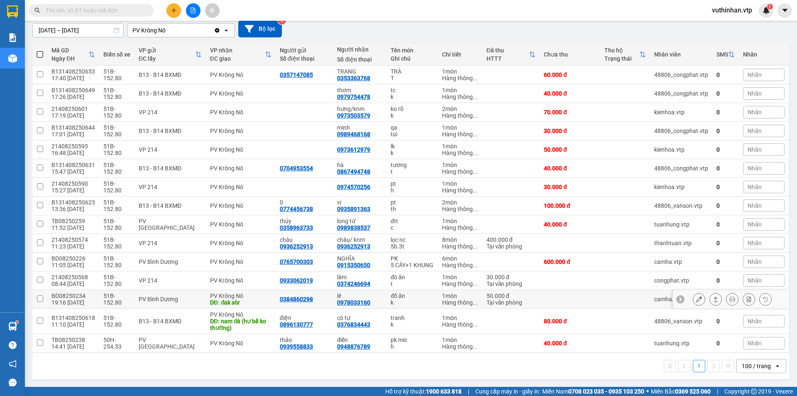
click at [372, 297] on div "lê" at bounding box center [359, 295] width 45 height 7
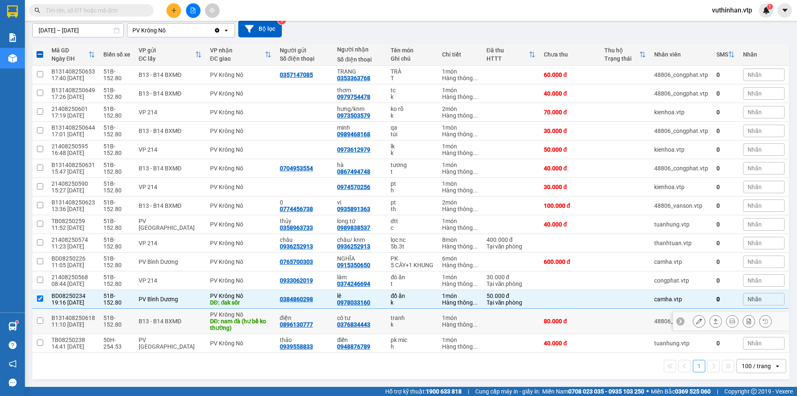
click at [306, 321] on div "0896130777" at bounding box center [296, 324] width 33 height 7
drag, startPoint x: 255, startPoint y: 296, endPoint x: 144, endPoint y: 295, distance: 110.9
click at [255, 297] on div "PV Krông Nô" at bounding box center [240, 295] width 61 height 7
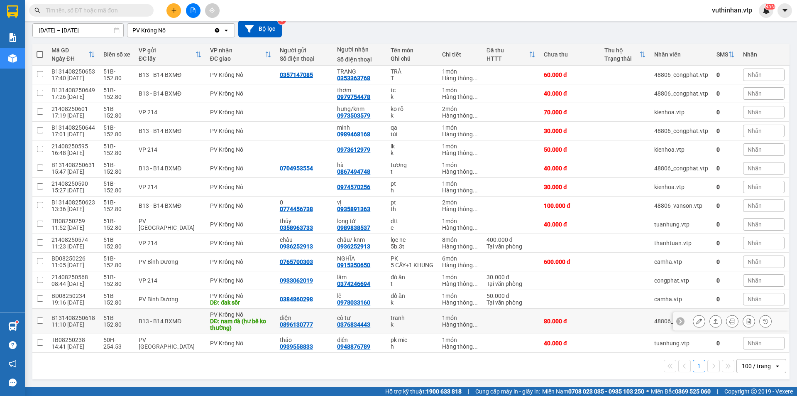
click at [206, 322] on td "PV Krông Nô DĐ: nam đà (hư bể ko thường)" at bounding box center [241, 321] width 70 height 25
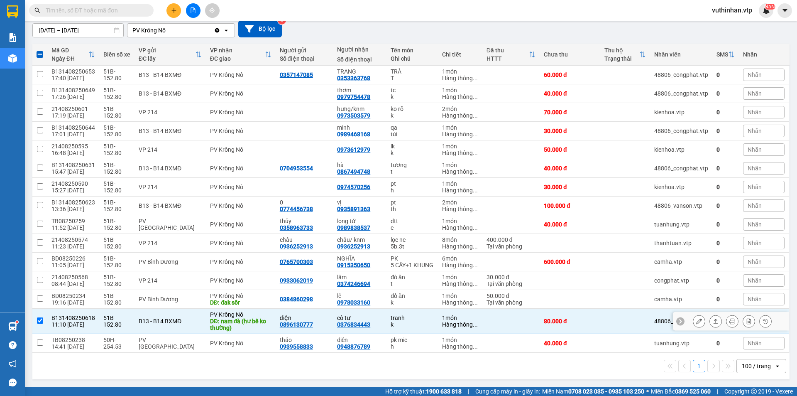
click at [367, 326] on div "cô tư 0376834443" at bounding box center [359, 320] width 45 height 13
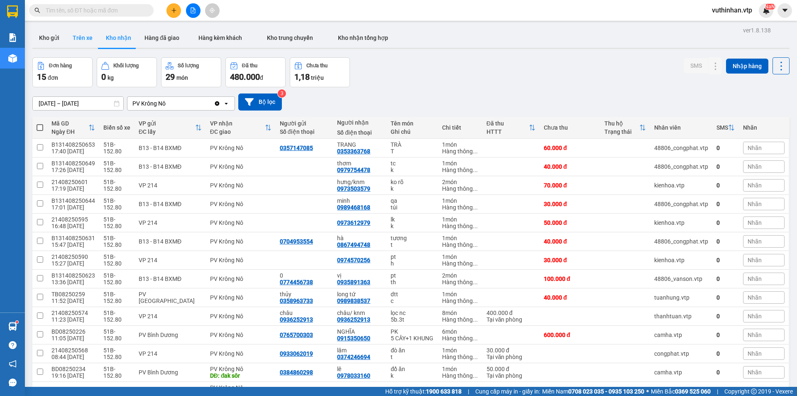
scroll to position [0, 0]
click at [93, 12] on input "text" at bounding box center [95, 10] width 98 height 9
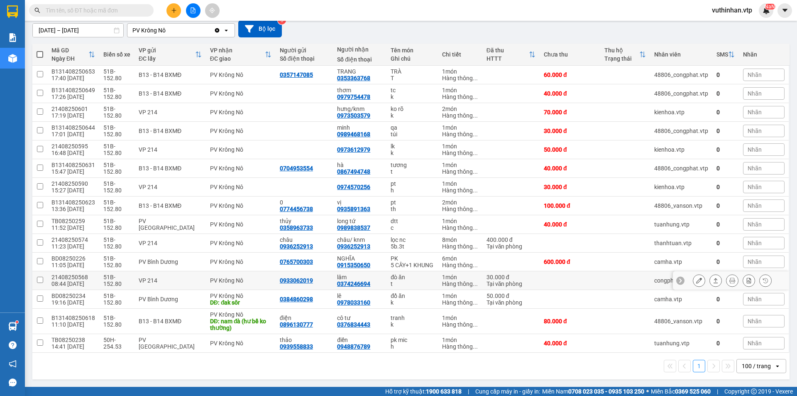
click at [696, 281] on icon at bounding box center [699, 280] width 6 height 6
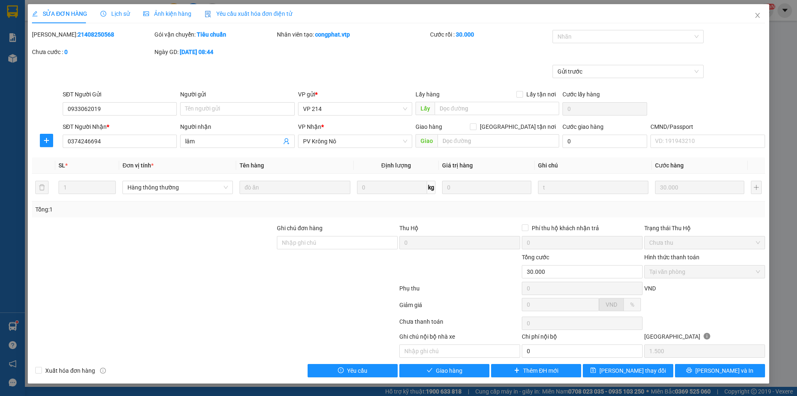
click at [427, 360] on div "Total Paid Fee 30.000 Total UnPaid Fee 0 Cash Collection Total Fee Mã ĐH: 21408…" at bounding box center [398, 203] width 733 height 347
click at [422, 370] on button "Giao hàng" at bounding box center [445, 370] width 90 height 13
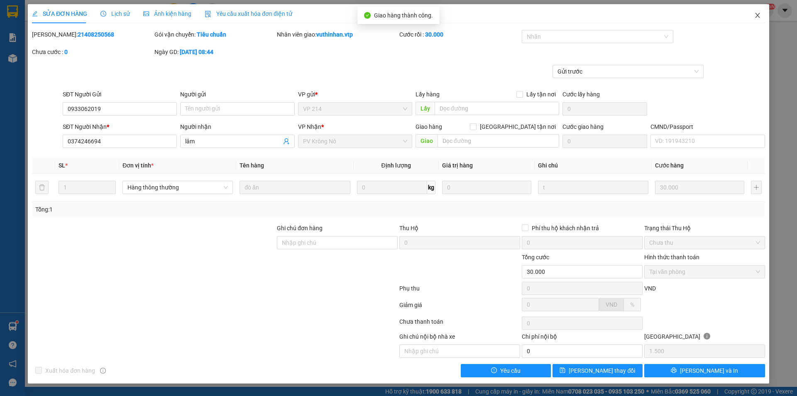
click at [759, 15] on icon "close" at bounding box center [757, 15] width 5 height 5
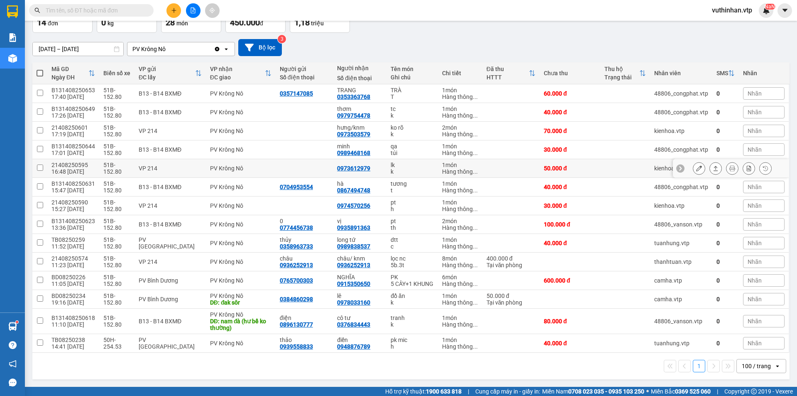
scroll to position [61, 0]
click at [696, 221] on icon at bounding box center [699, 224] width 6 height 6
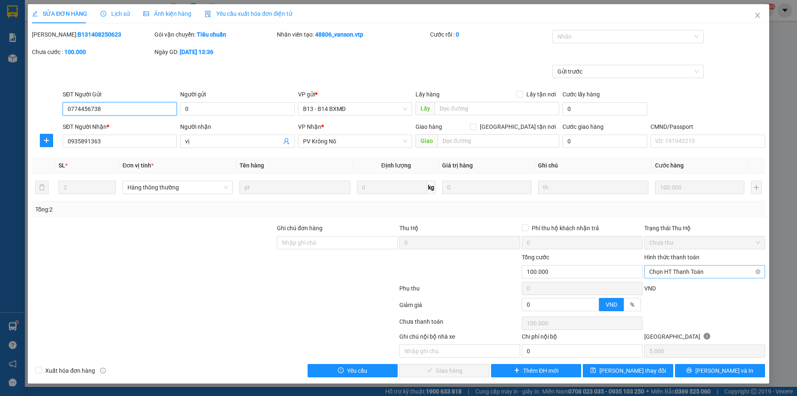
click at [697, 273] on span "Chọn HT Thanh Toán" at bounding box center [705, 271] width 111 height 12
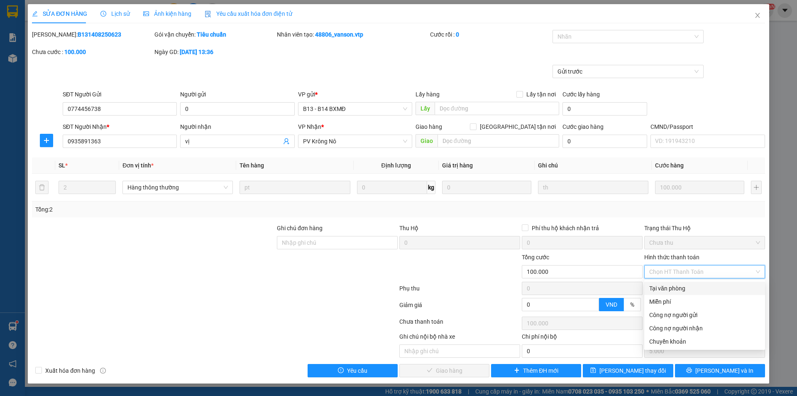
click at [665, 289] on div "Tại văn phòng" at bounding box center [705, 288] width 111 height 9
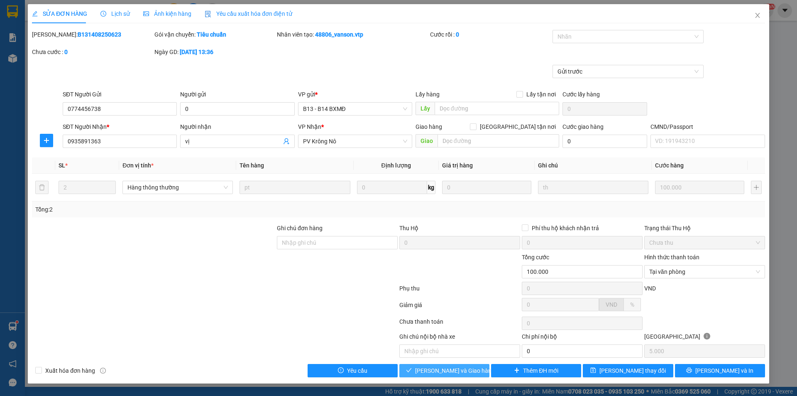
click at [448, 375] on span "[PERSON_NAME] và Giao hàng" at bounding box center [455, 370] width 80 height 9
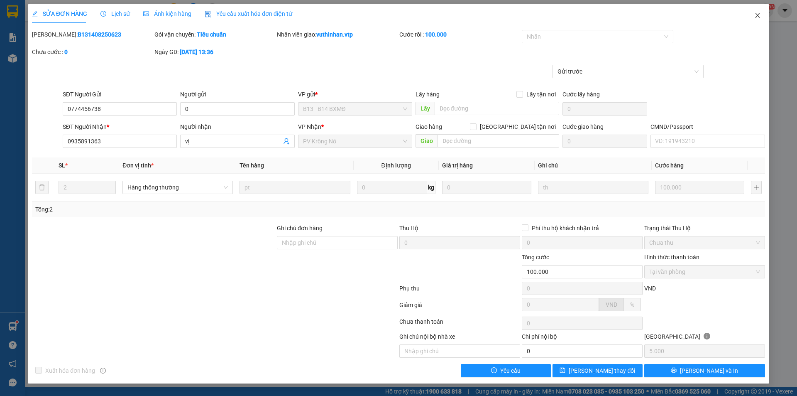
click at [755, 14] on icon "close" at bounding box center [758, 15] width 7 height 7
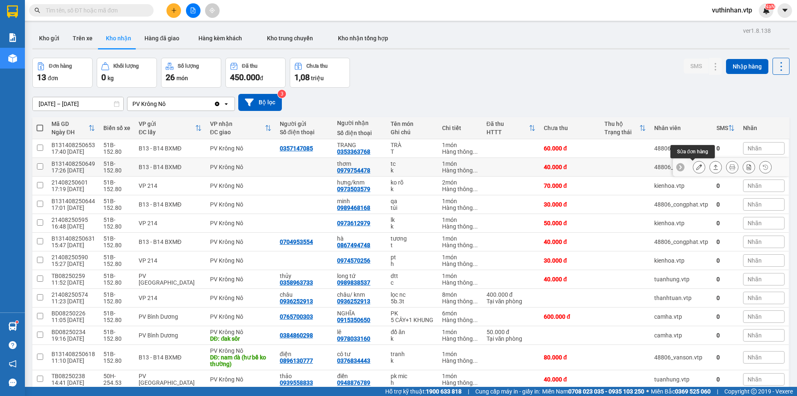
click at [696, 165] on icon at bounding box center [699, 167] width 6 height 6
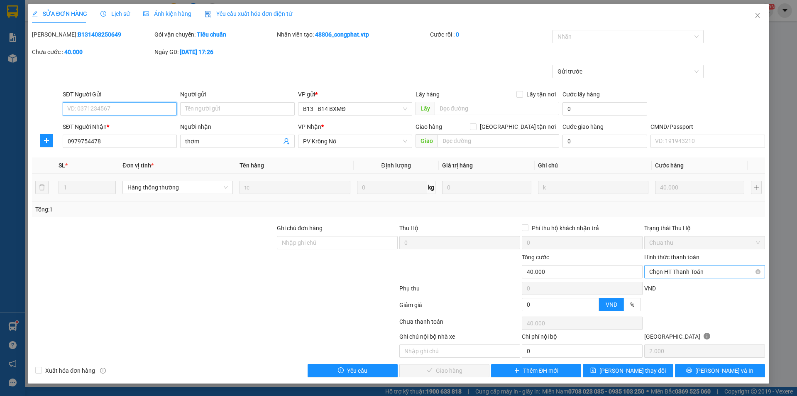
click at [684, 270] on span "Chọn HT Thanh Toán" at bounding box center [705, 271] width 111 height 12
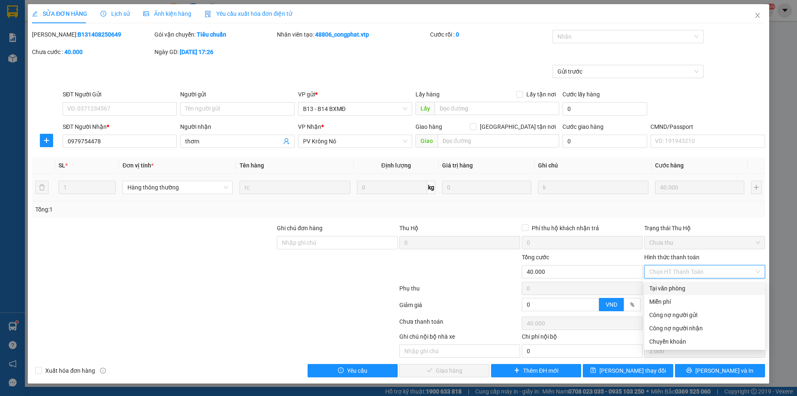
click at [669, 291] on div "Tại văn phòng" at bounding box center [705, 288] width 111 height 9
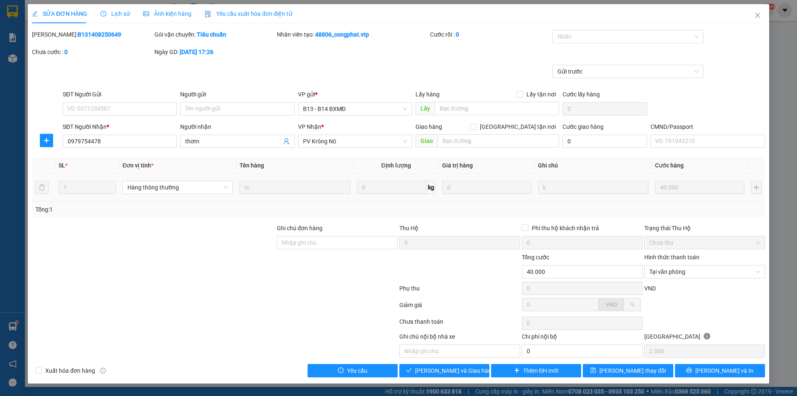
click at [669, 291] on div "VND" at bounding box center [705, 291] width 123 height 15
click at [468, 374] on span "[PERSON_NAME] và Giao hàng" at bounding box center [455, 370] width 80 height 9
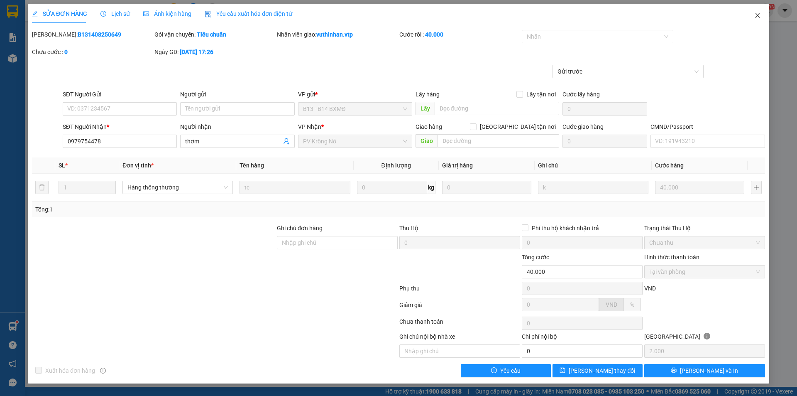
click at [757, 14] on icon "close" at bounding box center [758, 15] width 7 height 7
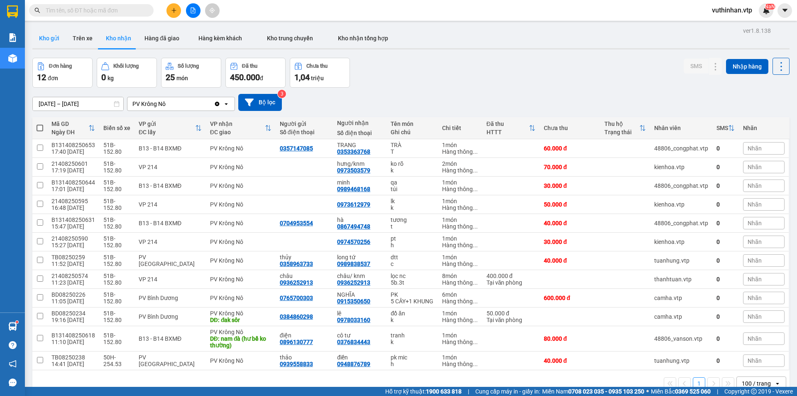
click at [64, 38] on button "Kho gửi" at bounding box center [49, 38] width 34 height 20
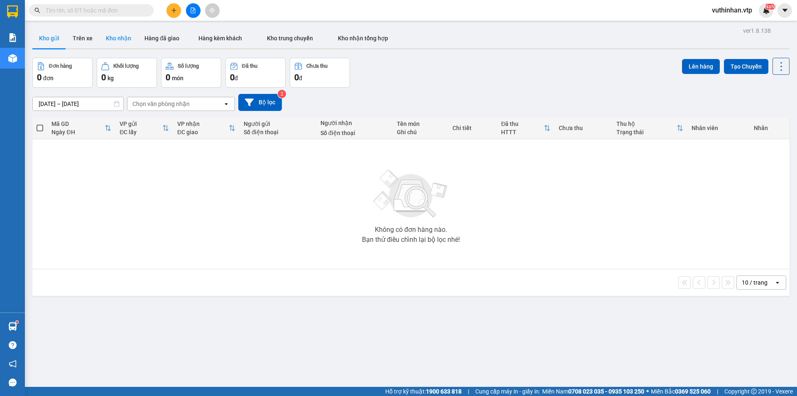
click at [128, 34] on button "Kho nhận" at bounding box center [118, 38] width 39 height 20
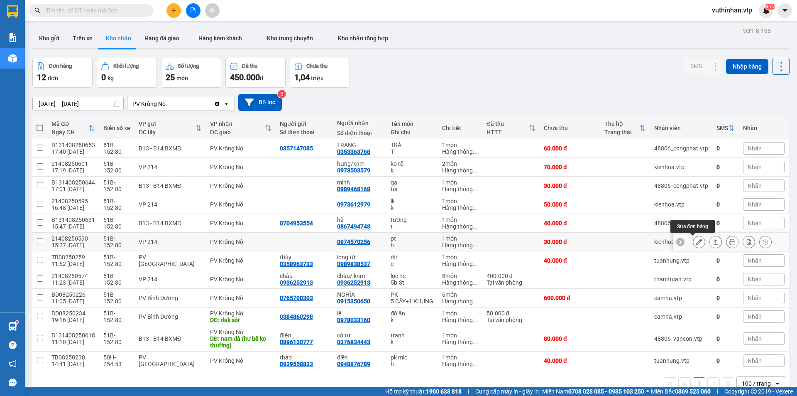
click at [696, 245] on icon at bounding box center [699, 242] width 6 height 6
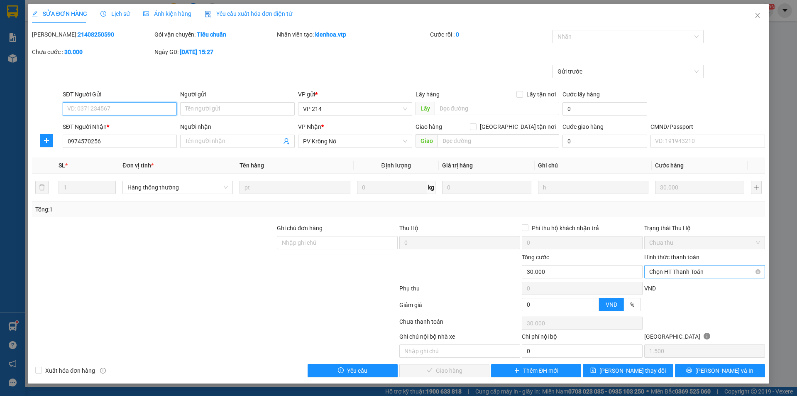
click at [669, 268] on span "Chọn HT Thanh Toán" at bounding box center [705, 271] width 111 height 12
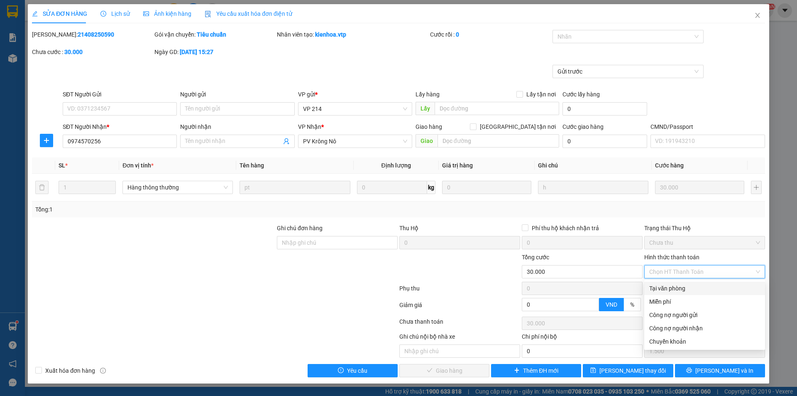
click at [663, 289] on div "Tại văn phòng" at bounding box center [705, 288] width 111 height 9
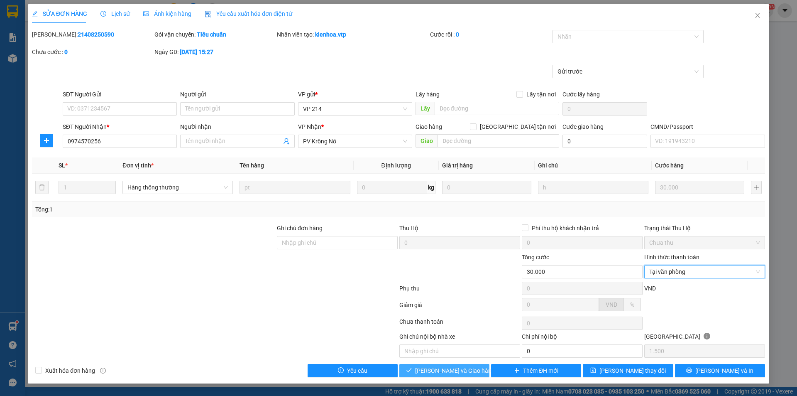
click at [442, 371] on span "[PERSON_NAME] và Giao hàng" at bounding box center [455, 370] width 80 height 9
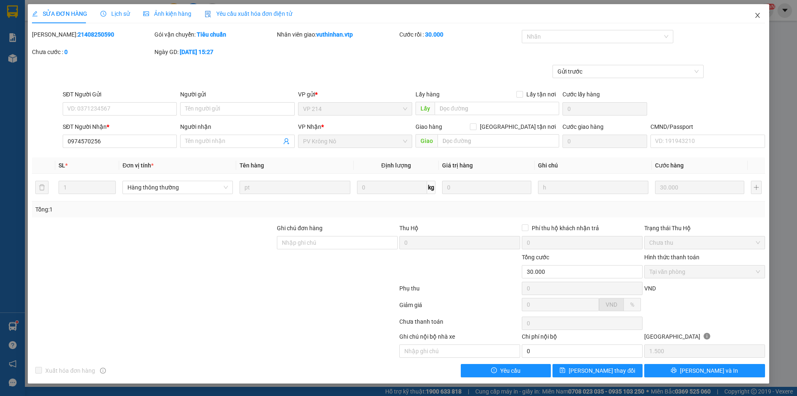
click at [755, 20] on span "Close" at bounding box center [757, 15] width 23 height 23
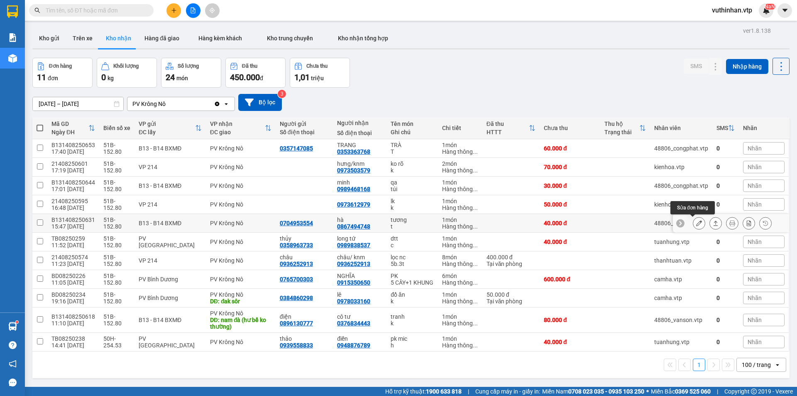
click at [696, 221] on icon at bounding box center [699, 223] width 6 height 6
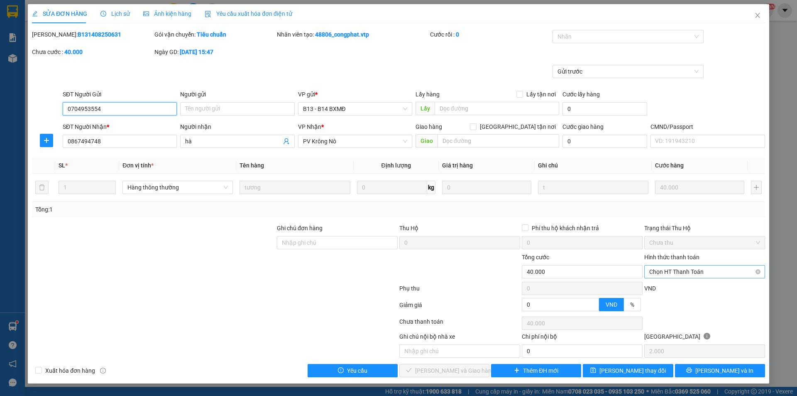
click at [681, 275] on span "Chọn HT Thanh Toán" at bounding box center [705, 271] width 111 height 12
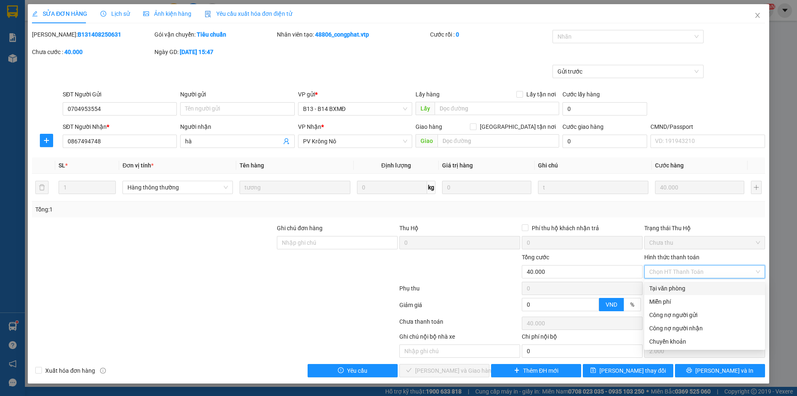
click at [668, 292] on div "Tại văn phòng" at bounding box center [705, 288] width 111 height 9
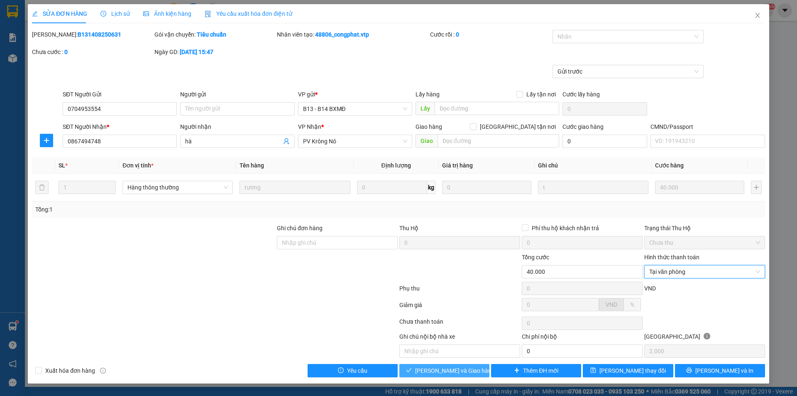
click at [439, 372] on span "[PERSON_NAME] và Giao hàng" at bounding box center [455, 370] width 80 height 9
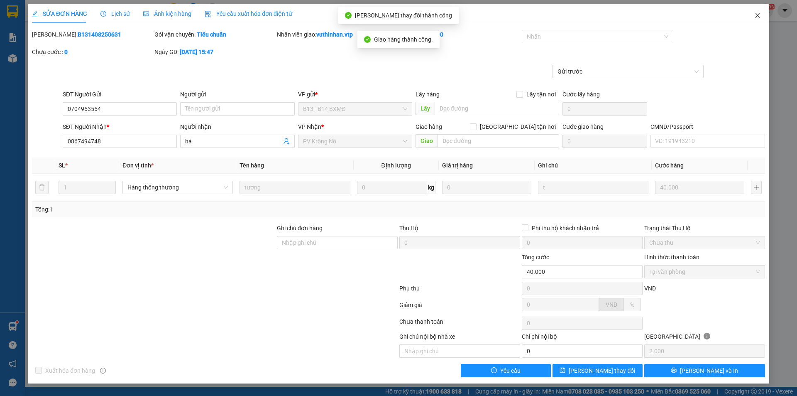
click at [756, 12] on span "Close" at bounding box center [757, 15] width 23 height 23
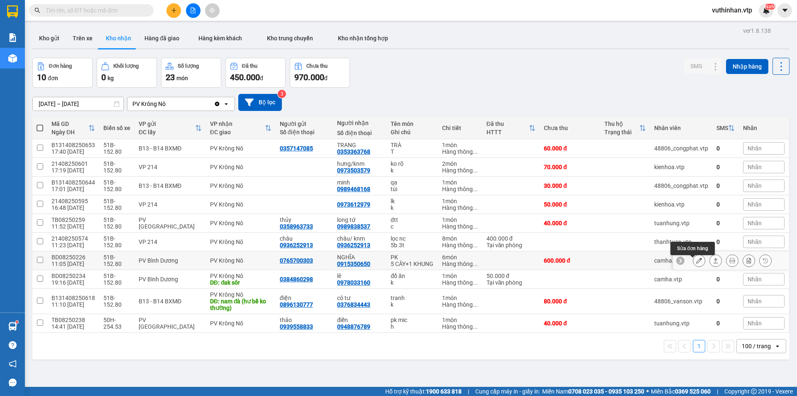
click at [696, 263] on icon at bounding box center [699, 260] width 6 height 6
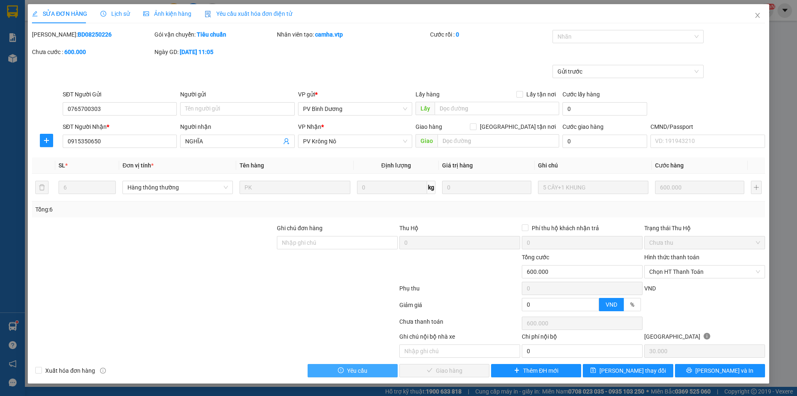
click at [351, 373] on span "Yêu cầu" at bounding box center [357, 370] width 20 height 9
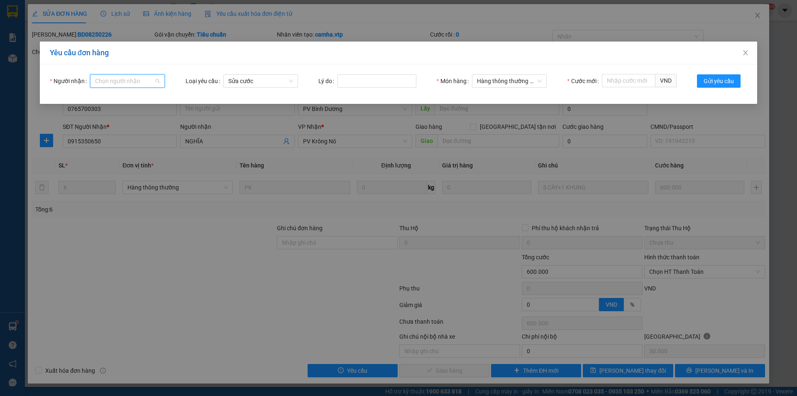
click at [119, 84] on input "Người nhận" at bounding box center [124, 81] width 59 height 12
click at [128, 99] on div "thang.vtp" at bounding box center [127, 97] width 65 height 9
click at [376, 78] on input "Lý do" at bounding box center [377, 80] width 79 height 13
click at [623, 81] on input "Cước mới" at bounding box center [629, 80] width 54 height 13
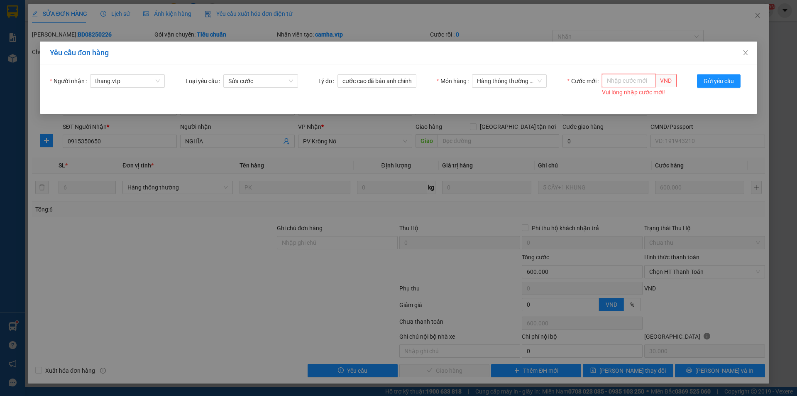
click at [623, 80] on input "Cước mới" at bounding box center [629, 80] width 54 height 13
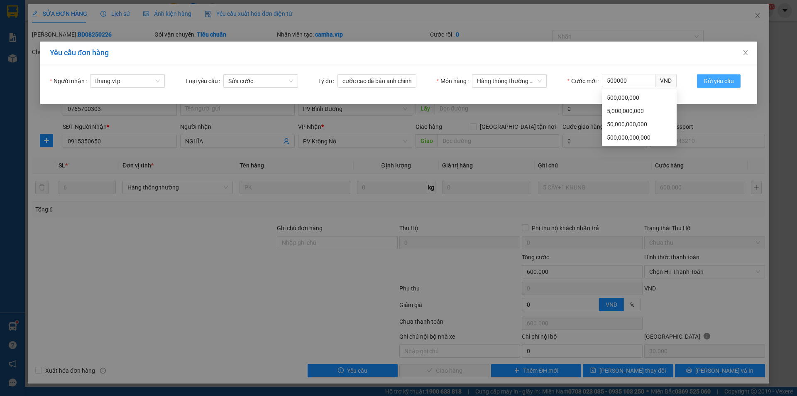
click at [721, 84] on span "Gửi yêu cầu" at bounding box center [719, 80] width 30 height 9
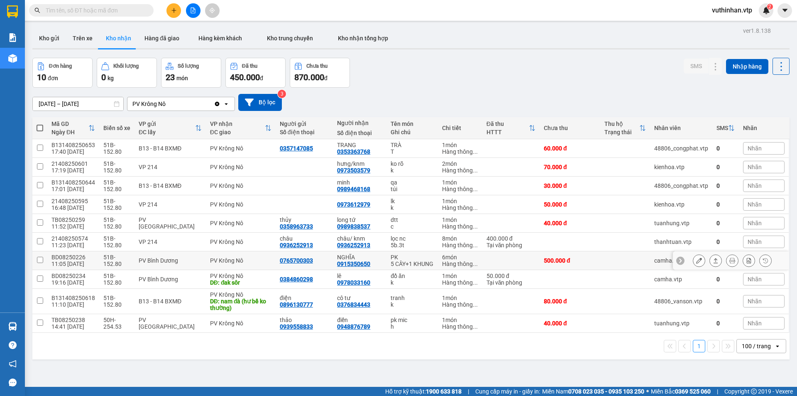
drag, startPoint x: 696, startPoint y: 262, endPoint x: 637, endPoint y: 259, distance: 58.7
click at [696, 262] on button at bounding box center [700, 260] width 12 height 15
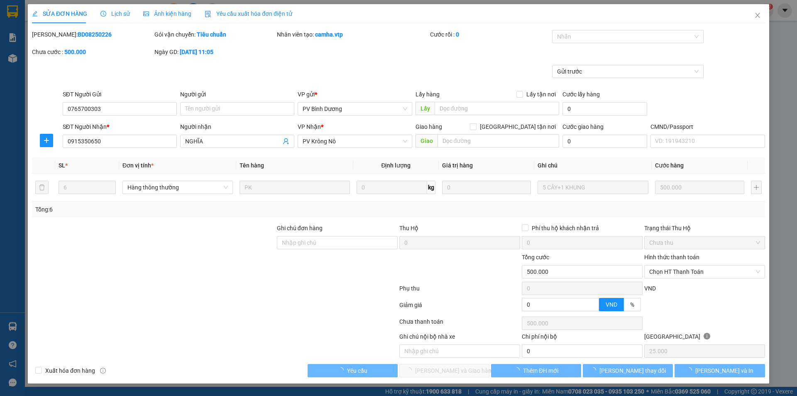
type input "0765700303"
type input "0915350650"
type input "NGHĨA"
type input "500.000"
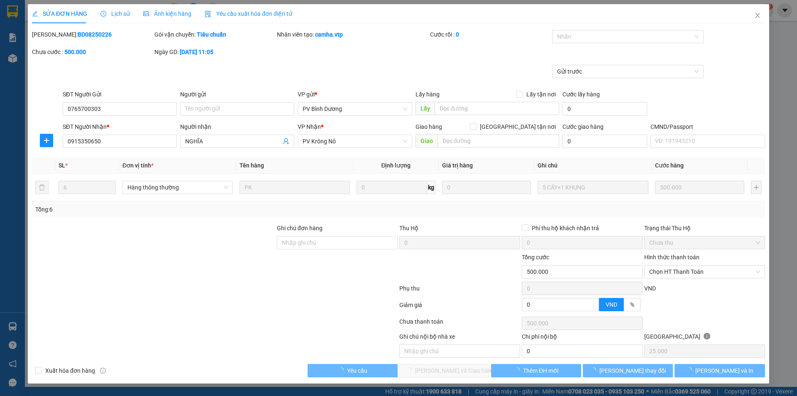
type input "25.000"
click at [655, 273] on span "Chọn HT Thanh Toán" at bounding box center [705, 271] width 111 height 12
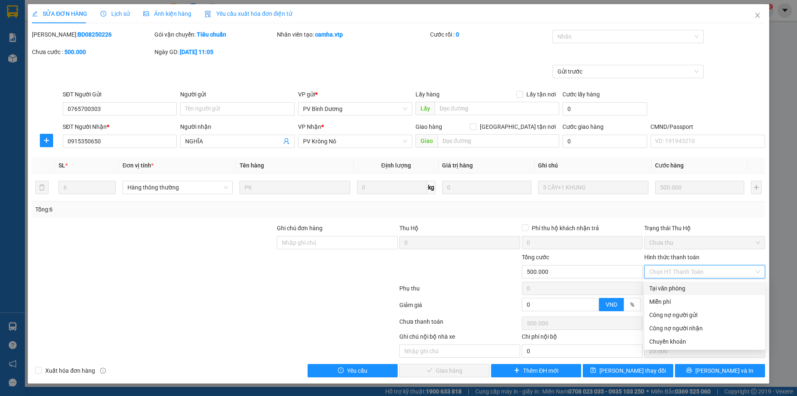
click at [668, 288] on div "Tại văn phòng" at bounding box center [705, 288] width 111 height 9
type input "0"
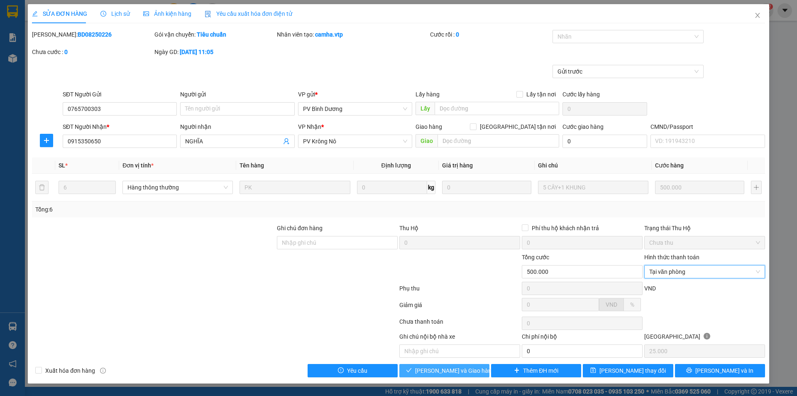
click at [443, 366] on span "[PERSON_NAME] và Giao hàng" at bounding box center [455, 370] width 80 height 9
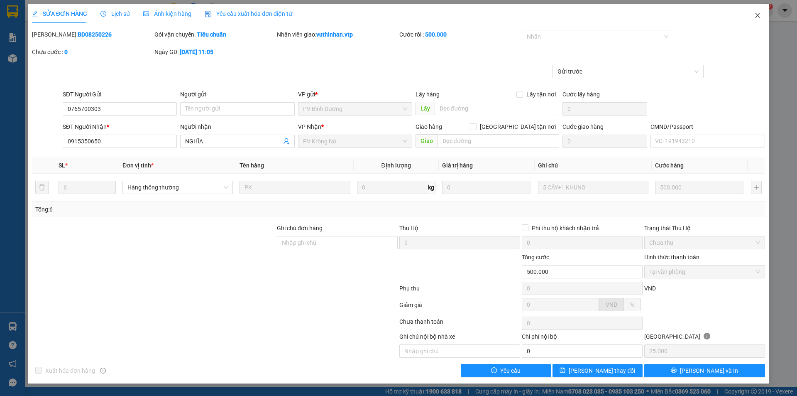
click at [756, 15] on icon "close" at bounding box center [758, 15] width 7 height 7
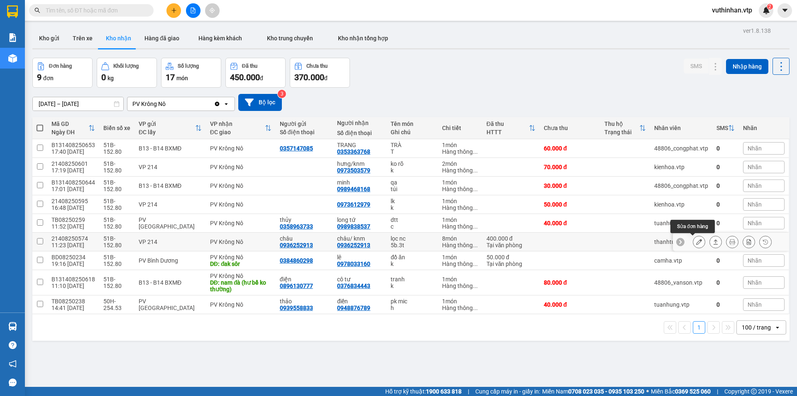
click at [696, 241] on icon at bounding box center [699, 242] width 6 height 6
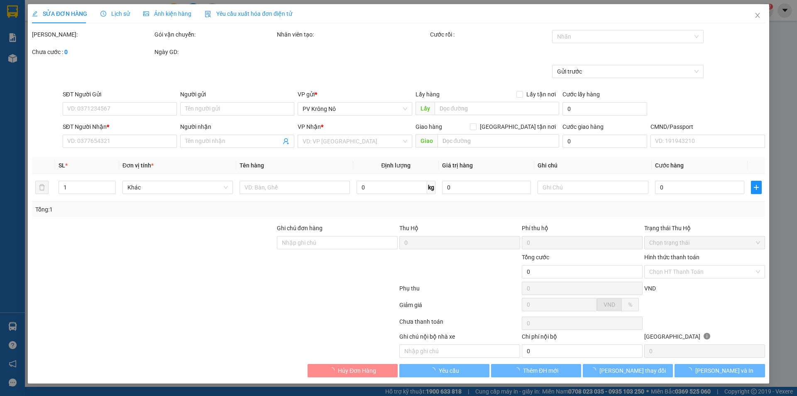
type input "0936252913"
type input "châu"
type input "0936252913"
type input "châu/ knm"
type input "400.000"
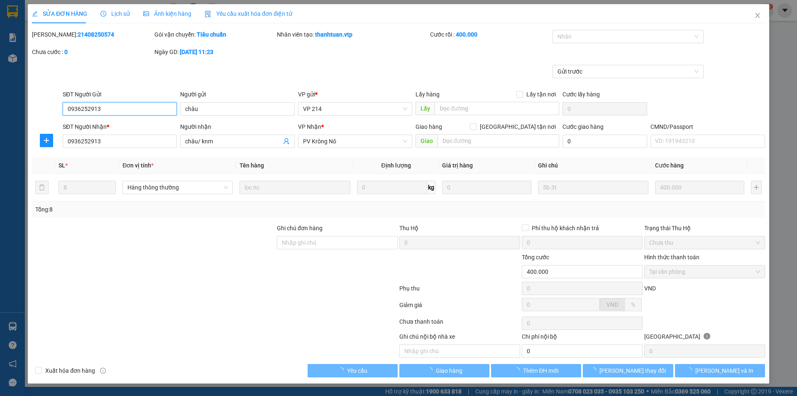
type input "20.000"
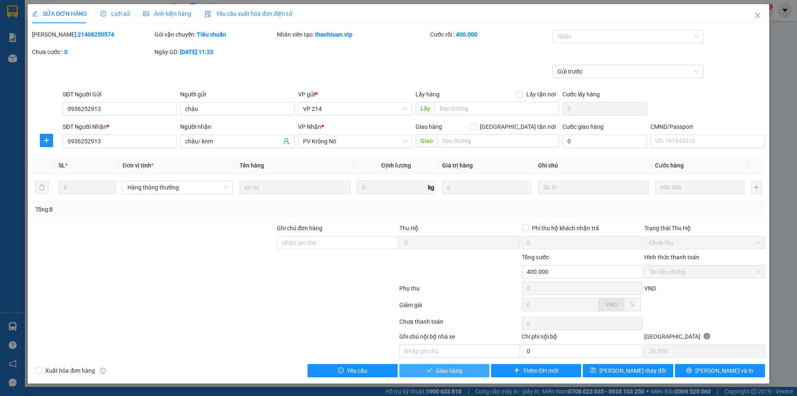
click at [458, 372] on span "Giao hàng" at bounding box center [449, 370] width 27 height 9
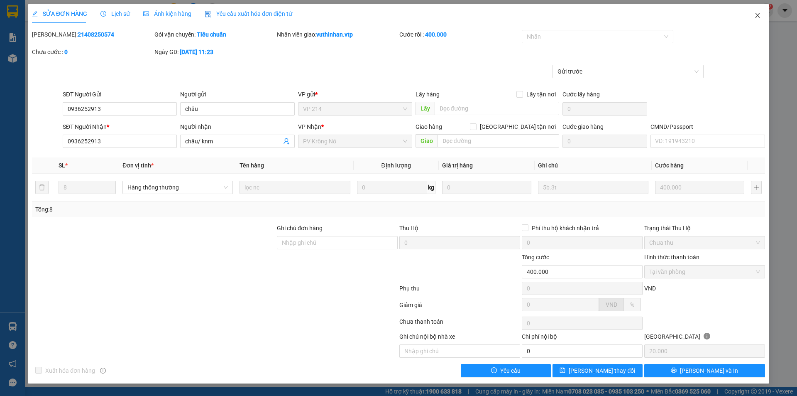
drag, startPoint x: 761, startPoint y: 11, endPoint x: 742, endPoint y: 3, distance: 21.1
click at [761, 11] on span "Close" at bounding box center [757, 15] width 23 height 23
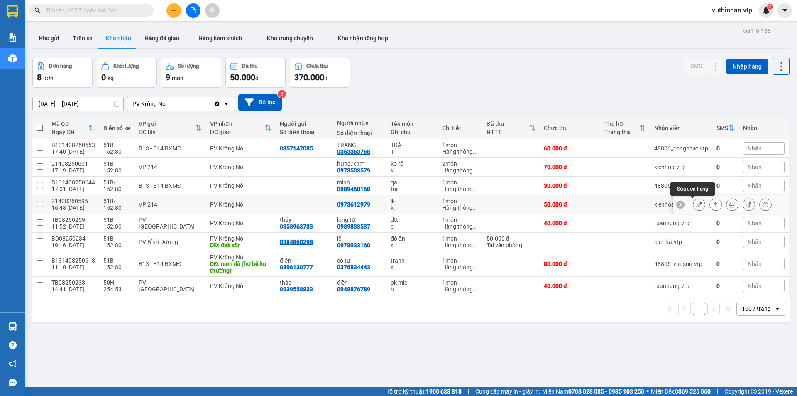
click at [696, 206] on icon at bounding box center [699, 204] width 6 height 6
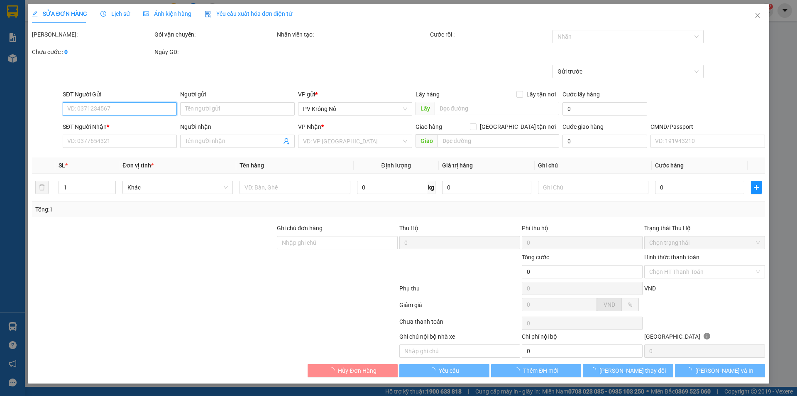
type input "2.500"
type input "0973612979"
type input "50.000"
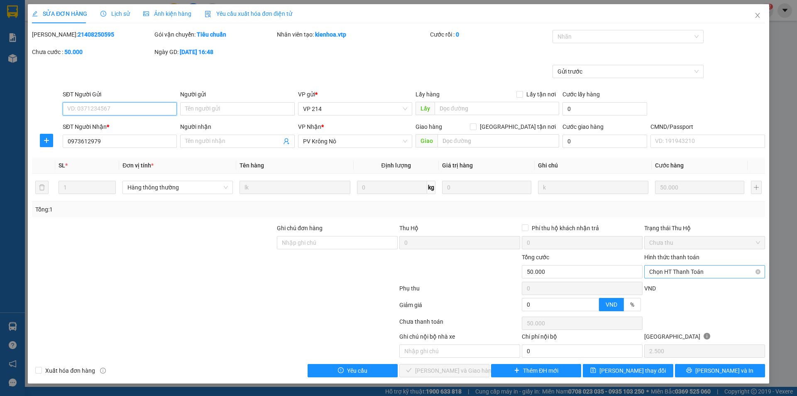
click at [679, 268] on span "Chọn HT Thanh Toán" at bounding box center [705, 271] width 111 height 12
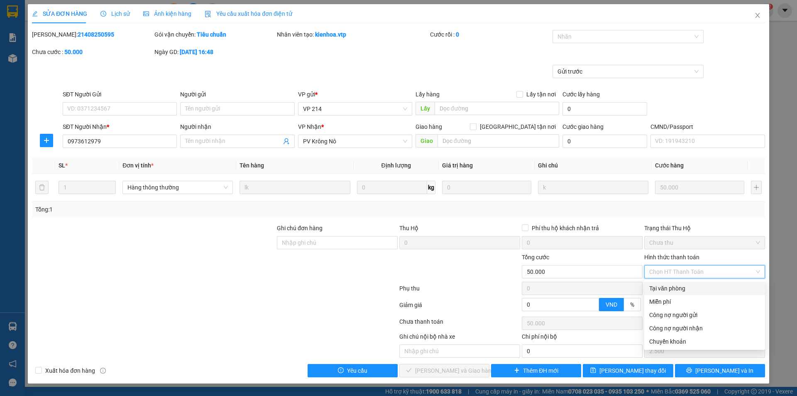
click at [665, 288] on div "Tại văn phòng" at bounding box center [705, 288] width 111 height 9
type input "0"
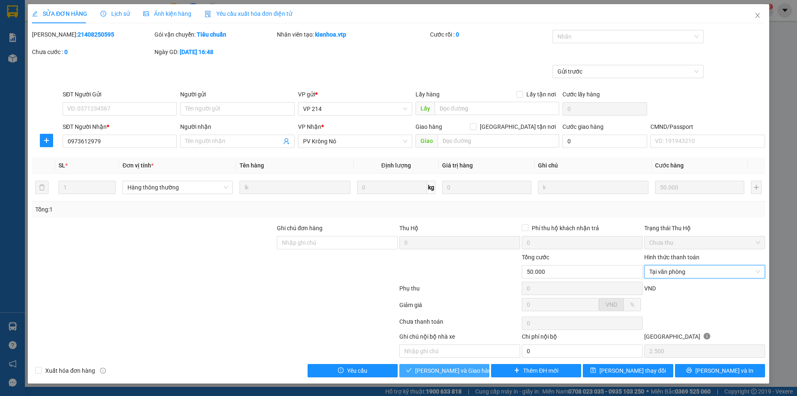
click at [413, 369] on button "[PERSON_NAME] và Giao hàng" at bounding box center [445, 370] width 90 height 13
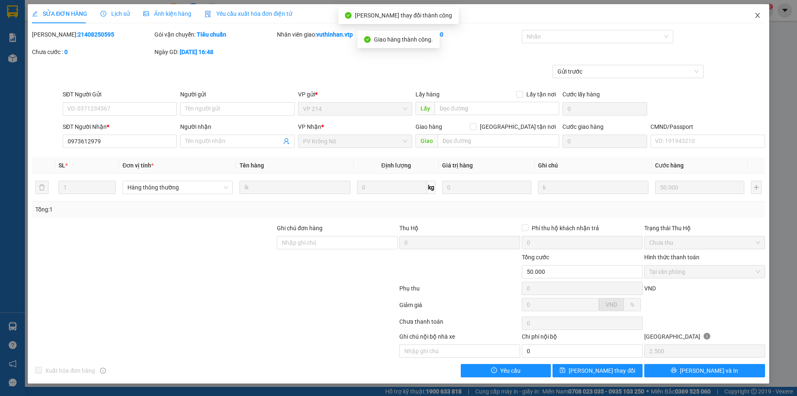
click at [758, 17] on icon "close" at bounding box center [758, 15] width 7 height 7
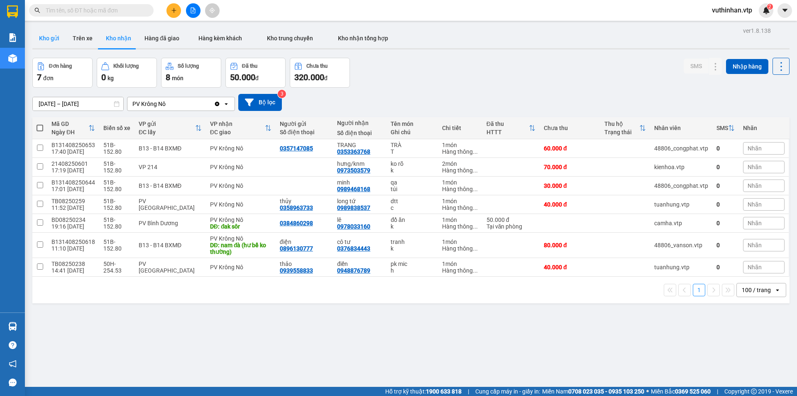
drag, startPoint x: 47, startPoint y: 32, endPoint x: 60, endPoint y: 39, distance: 15.2
click at [48, 32] on button "Kho gửi" at bounding box center [49, 38] width 34 height 20
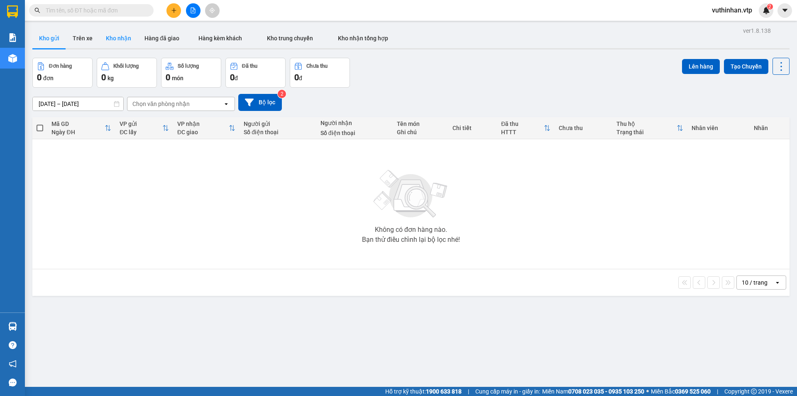
click at [128, 31] on button "Kho nhận" at bounding box center [118, 38] width 39 height 20
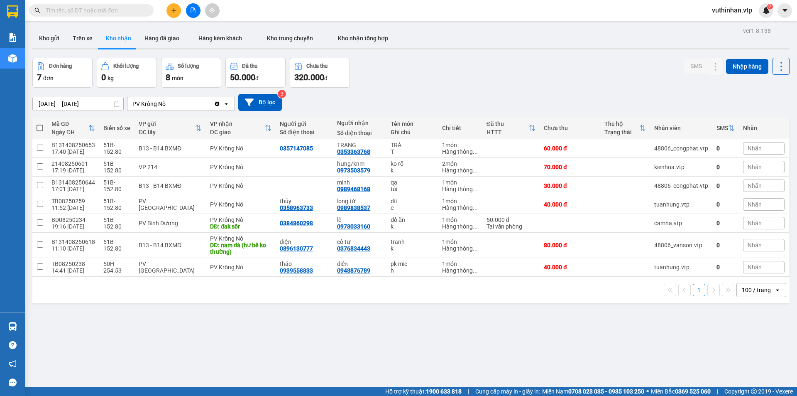
click at [96, 7] on input "text" at bounding box center [95, 10] width 98 height 9
